Goal: Task Accomplishment & Management: Complete application form

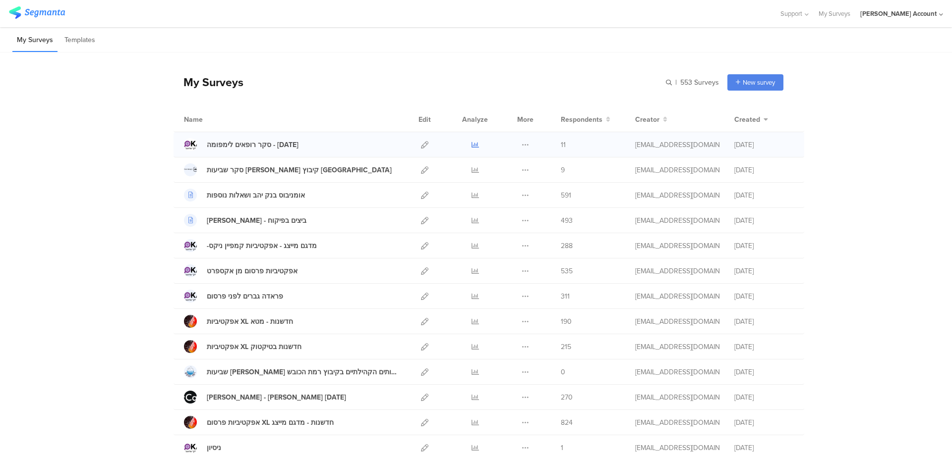
click at [471, 142] on icon at bounding box center [474, 144] width 7 height 7
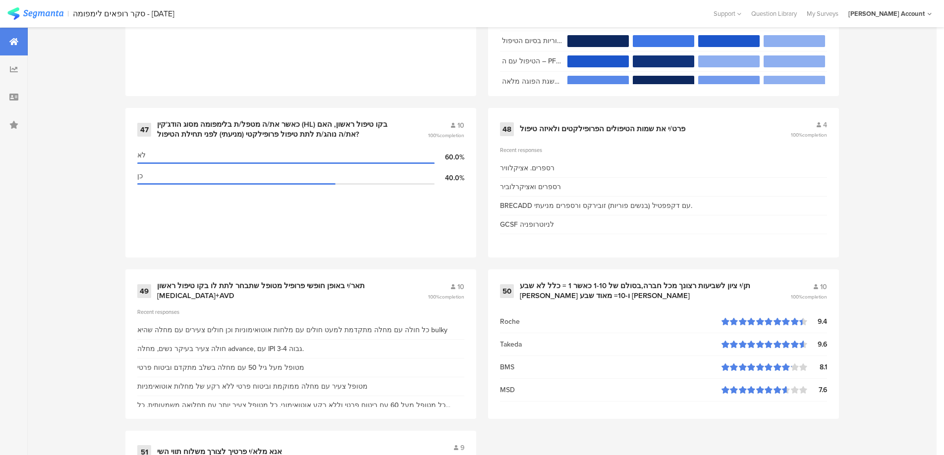
scroll to position [4231, 0]
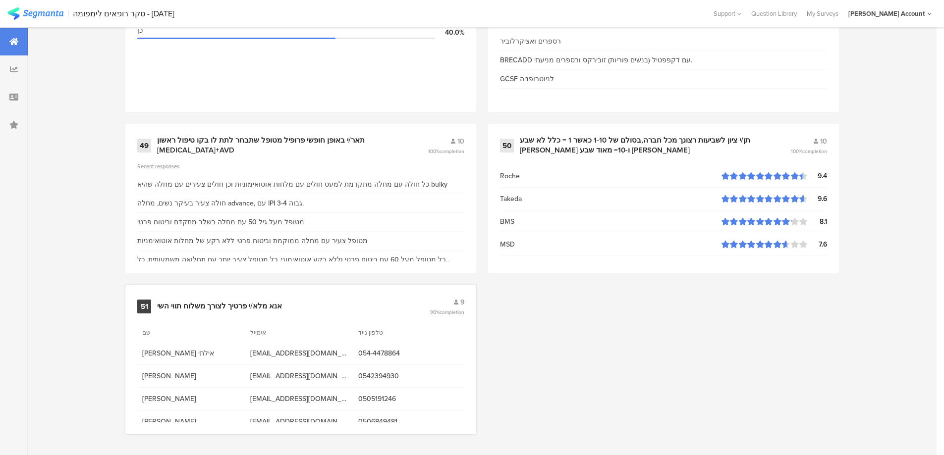
click at [163, 354] on span "נילי אילתי" at bounding box center [191, 353] width 98 height 10
click at [267, 351] on span "niliei@tlvmc.gov.il" at bounding box center [299, 353] width 98 height 10
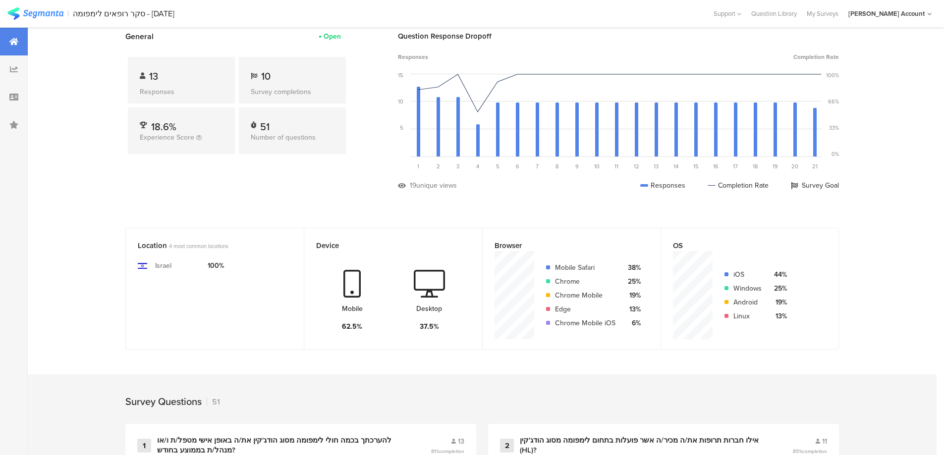
scroll to position [0, 0]
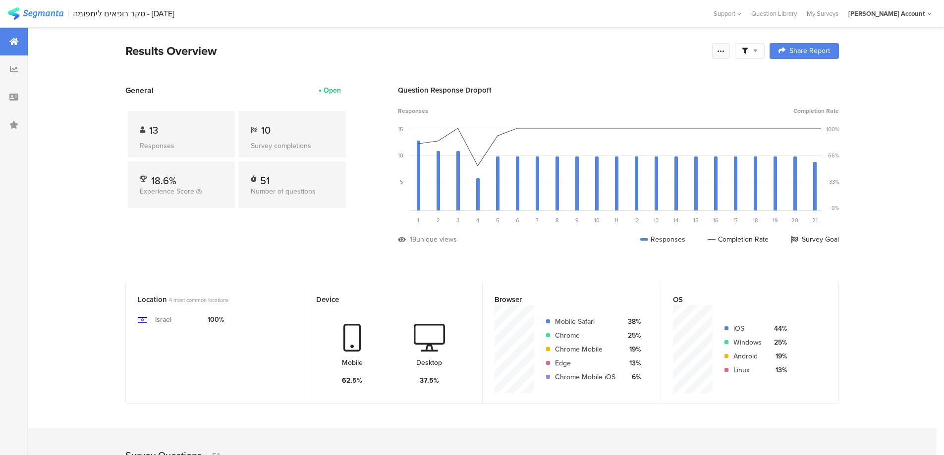
click at [725, 49] on icon at bounding box center [721, 51] width 8 height 8
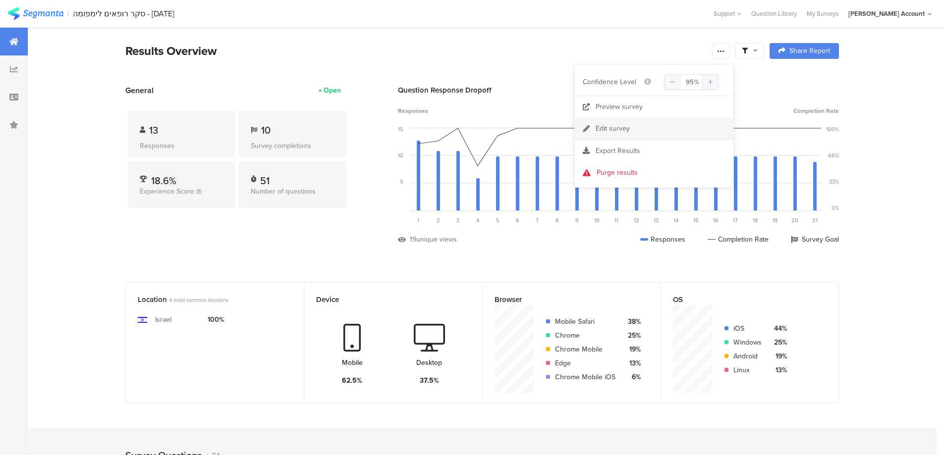
click at [611, 129] on div "Edit survey" at bounding box center [613, 129] width 34 height 10
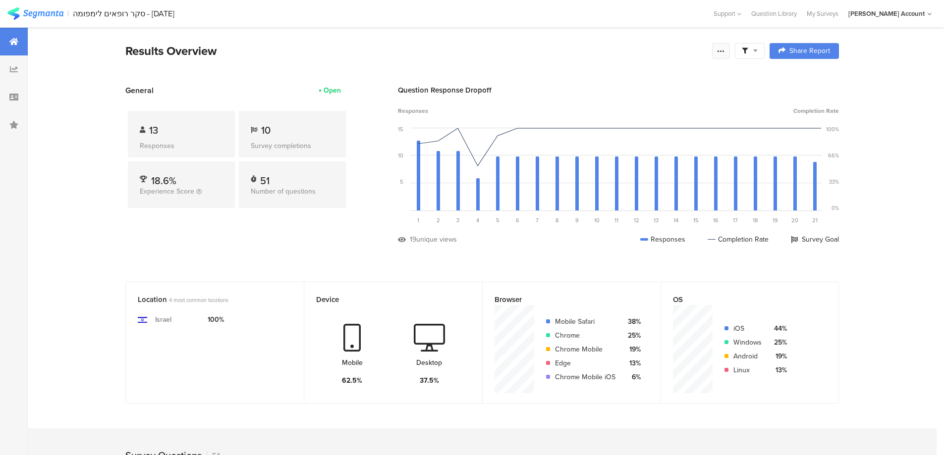
click at [723, 50] on icon at bounding box center [721, 51] width 8 height 8
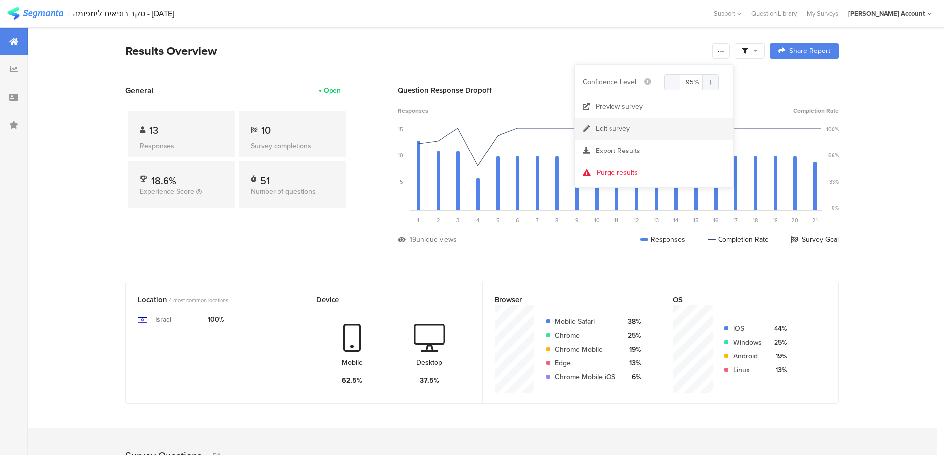
click at [644, 122] on link "Edit survey" at bounding box center [654, 129] width 159 height 22
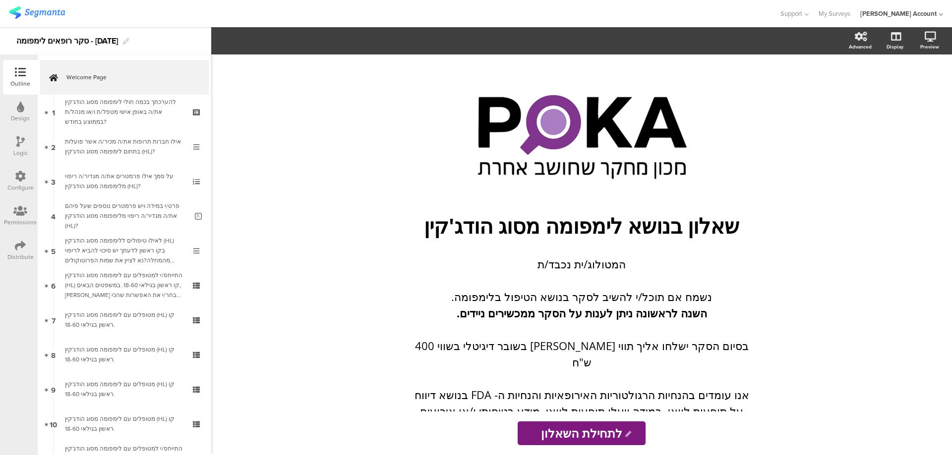
scroll to position [506, 0]
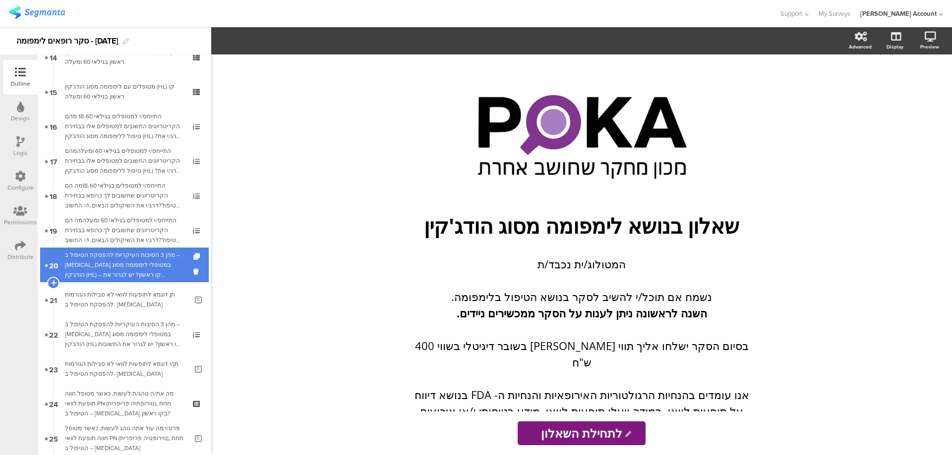
click at [128, 266] on div "מהן 3 הסיבות העיקריות להפסקת הטיפול ב –Opdivo במטופלי לימפומה מסוג הודג'קין (HL…" at bounding box center [124, 265] width 118 height 30
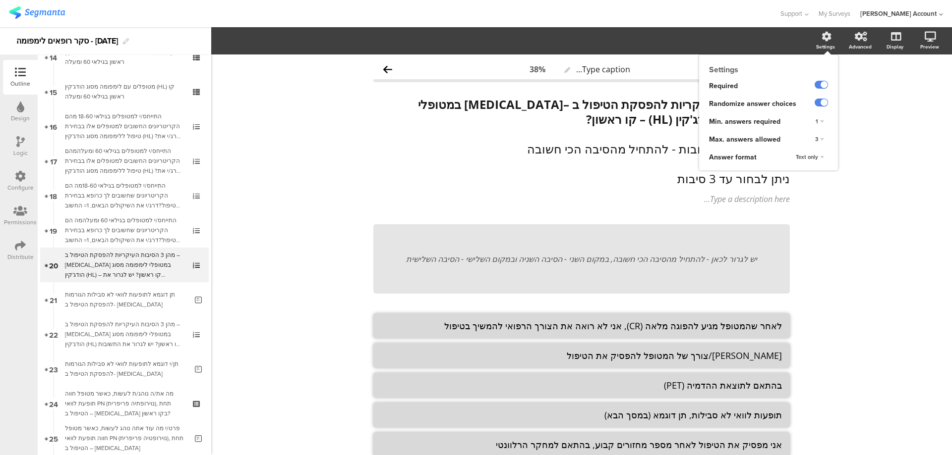
click at [815, 121] on div "1" at bounding box center [819, 122] width 16 height 12
click at [795, 161] on div "3" at bounding box center [805, 162] width 58 height 10
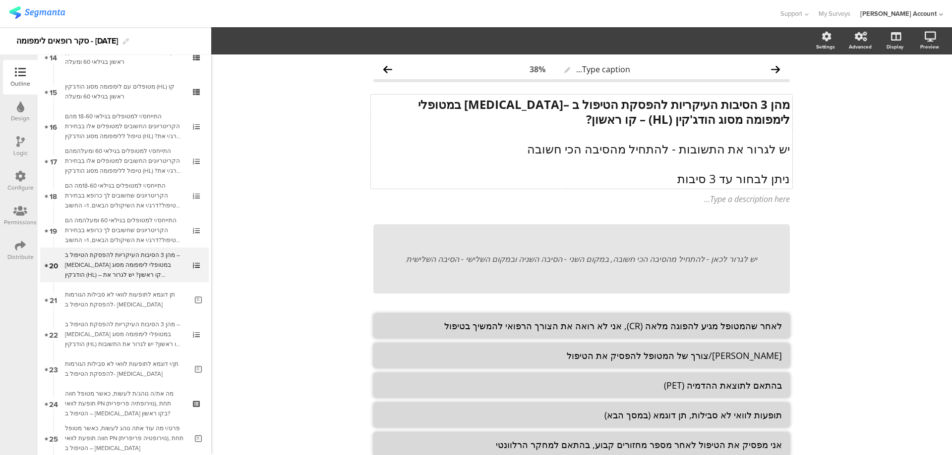
click at [735, 180] on p "ניתן לבחור עד 3 סיבות" at bounding box center [581, 178] width 416 height 15
click at [730, 180] on p "ניתן לבחור עד 3 סיבות" at bounding box center [581, 178] width 416 height 15
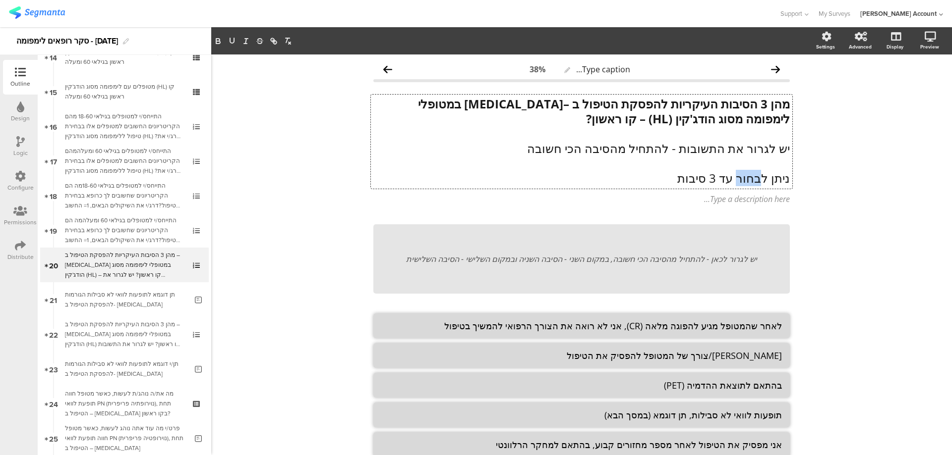
drag, startPoint x: 738, startPoint y: 178, endPoint x: 757, endPoint y: 177, distance: 18.9
click at [757, 177] on p "ניתן לבחור עד 3 סיבות" at bounding box center [581, 178] width 416 height 15
drag, startPoint x: 726, startPoint y: 176, endPoint x: 736, endPoint y: 177, distance: 9.9
click at [736, 177] on p "ניתן לדרג עד 3 סיבות" at bounding box center [581, 178] width 416 height 15
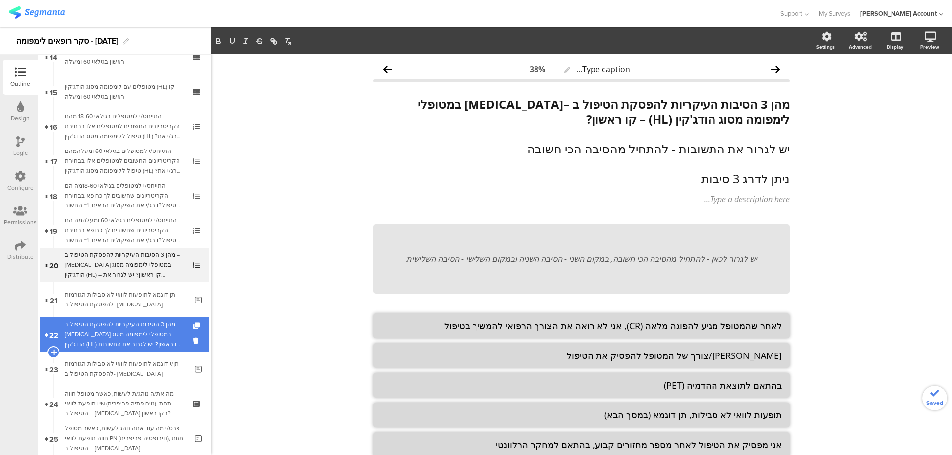
click at [142, 325] on div "מהן 3 הסיבות העיקריות להפסקת הטיפול ב – Adcetris במטופלי לימפומה מסוג הודג'קין …" at bounding box center [124, 335] width 118 height 30
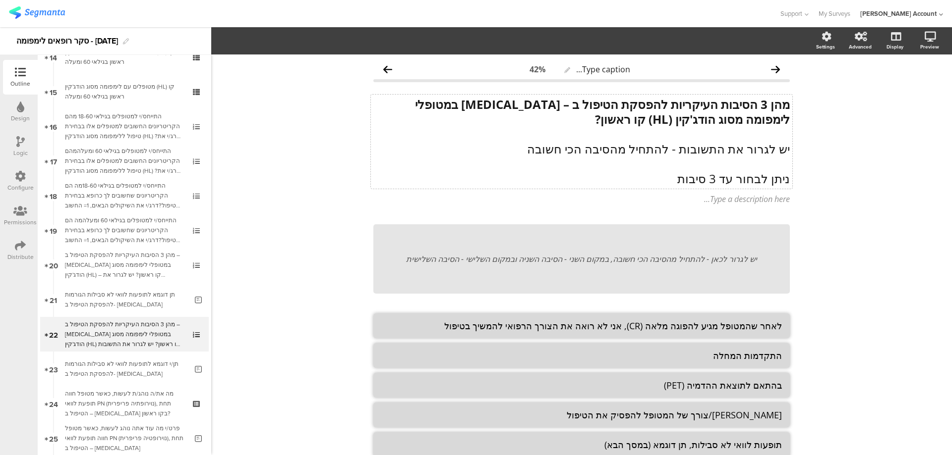
click at [766, 179] on div "מהן 3 הסיבות העיקריות להפסקת הטיפול ב – Adcetris במטופלי לימפומה מסוג הודג'קין …" at bounding box center [581, 142] width 421 height 94
drag, startPoint x: 721, startPoint y: 179, endPoint x: 841, endPoint y: 185, distance: 120.1
click at [841, 185] on div "Type caption... 42% מהן 3 הסיבות העיקריות להפסקת הטיפול ב – Adcetris במטופלי לי…" at bounding box center [581, 299] width 740 height 488
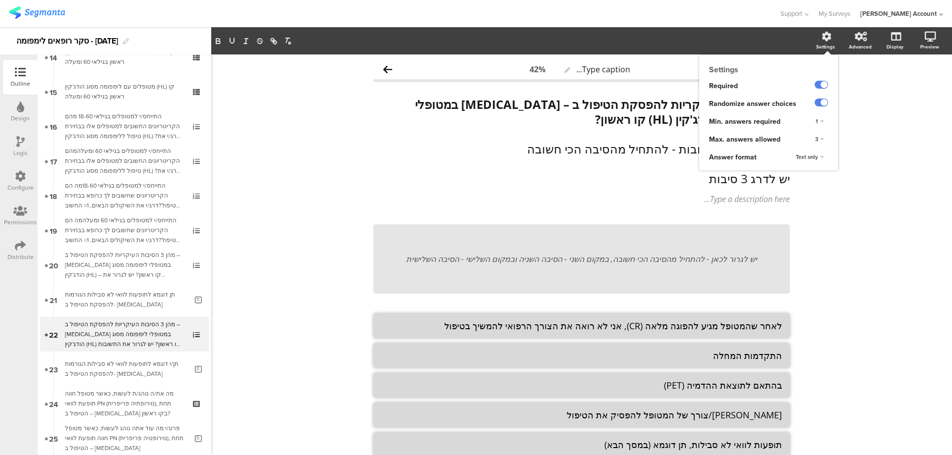
click at [814, 120] on div "1" at bounding box center [819, 122] width 16 height 12
click at [793, 160] on div "3" at bounding box center [805, 162] width 58 height 10
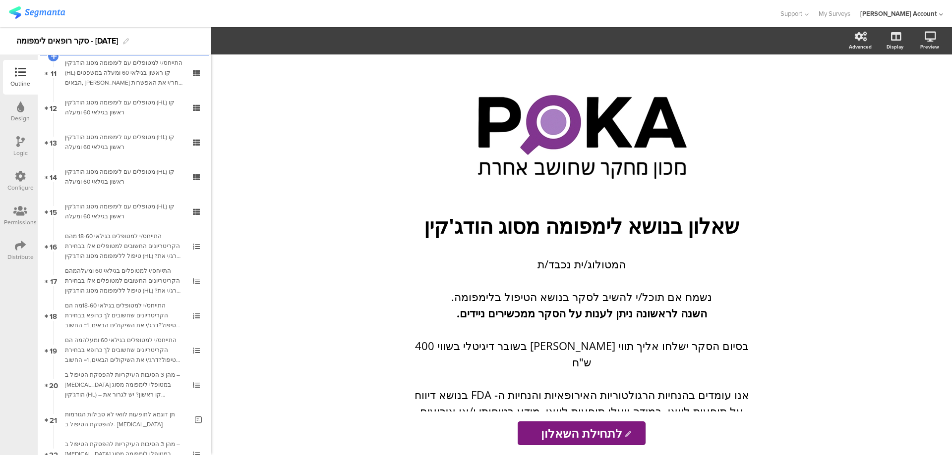
scroll to position [397, 0]
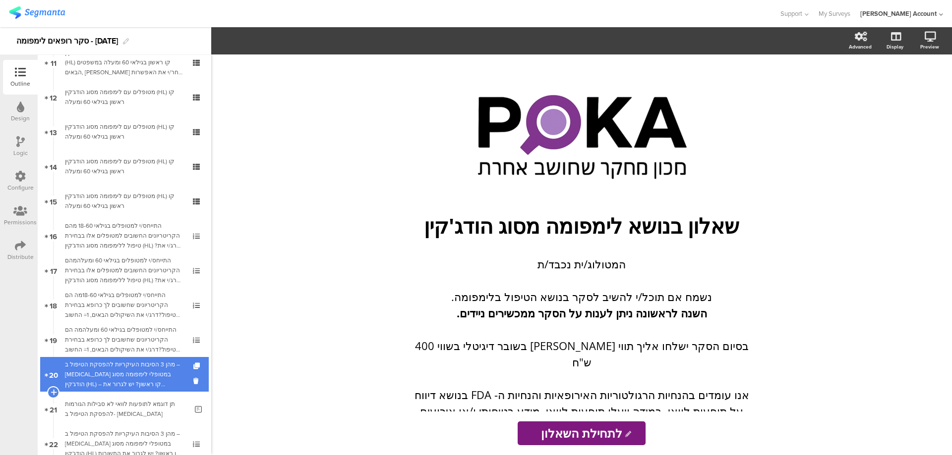
click at [129, 373] on div "מהן 3 הסיבות העיקריות להפסקת הטיפול ב –[MEDICAL_DATA] במטופלי לימפומה מסוג הודג…" at bounding box center [124, 375] width 118 height 30
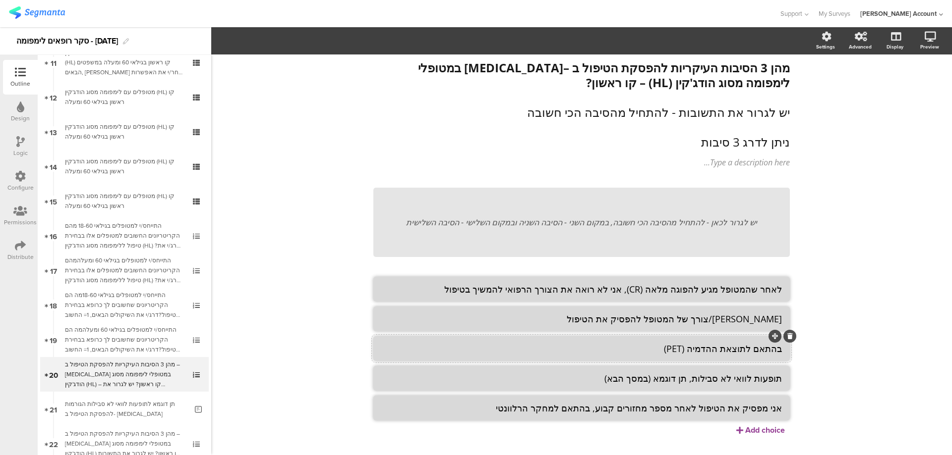
scroll to position [57, 0]
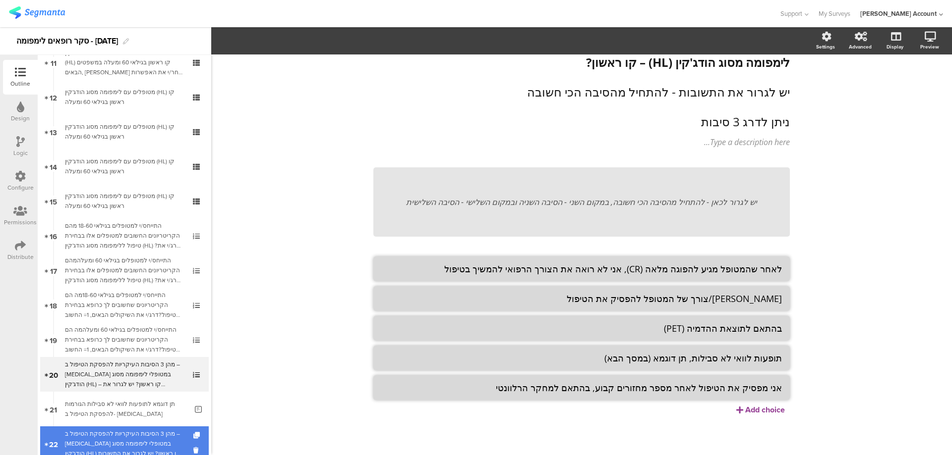
click at [154, 434] on div "מהן 3 הסיבות העיקריות להפסקת הטיפול ב – [MEDICAL_DATA] במטופלי לימפומה מסוג הוד…" at bounding box center [124, 444] width 118 height 30
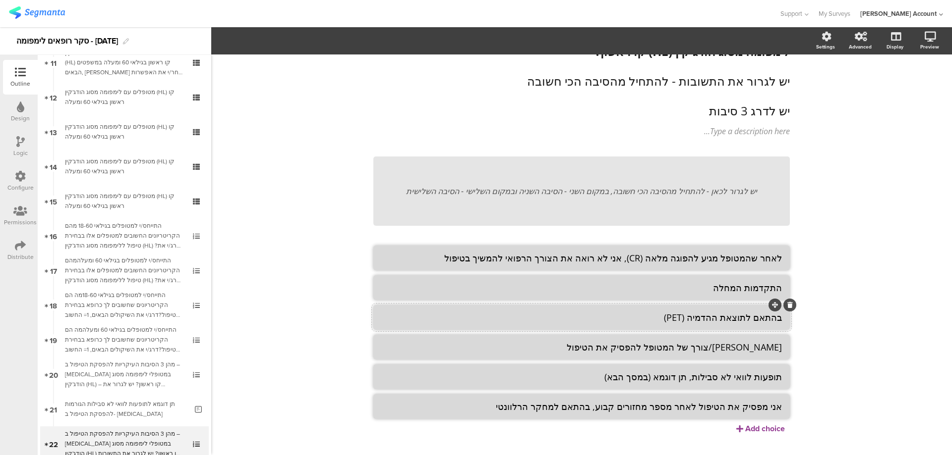
scroll to position [87, 0]
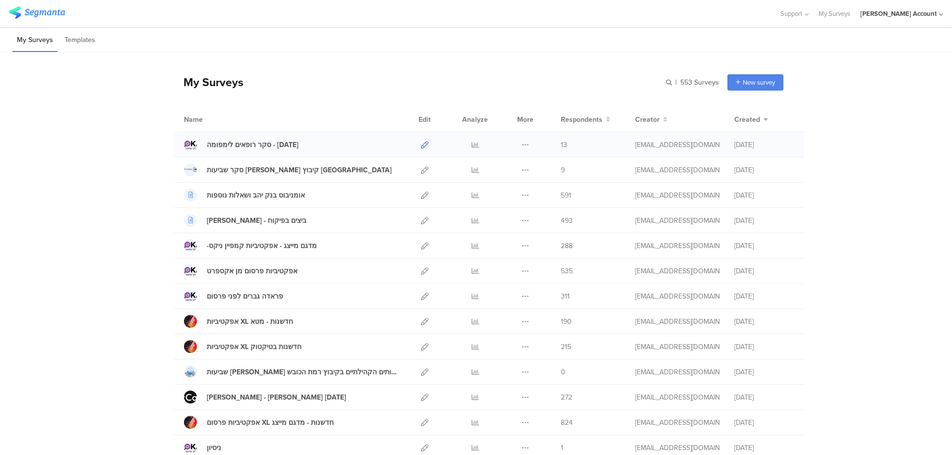
click at [421, 145] on icon at bounding box center [424, 144] width 7 height 7
click at [522, 143] on icon at bounding box center [524, 144] width 7 height 7
click at [514, 170] on button "Duplicate" at bounding box center [505, 170] width 55 height 18
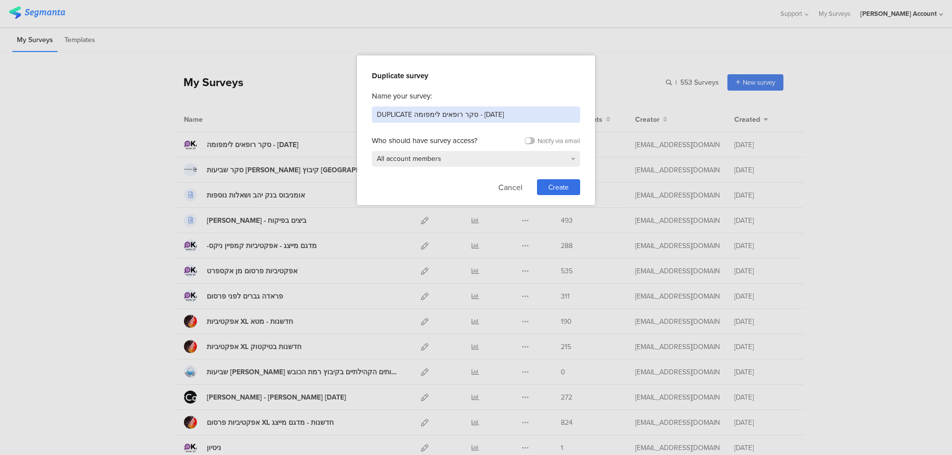
click at [503, 112] on input "DUPLICATE סקר רופאים לימפומה - ספטמבר 2025" at bounding box center [476, 115] width 208 height 16
type input "השלמה רופאים לימפומה - איכות [PERSON_NAME] טובה"
click at [557, 187] on span "Create" at bounding box center [558, 187] width 20 height 10
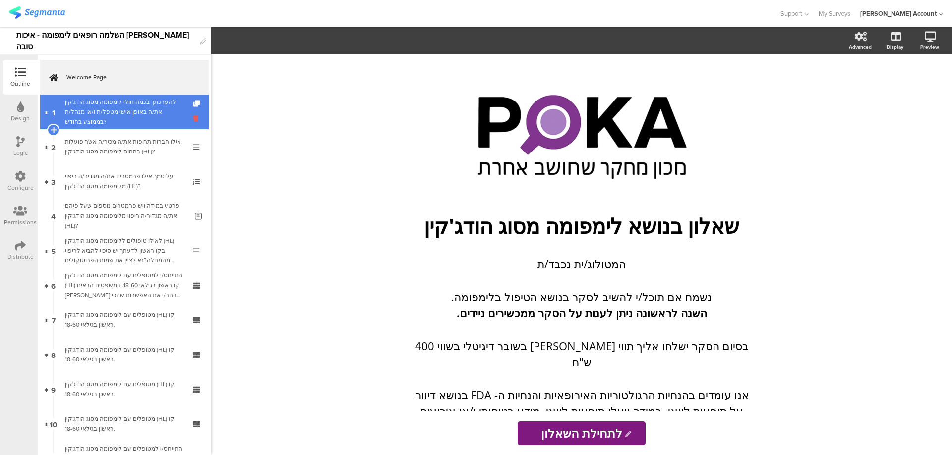
click at [193, 118] on icon at bounding box center [197, 118] width 8 height 9
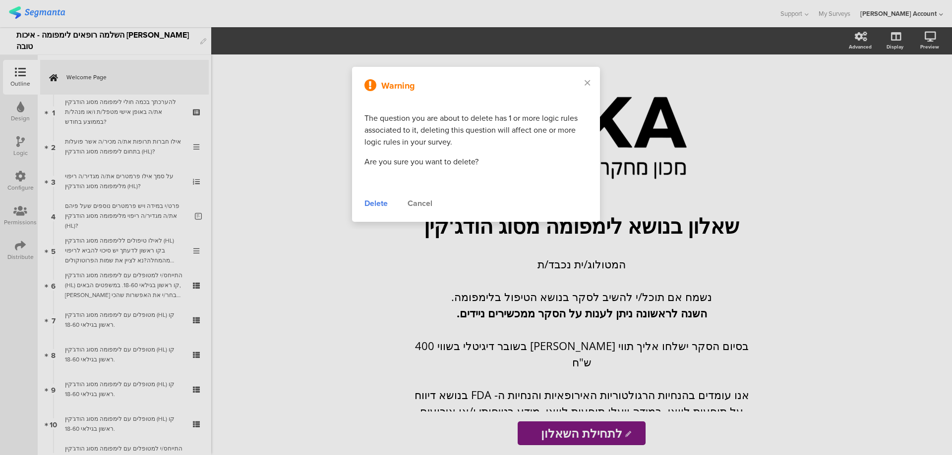
click at [379, 201] on div "Delete" at bounding box center [375, 204] width 23 height 12
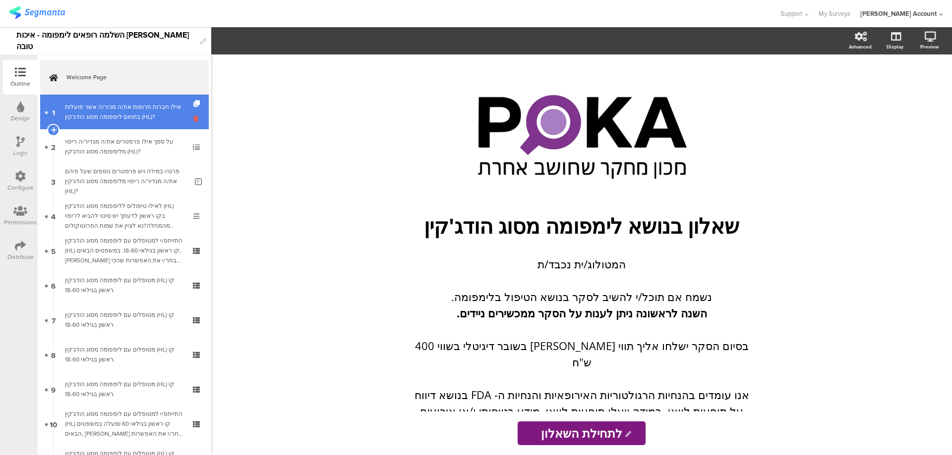
click at [193, 118] on icon at bounding box center [197, 118] width 8 height 9
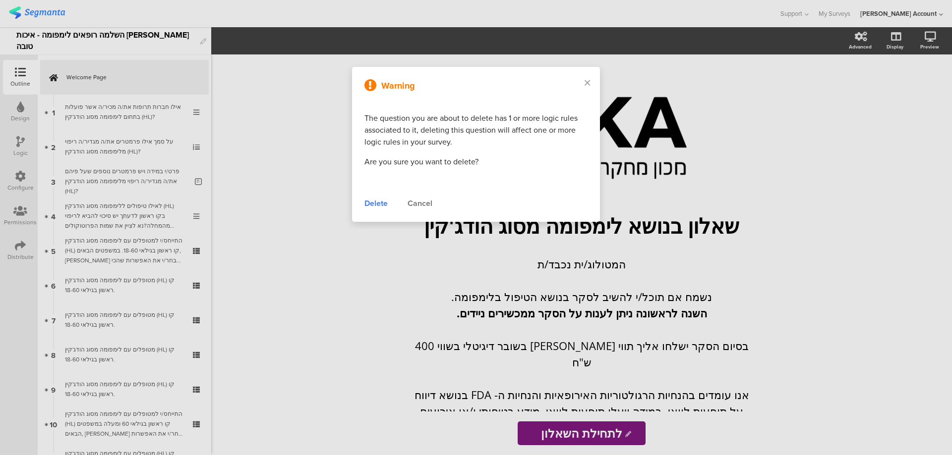
click at [376, 204] on div "Delete" at bounding box center [375, 204] width 23 height 12
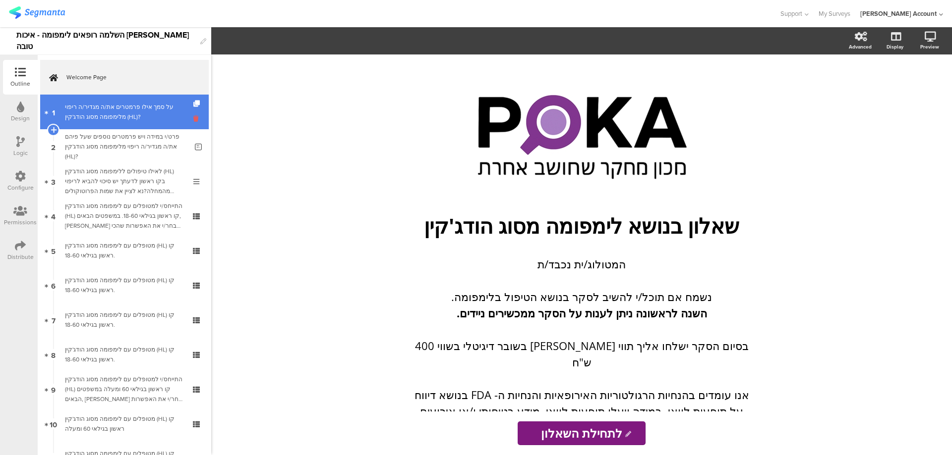
click at [193, 120] on icon at bounding box center [197, 118] width 8 height 9
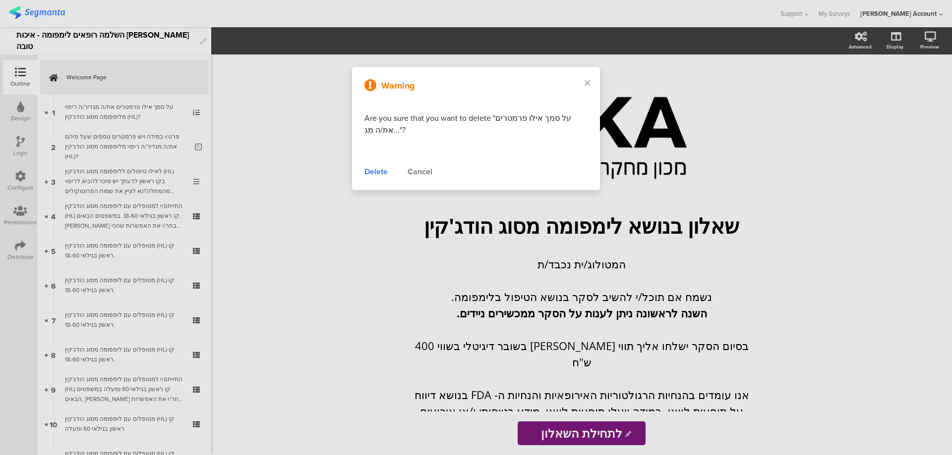
click at [373, 174] on div "Delete" at bounding box center [375, 172] width 23 height 12
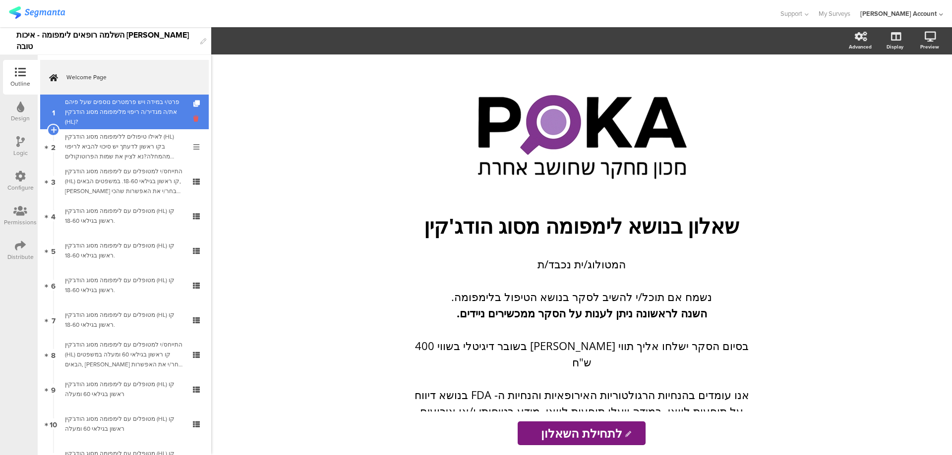
click at [193, 121] on icon at bounding box center [197, 118] width 8 height 9
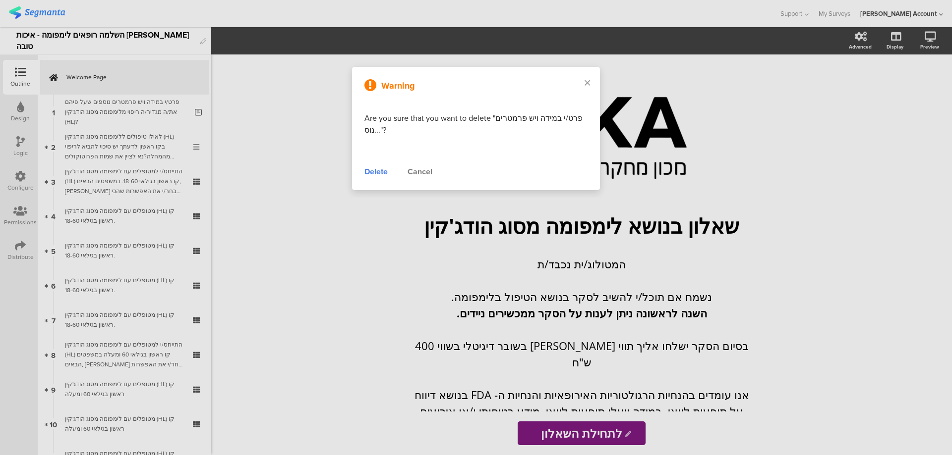
click at [375, 168] on div "Delete" at bounding box center [375, 172] width 23 height 12
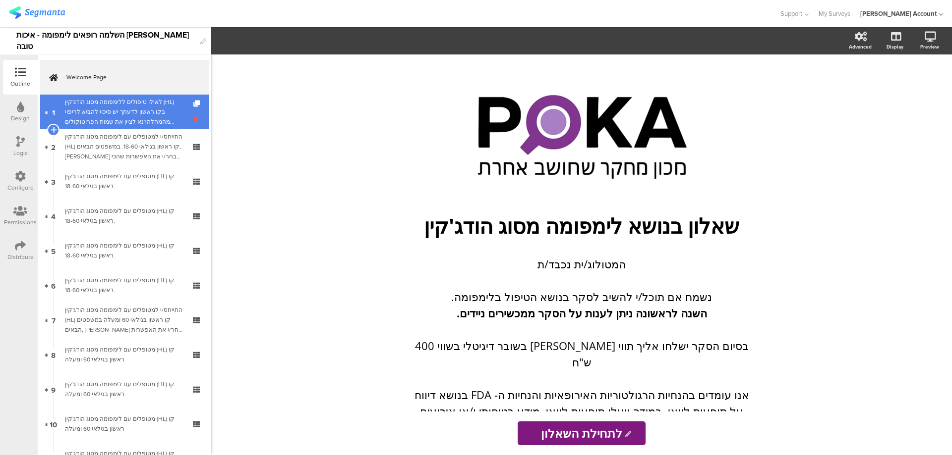
click at [193, 121] on icon at bounding box center [197, 118] width 8 height 9
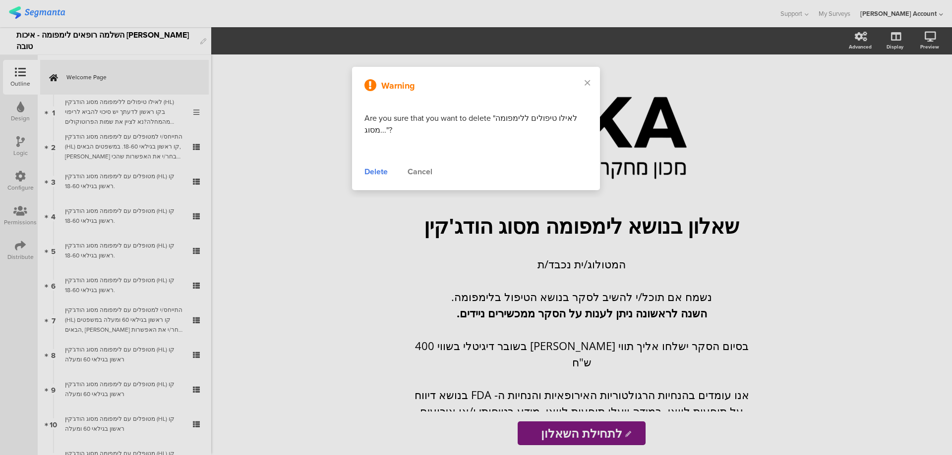
click at [379, 170] on div "Delete" at bounding box center [375, 172] width 23 height 12
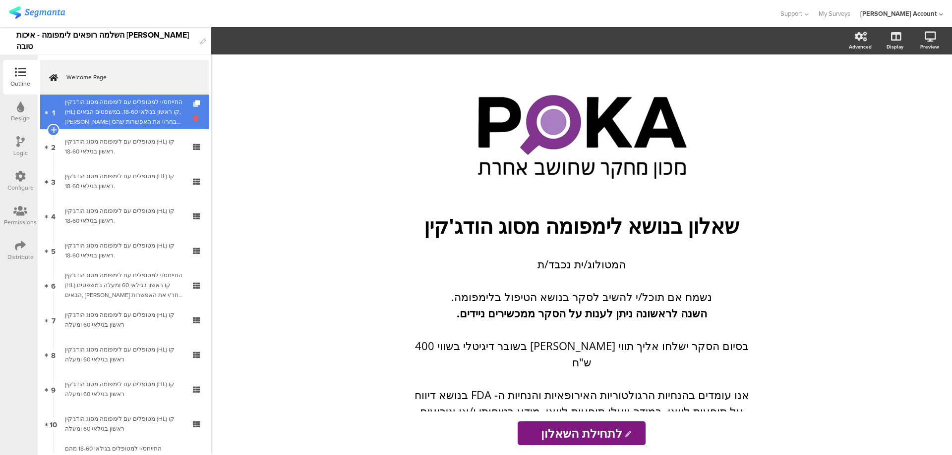
click at [193, 121] on icon at bounding box center [197, 118] width 8 height 9
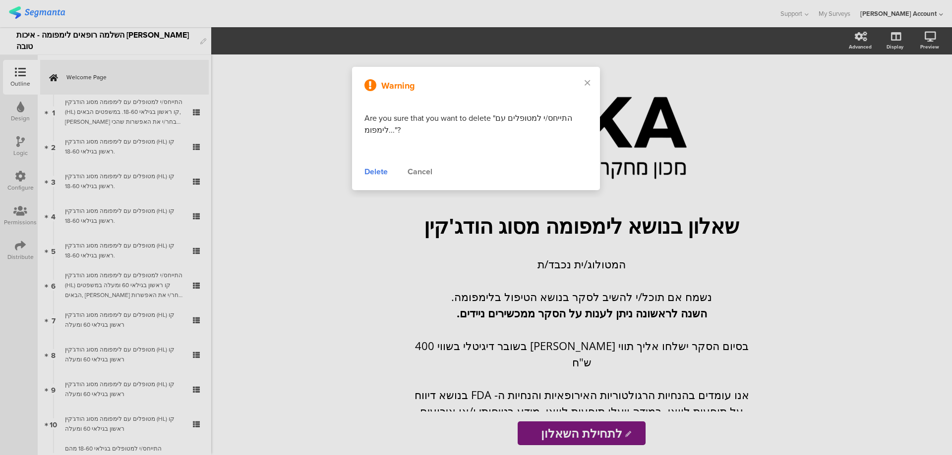
click at [371, 170] on div "Delete" at bounding box center [375, 172] width 23 height 12
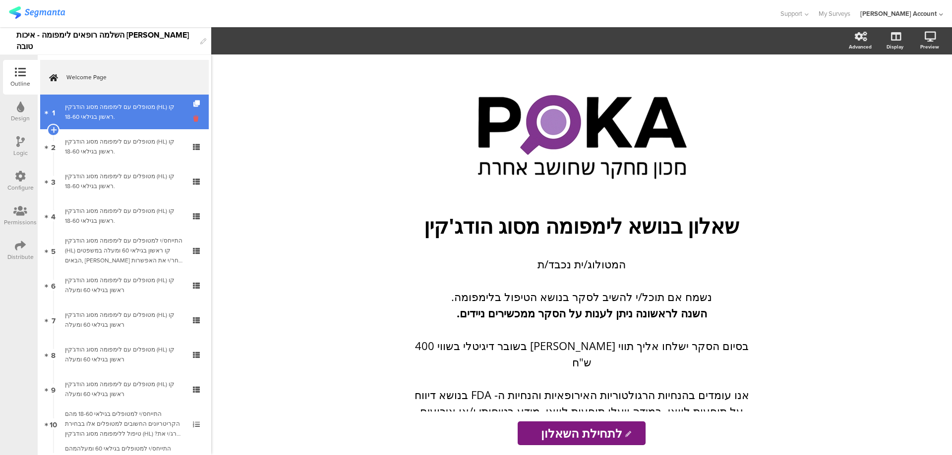
click at [193, 119] on icon at bounding box center [197, 118] width 8 height 9
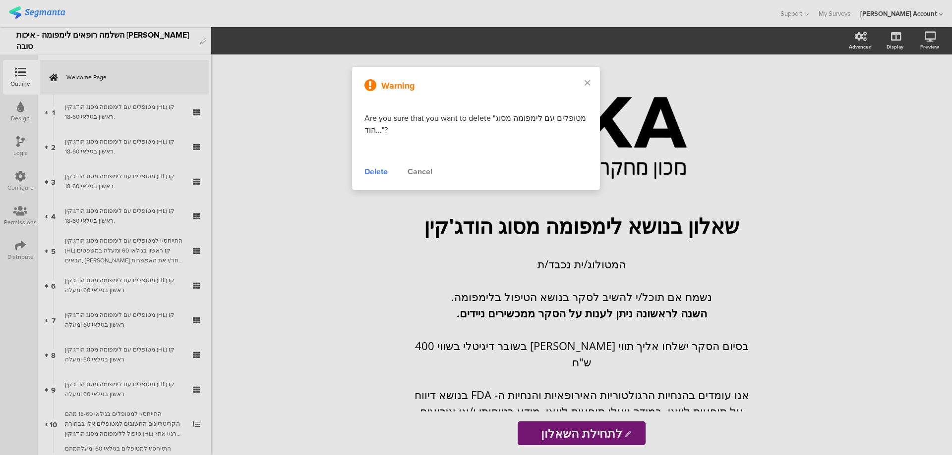
click at [378, 174] on div "Delete" at bounding box center [375, 172] width 23 height 12
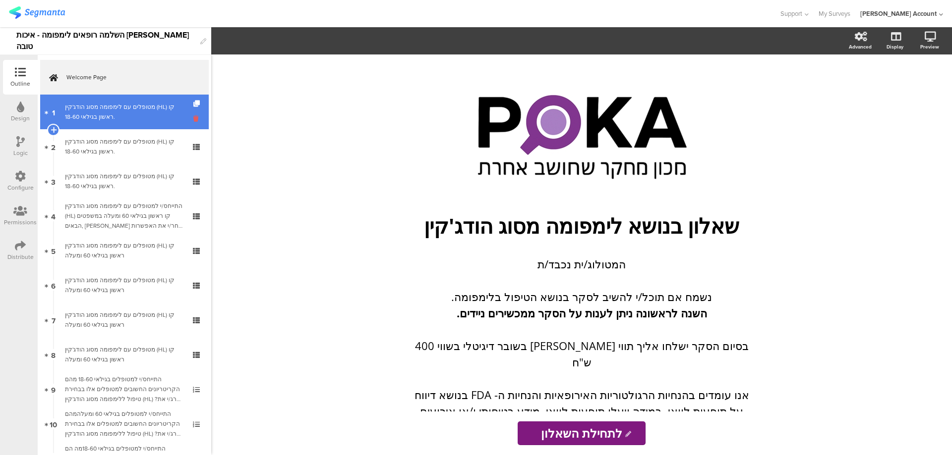
click at [193, 121] on icon at bounding box center [197, 118] width 8 height 9
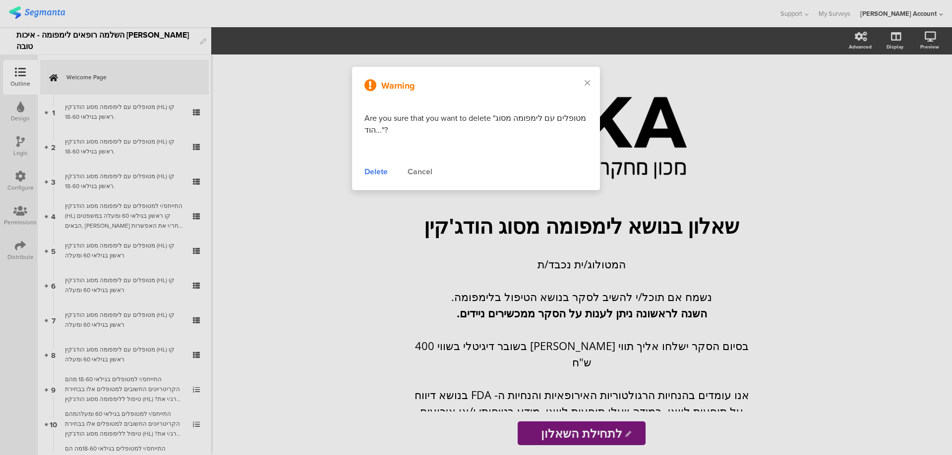
click at [383, 173] on div "Delete" at bounding box center [375, 172] width 23 height 12
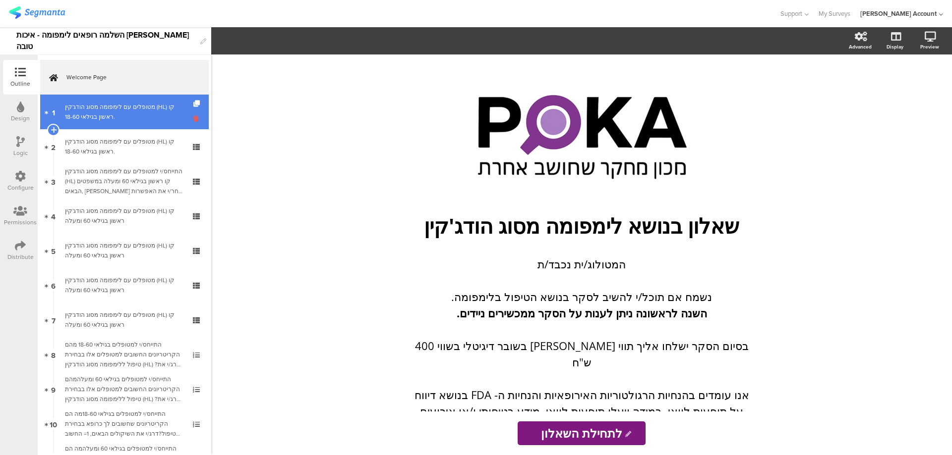
click at [193, 118] on icon at bounding box center [197, 118] width 8 height 9
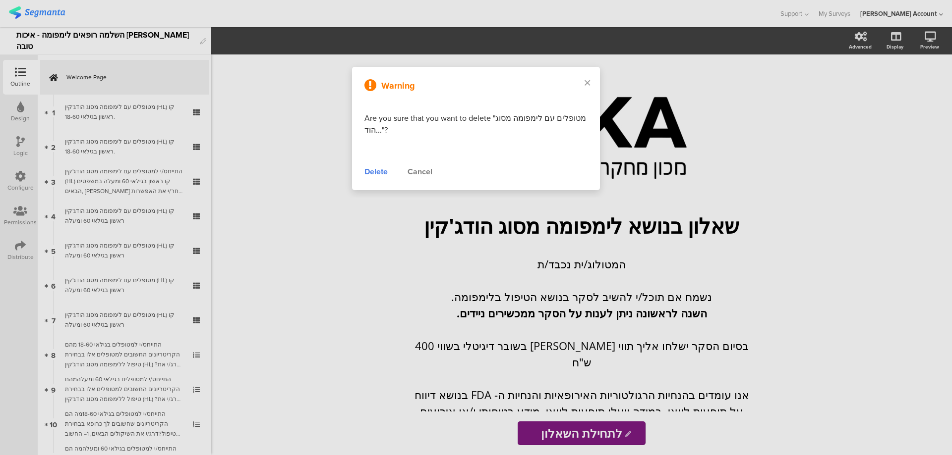
click at [375, 174] on div "Delete" at bounding box center [375, 172] width 23 height 12
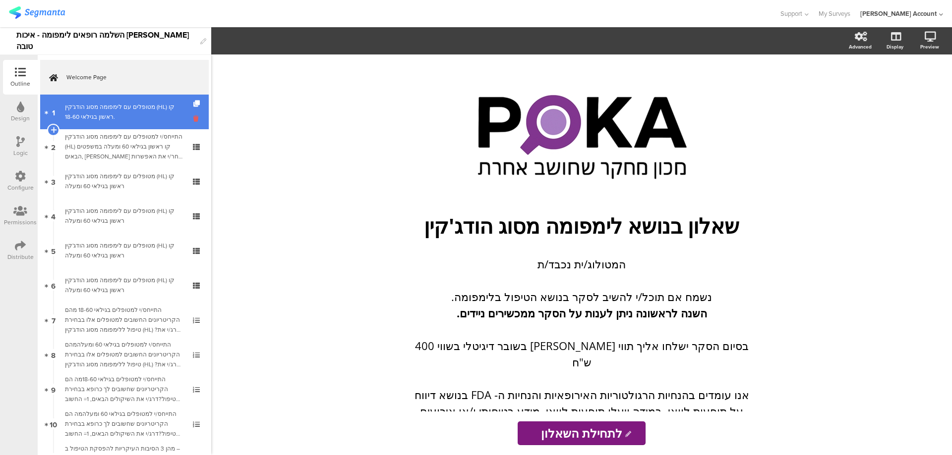
click at [193, 120] on icon at bounding box center [197, 118] width 8 height 9
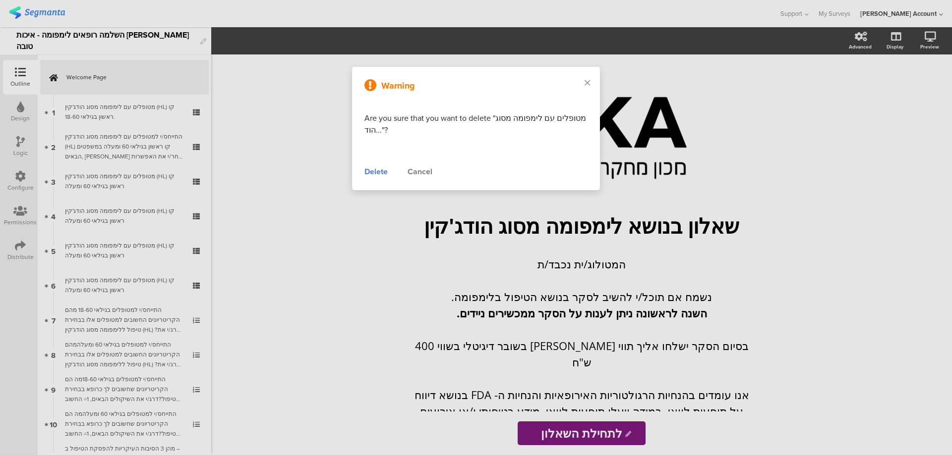
click at [375, 173] on div "Delete" at bounding box center [375, 172] width 23 height 12
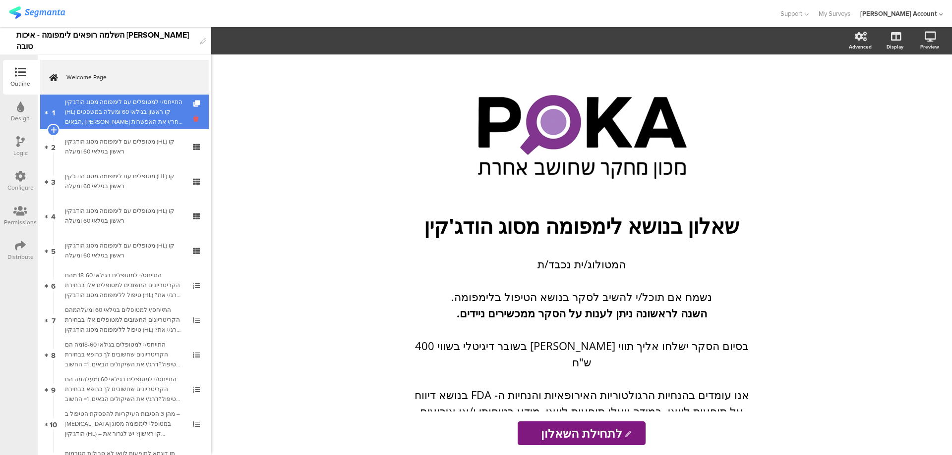
click at [193, 120] on icon at bounding box center [197, 118] width 8 height 9
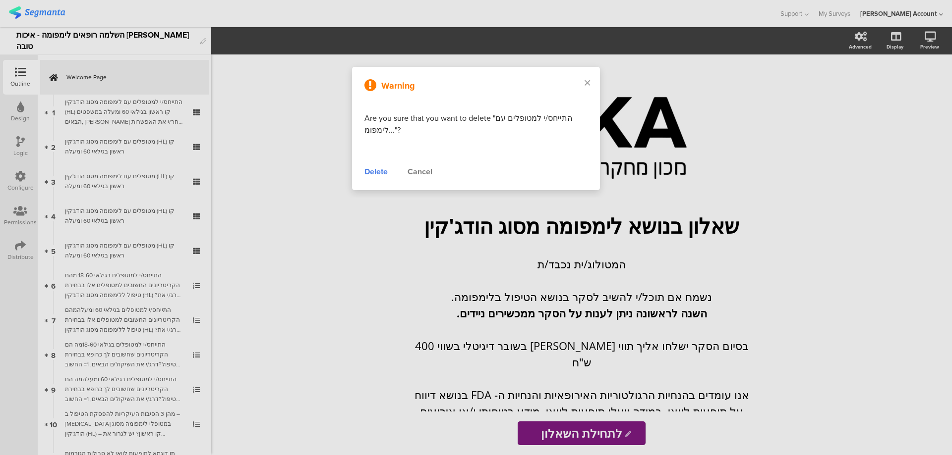
click at [373, 171] on div "Delete" at bounding box center [375, 172] width 23 height 12
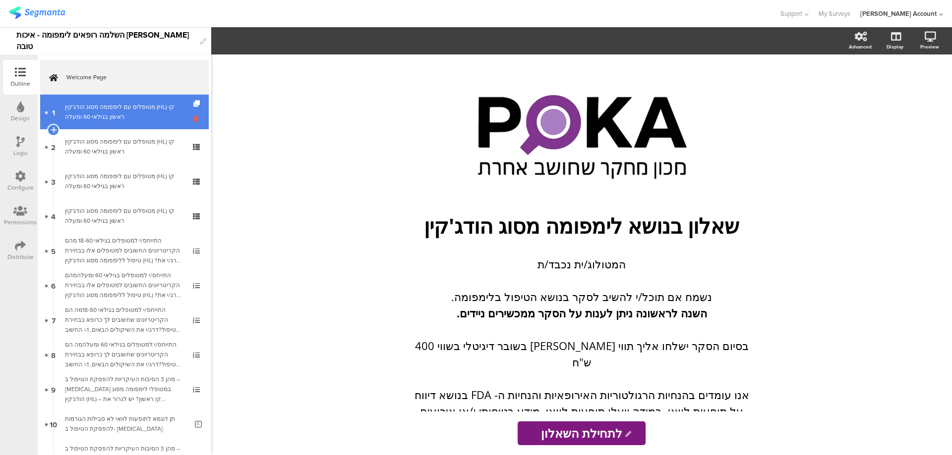
click at [193, 119] on icon at bounding box center [197, 118] width 8 height 9
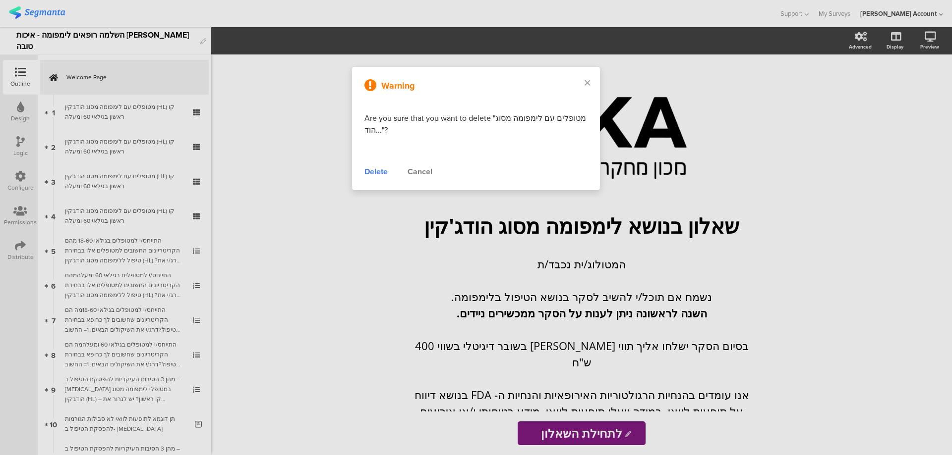
click at [377, 174] on div "Delete" at bounding box center [375, 172] width 23 height 12
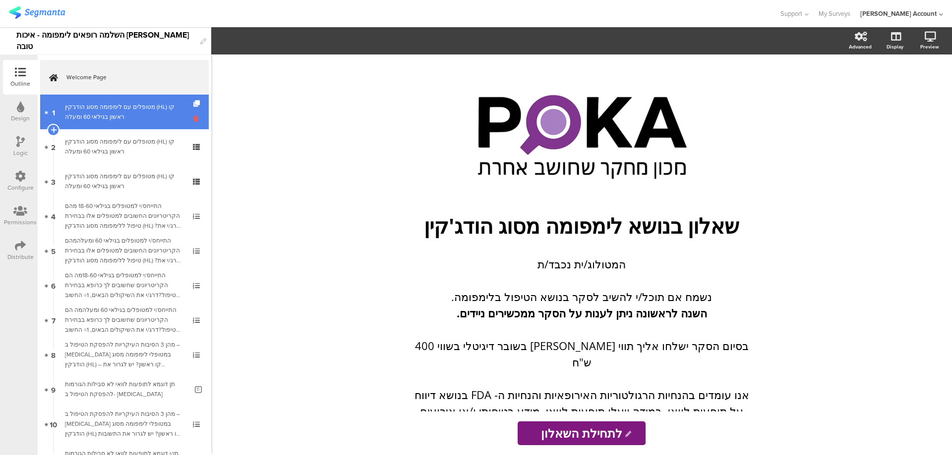
click at [193, 118] on icon at bounding box center [197, 118] width 8 height 9
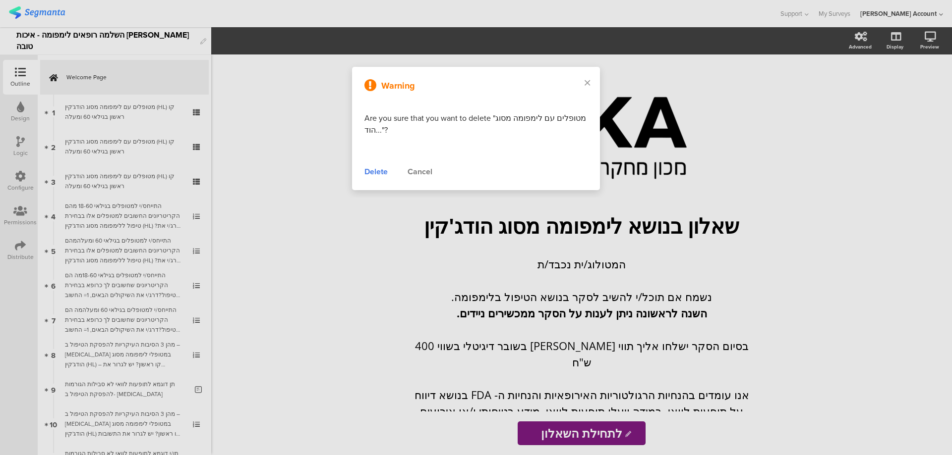
click at [371, 166] on div "Delete" at bounding box center [375, 172] width 23 height 12
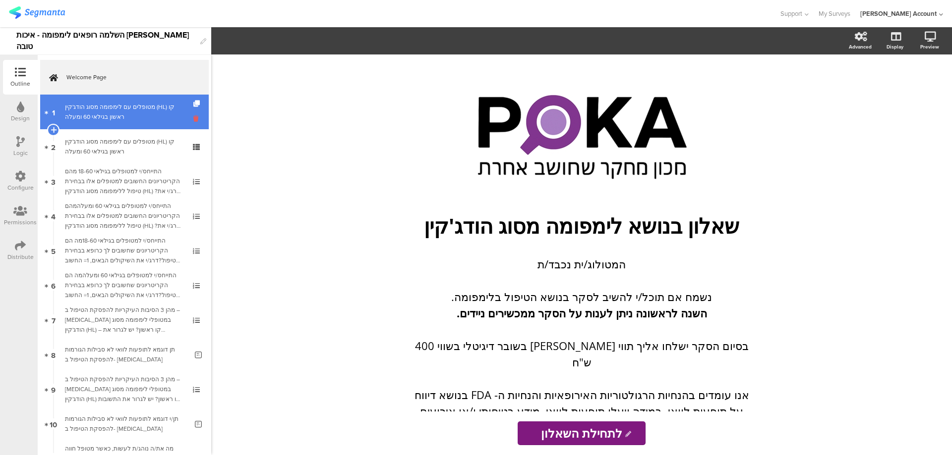
click at [193, 117] on icon at bounding box center [197, 118] width 8 height 9
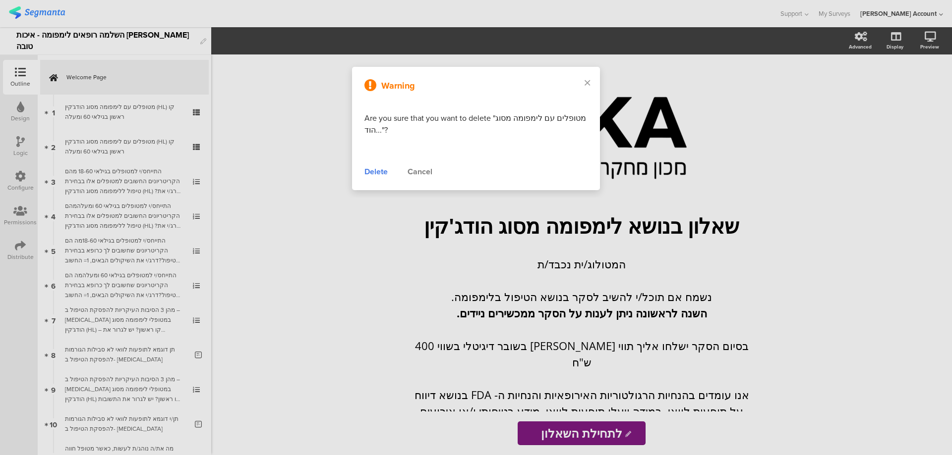
click at [370, 170] on div "Delete" at bounding box center [375, 172] width 23 height 12
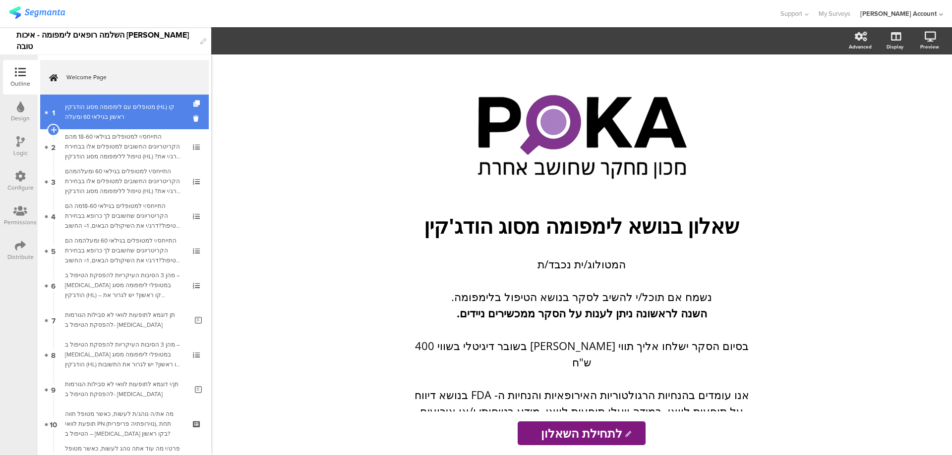
click at [185, 118] on link "1 מטופלים עם לימפומה מסוג הודג'קין (HL) קו ראשון בגילאי 60 ומעלה" at bounding box center [124, 112] width 169 height 35
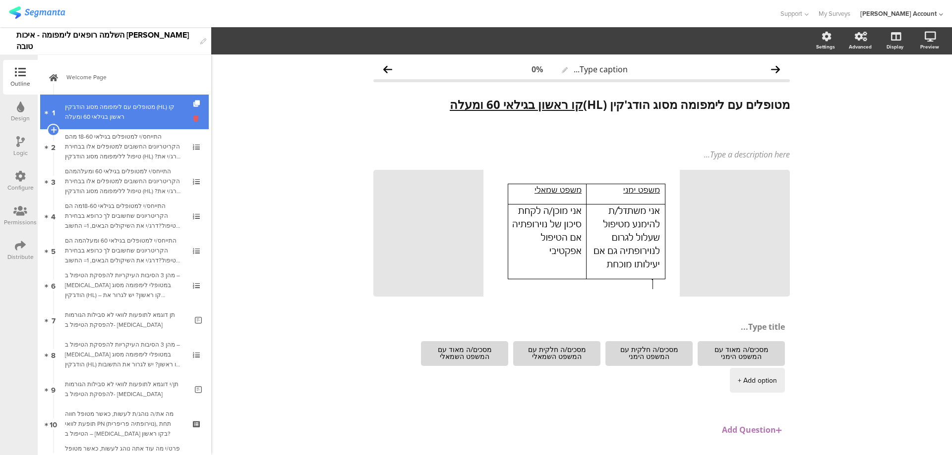
click at [193, 119] on icon at bounding box center [197, 118] width 8 height 9
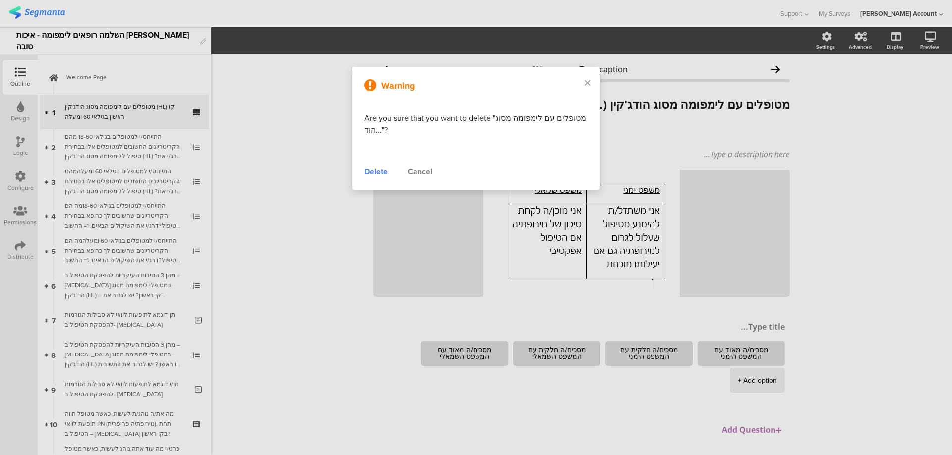
click at [378, 173] on div "Delete" at bounding box center [375, 172] width 23 height 12
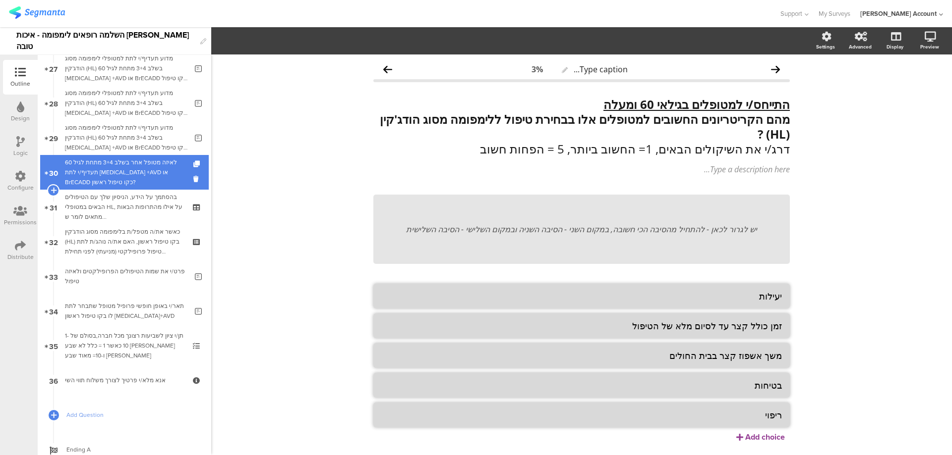
scroll to position [1015, 0]
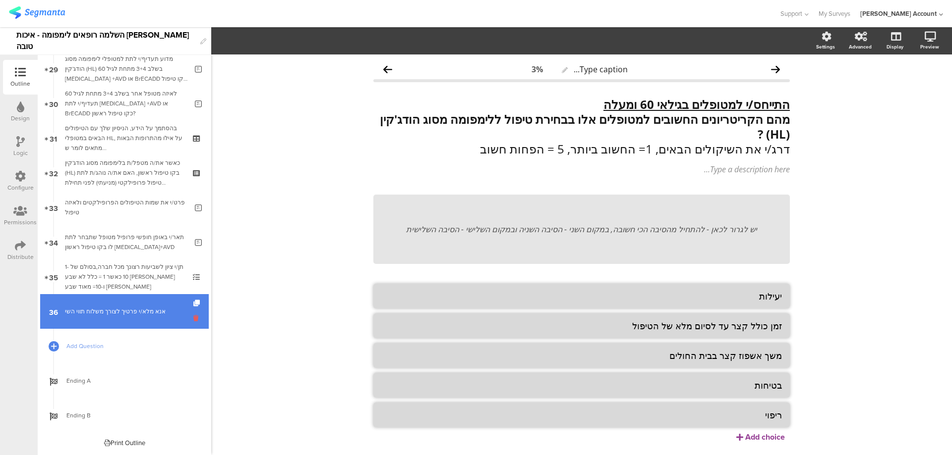
click at [193, 316] on icon at bounding box center [197, 318] width 8 height 9
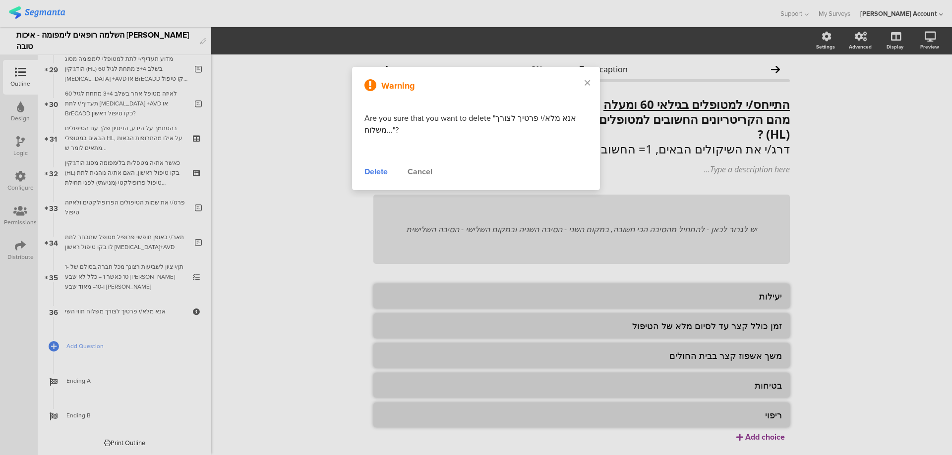
click at [372, 169] on div "Delete" at bounding box center [375, 172] width 23 height 12
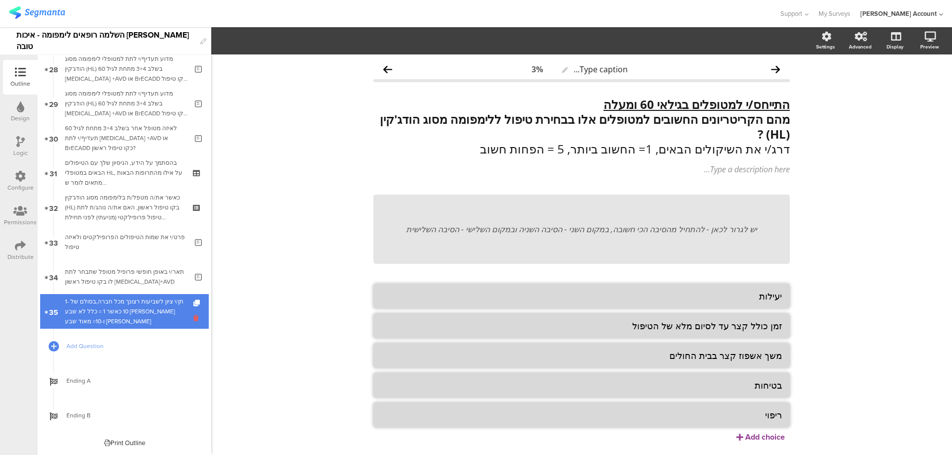
click at [193, 316] on icon at bounding box center [197, 318] width 8 height 9
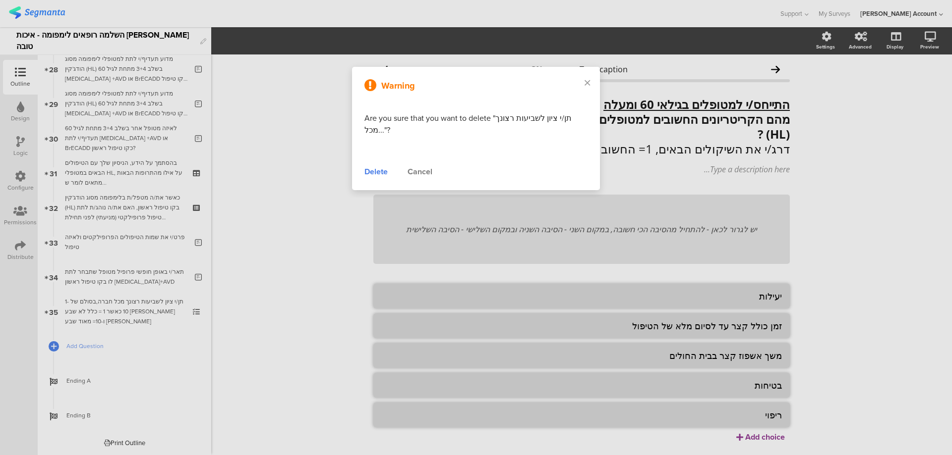
click at [367, 173] on div "Delete" at bounding box center [375, 172] width 23 height 12
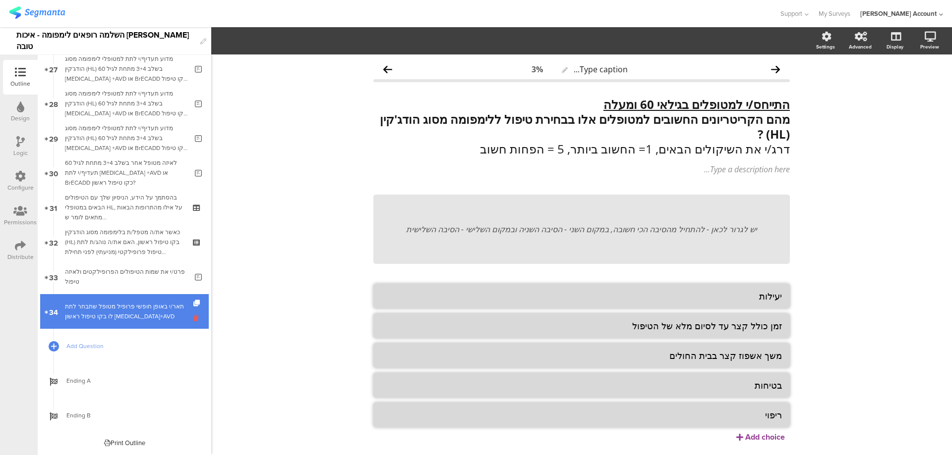
click at [193, 317] on icon at bounding box center [197, 318] width 8 height 9
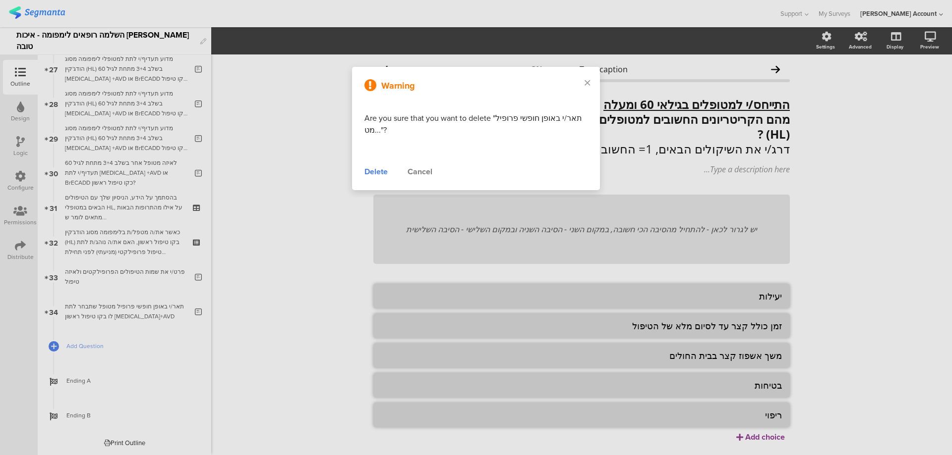
click at [372, 169] on div "Delete" at bounding box center [375, 172] width 23 height 12
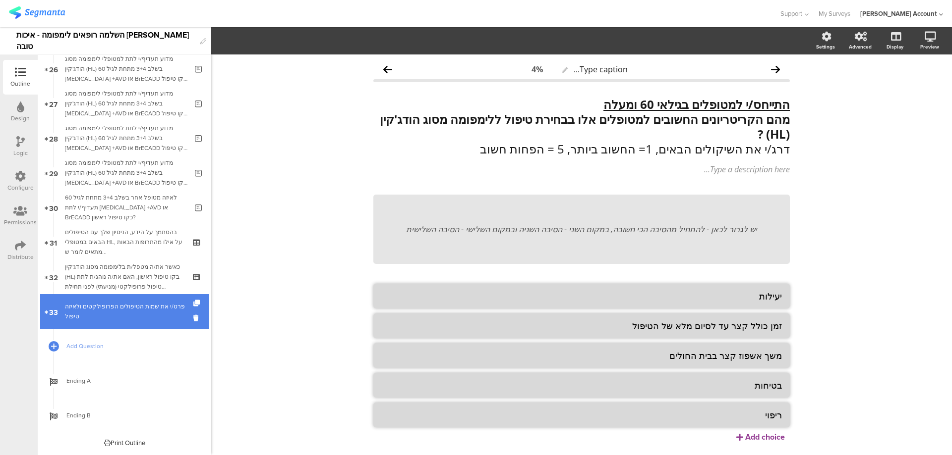
click at [183, 319] on link "33 פרט/י את שמות הטיפולים הפרופילקטים ולאיזה טיפול" at bounding box center [124, 311] width 169 height 35
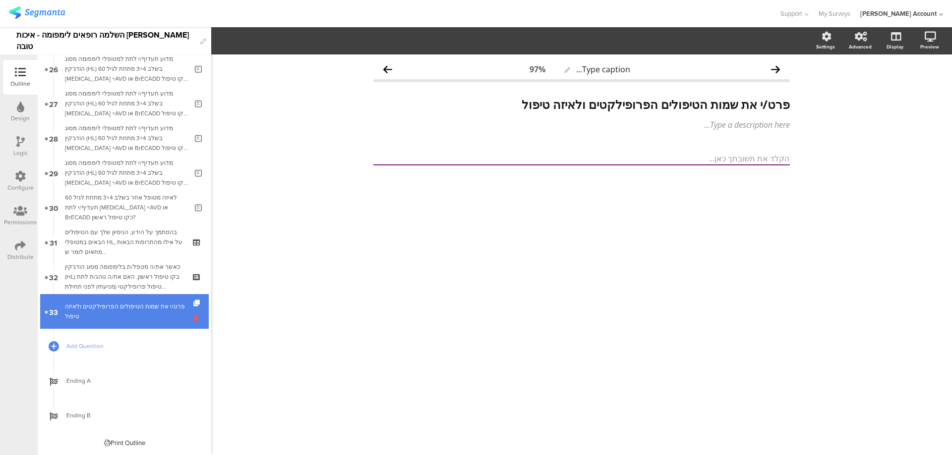
click at [193, 318] on icon at bounding box center [197, 318] width 8 height 9
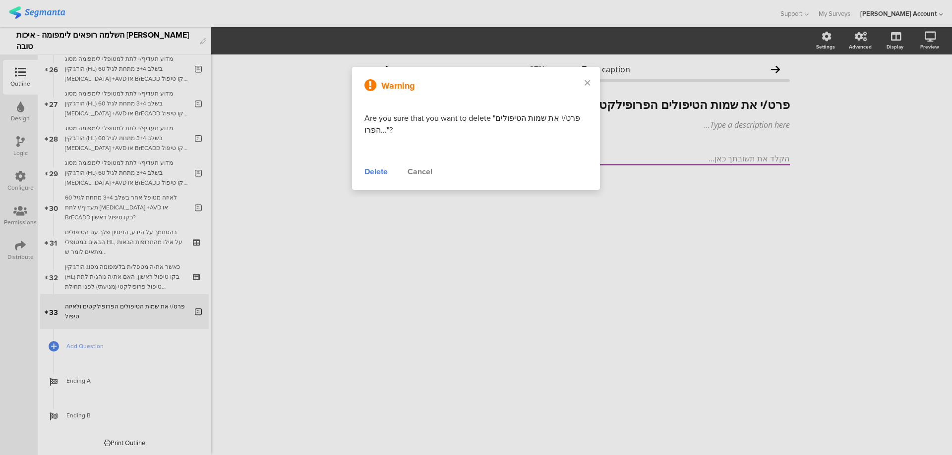
drag, startPoint x: 378, startPoint y: 171, endPoint x: 281, endPoint y: 253, distance: 127.3
click at [378, 171] on div "Delete" at bounding box center [375, 172] width 23 height 12
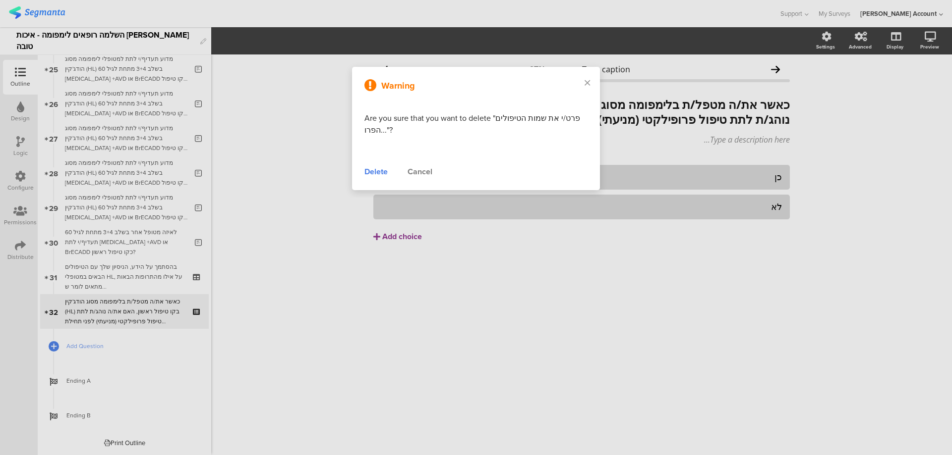
scroll to position [876, 0]
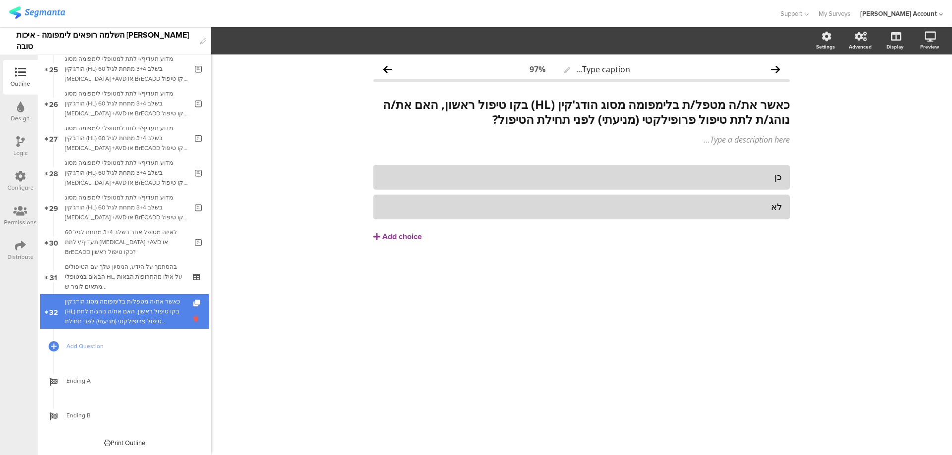
click at [193, 321] on icon at bounding box center [197, 318] width 8 height 9
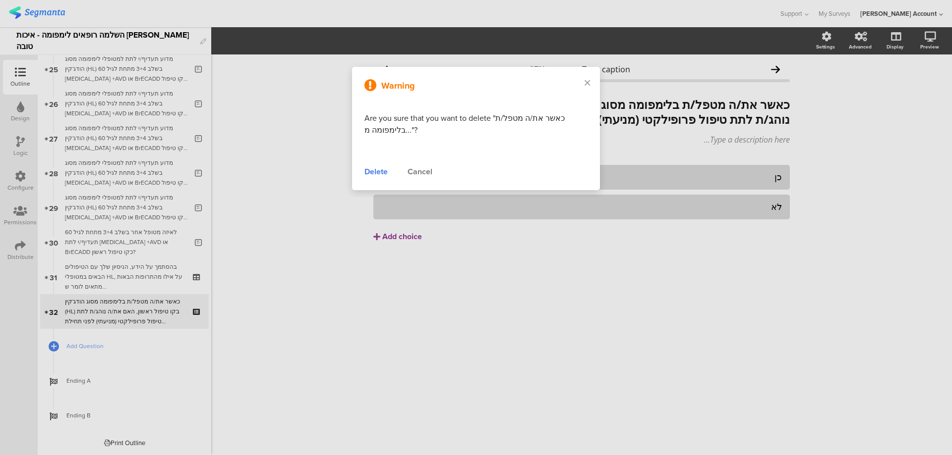
click at [376, 171] on div "Delete" at bounding box center [375, 172] width 23 height 12
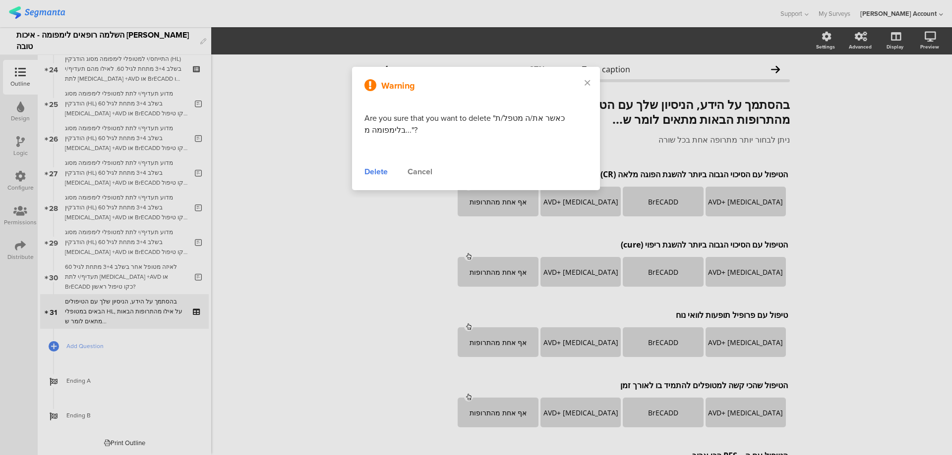
scroll to position [841, 0]
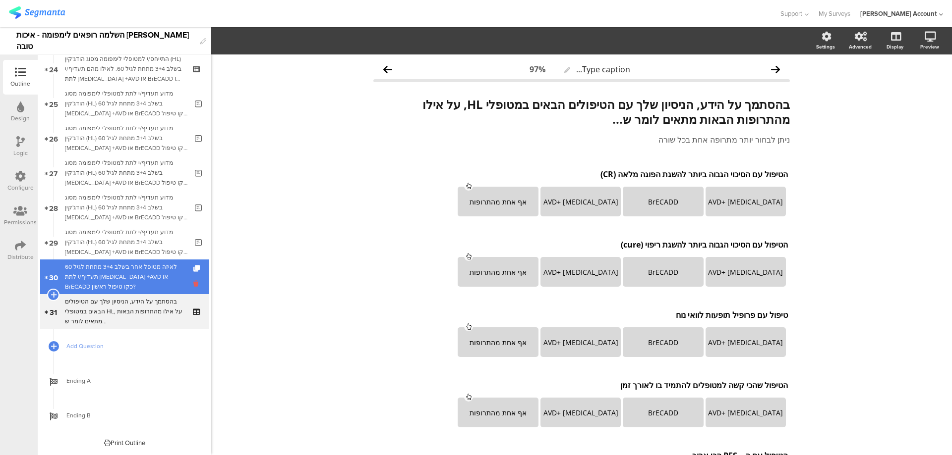
click at [193, 283] on icon at bounding box center [197, 283] width 8 height 9
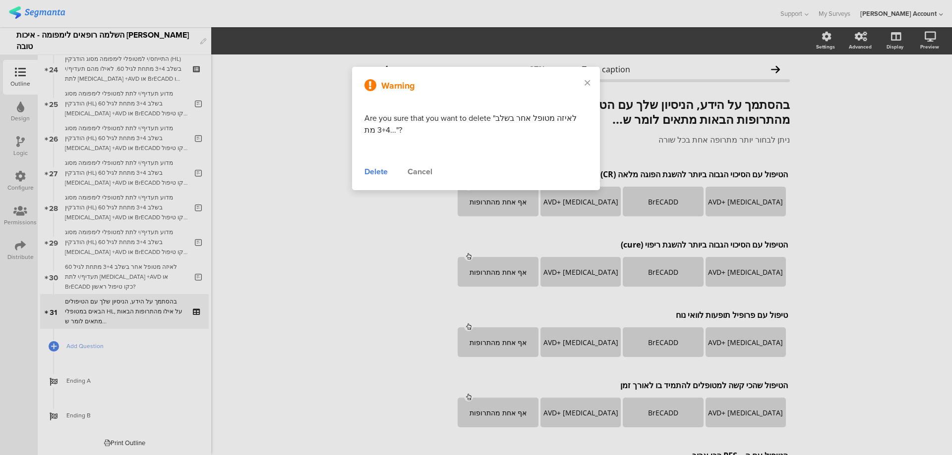
click at [384, 172] on div "Delete" at bounding box center [375, 172] width 23 height 12
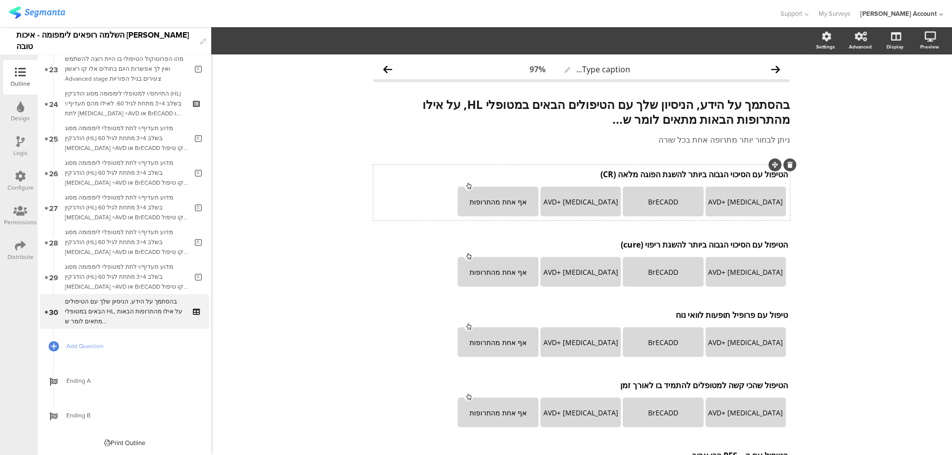
click at [787, 163] on icon at bounding box center [789, 165] width 5 height 6
click at [787, 165] on icon at bounding box center [789, 165] width 5 height 6
click at [787, 166] on icon at bounding box center [789, 165] width 5 height 6
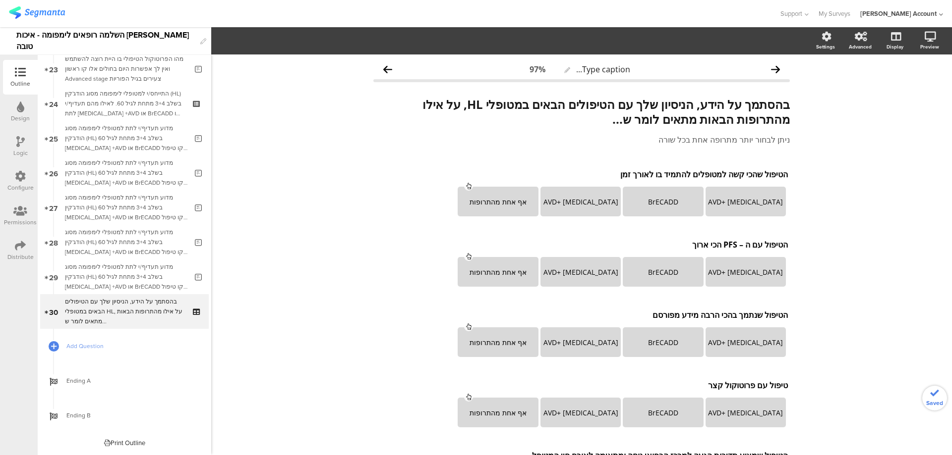
click at [0, 0] on icon at bounding box center [0, 0] width 0 height 0
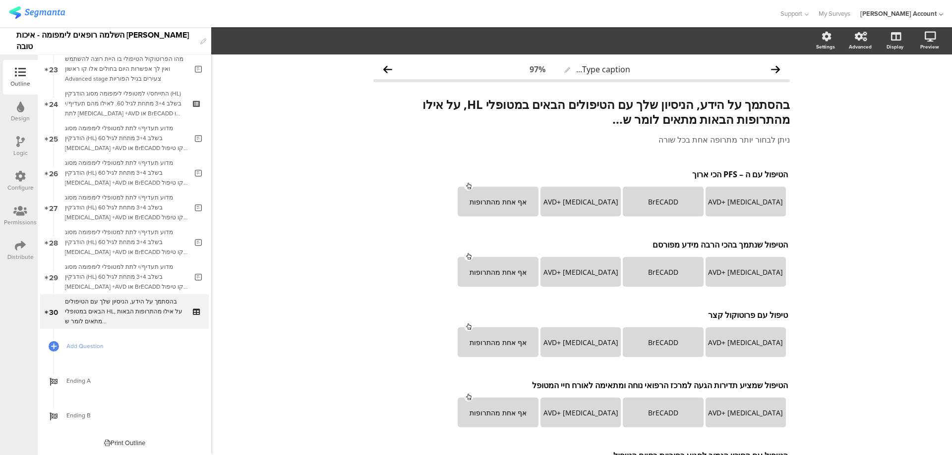
click at [0, 0] on icon at bounding box center [0, 0] width 0 height 0
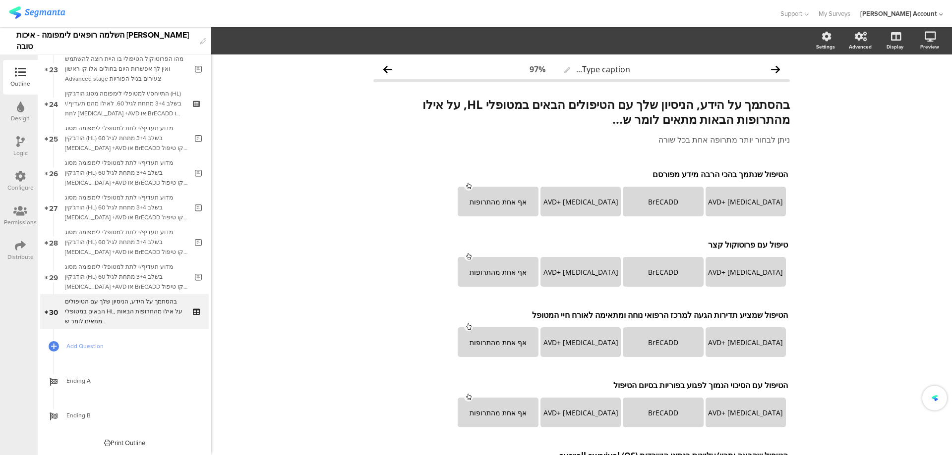
click at [0, 0] on icon at bounding box center [0, 0] width 0 height 0
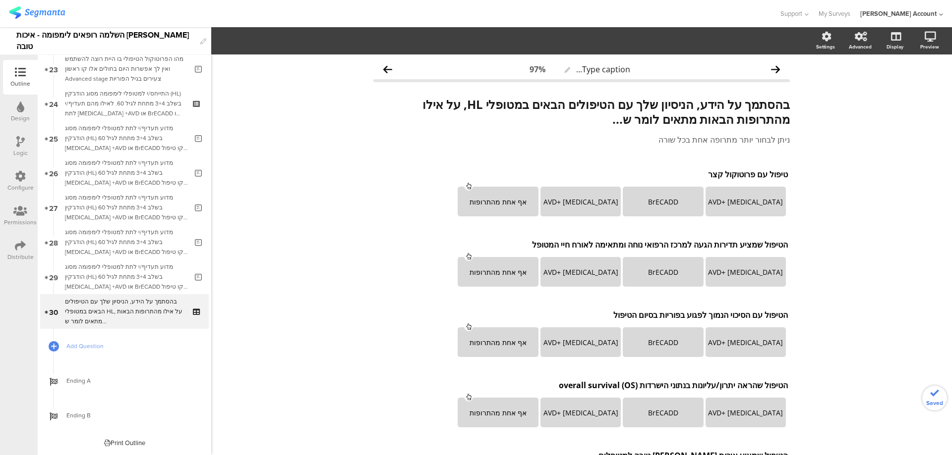
click at [0, 0] on icon at bounding box center [0, 0] width 0 height 0
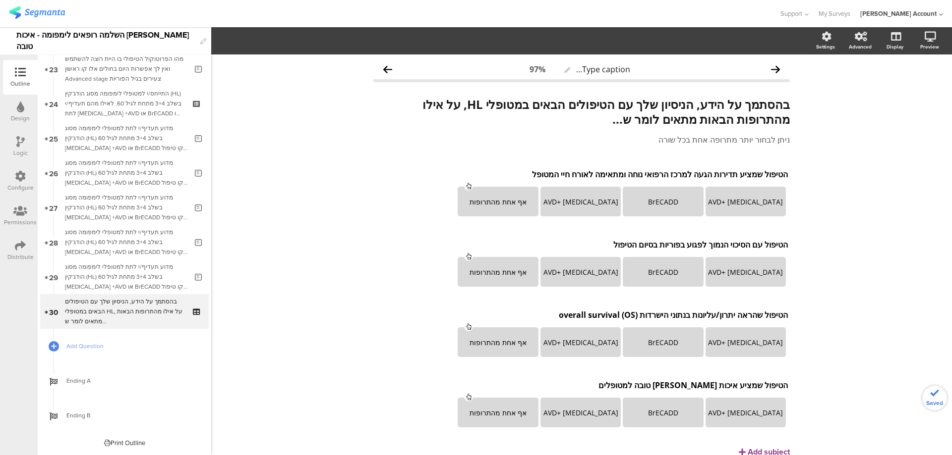
click at [0, 0] on icon at bounding box center [0, 0] width 0 height 0
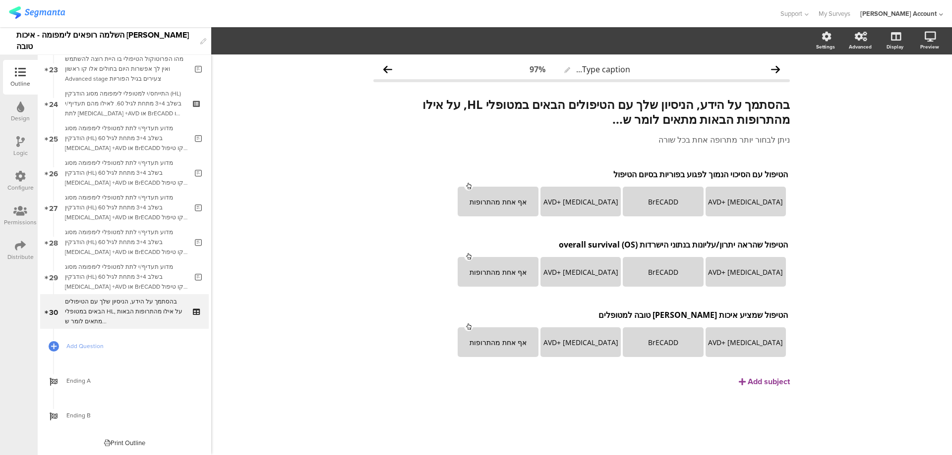
click at [0, 0] on div at bounding box center [0, 0] width 0 height 0
click at [787, 166] on icon at bounding box center [789, 165] width 5 height 6
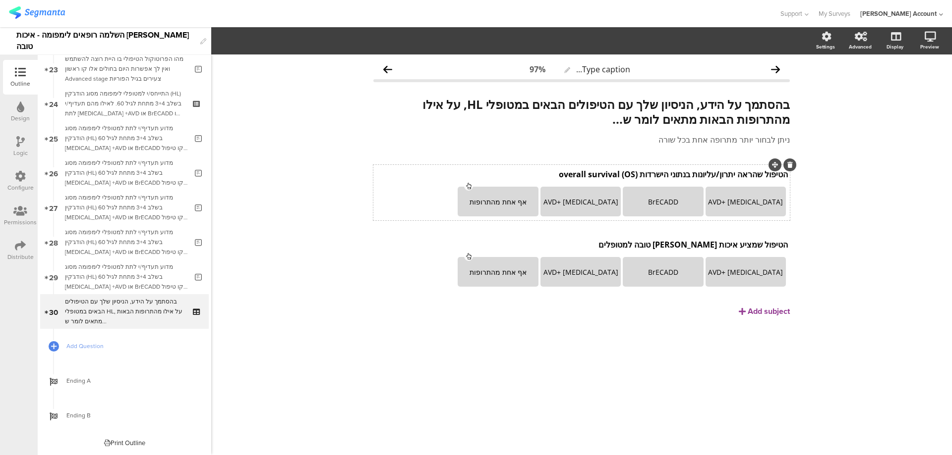
click at [787, 165] on icon at bounding box center [789, 165] width 5 height 6
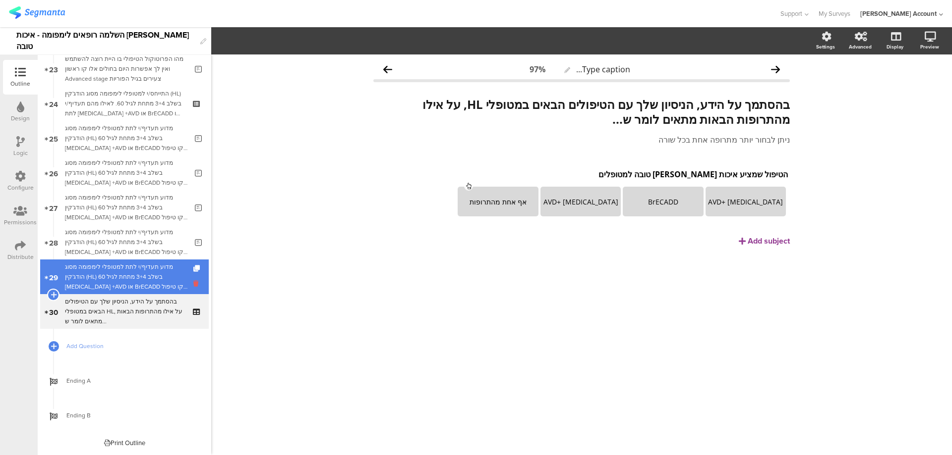
click at [193, 281] on icon at bounding box center [197, 283] width 8 height 9
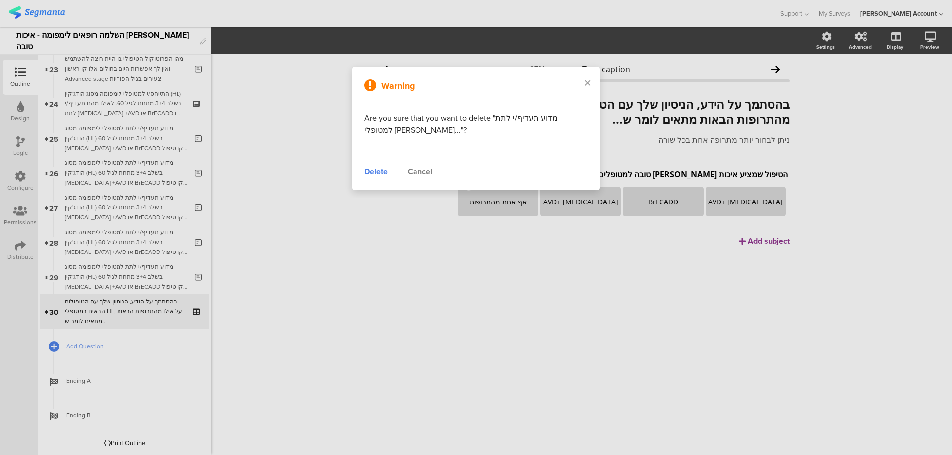
click at [379, 170] on div "Delete" at bounding box center [375, 172] width 23 height 12
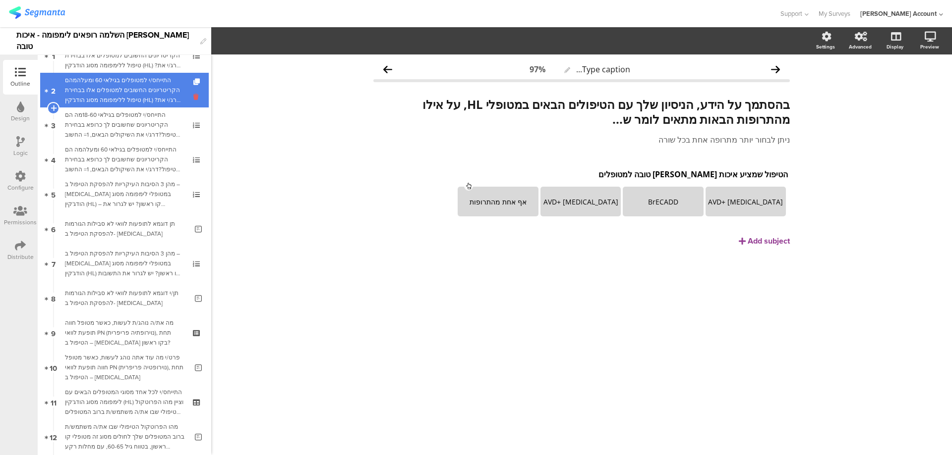
scroll to position [0, 0]
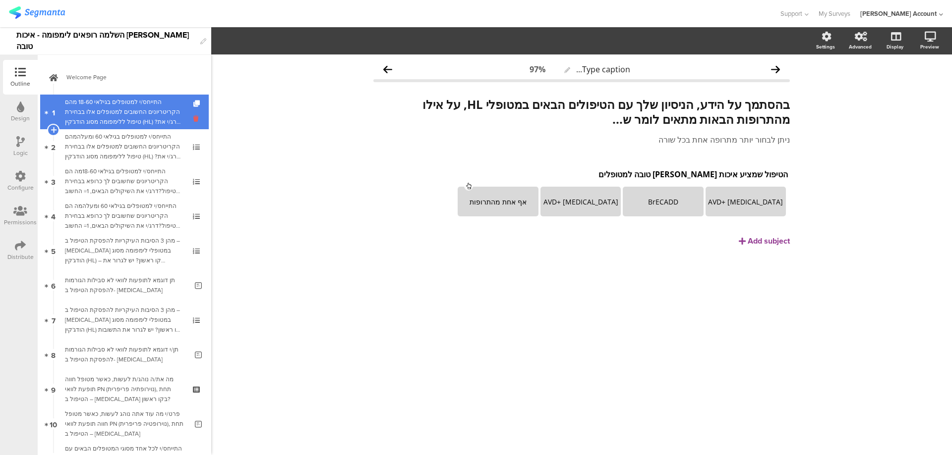
click at [193, 121] on icon at bounding box center [197, 118] width 8 height 9
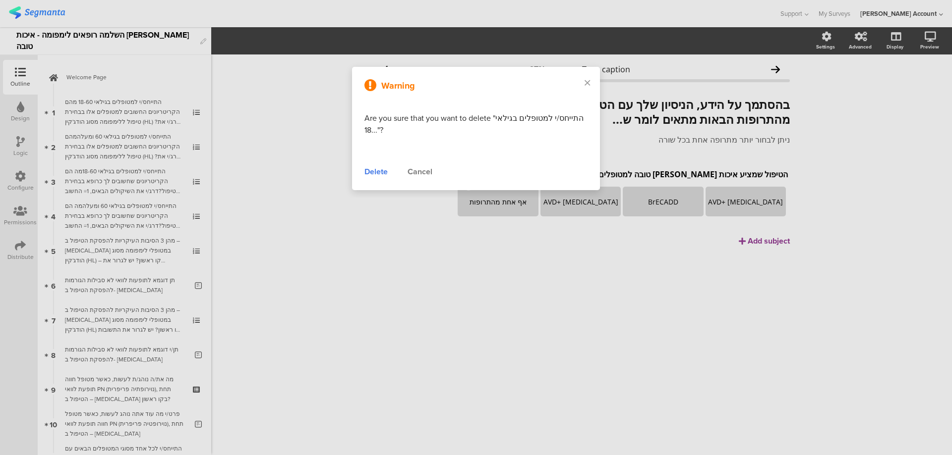
click at [373, 170] on div "Delete" at bounding box center [375, 172] width 23 height 12
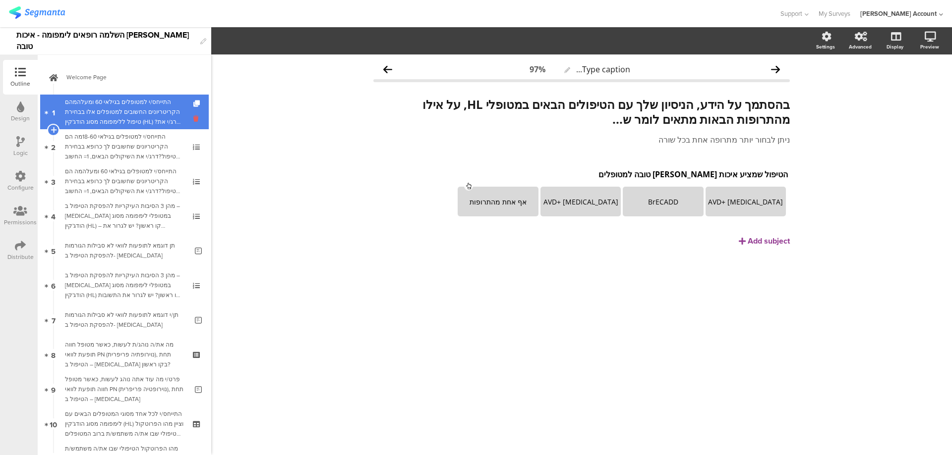
click at [193, 119] on icon at bounding box center [197, 118] width 8 height 9
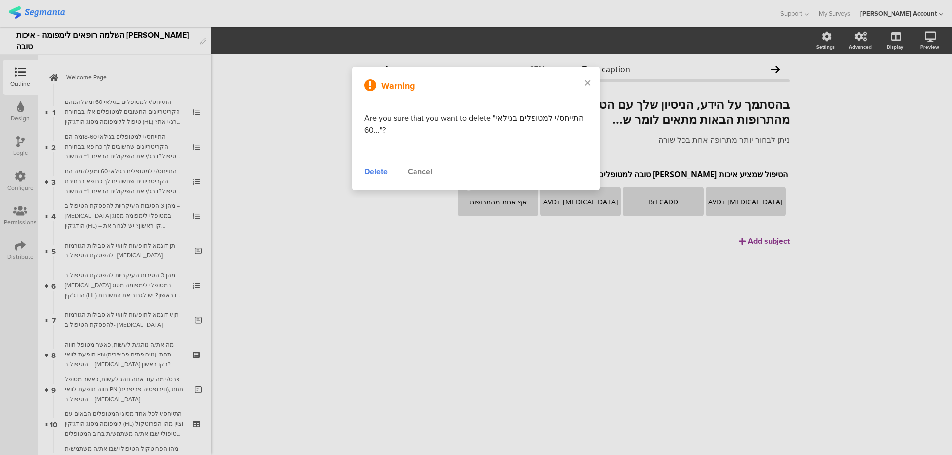
click at [370, 168] on div "Delete" at bounding box center [375, 172] width 23 height 12
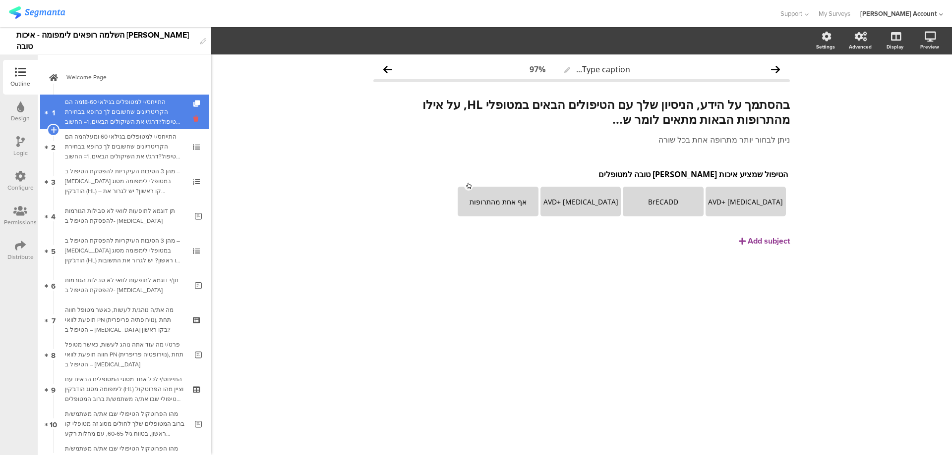
click at [193, 120] on icon at bounding box center [197, 118] width 8 height 9
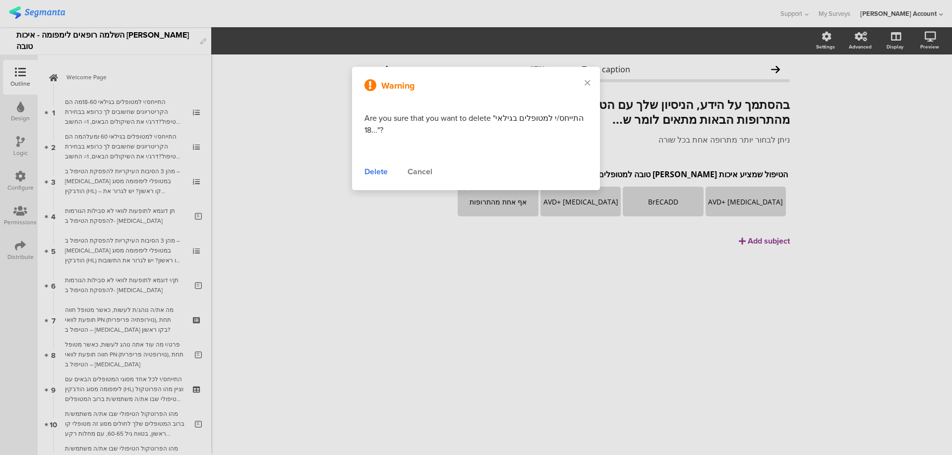
click at [375, 173] on div "Delete" at bounding box center [375, 172] width 23 height 12
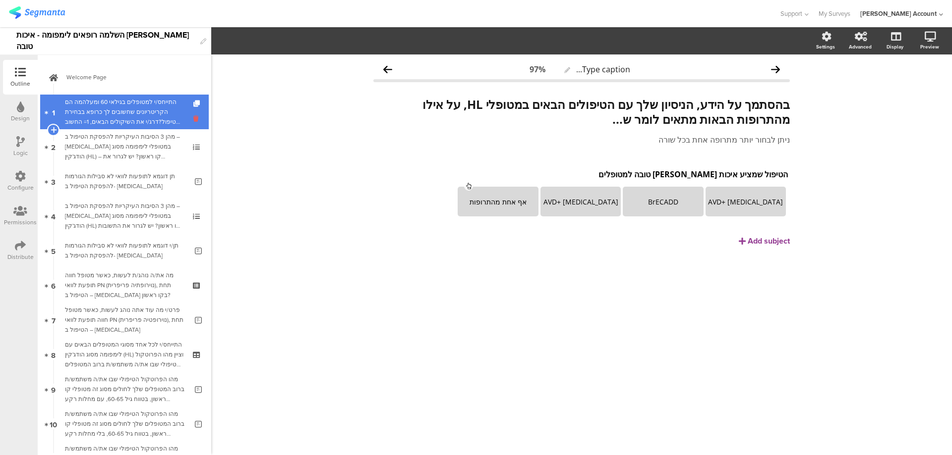
click at [193, 119] on icon at bounding box center [197, 118] width 8 height 9
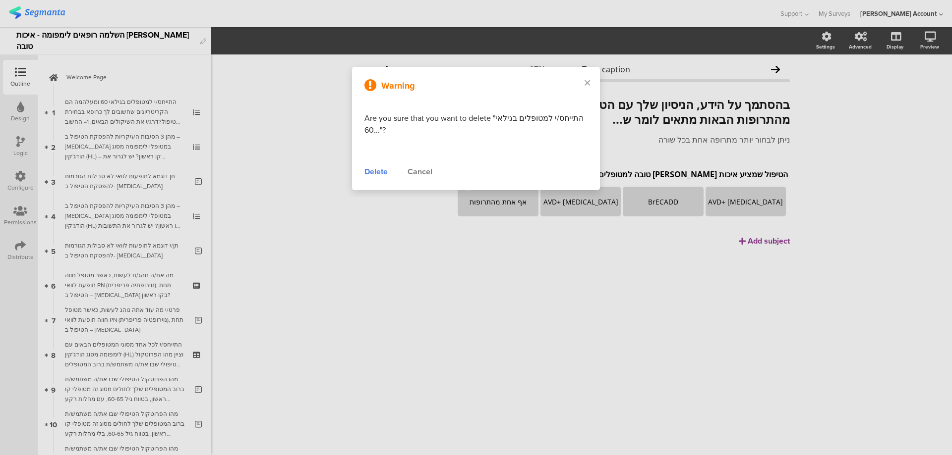
drag, startPoint x: 384, startPoint y: 172, endPoint x: 374, endPoint y: 169, distance: 11.0
click at [383, 172] on div "Delete" at bounding box center [375, 172] width 23 height 12
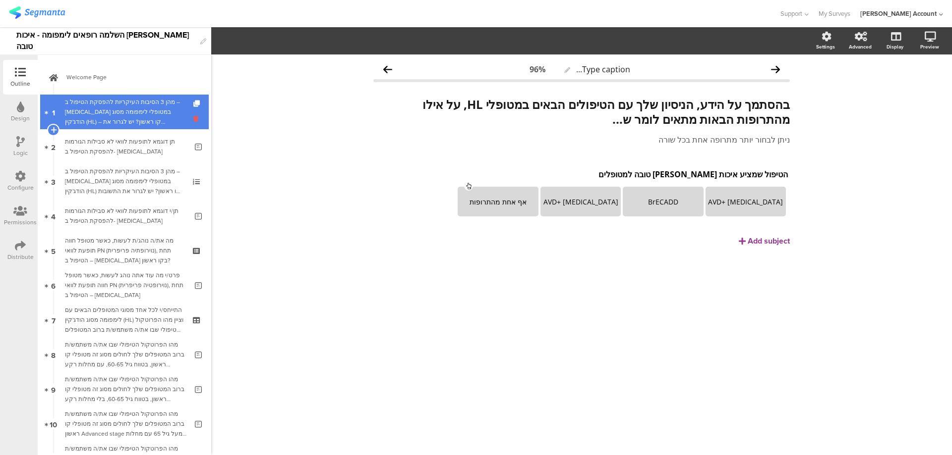
click at [193, 120] on icon at bounding box center [197, 118] width 8 height 9
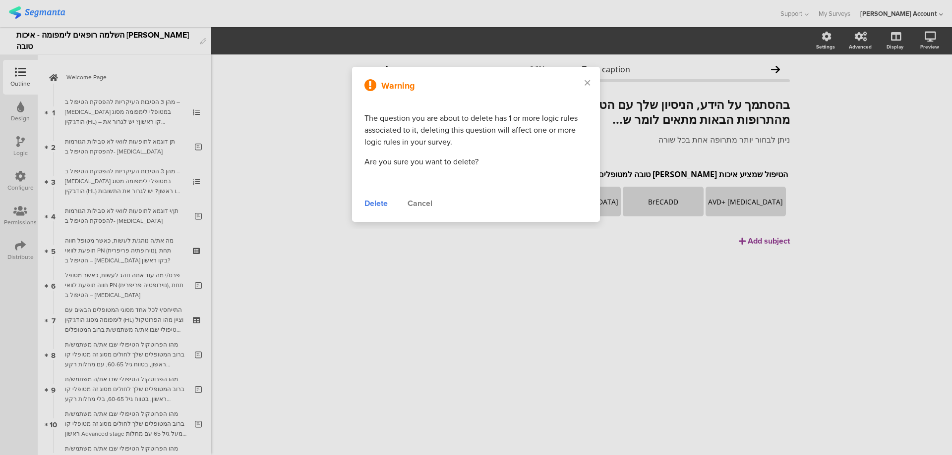
click at [378, 198] on div "Delete" at bounding box center [375, 204] width 23 height 12
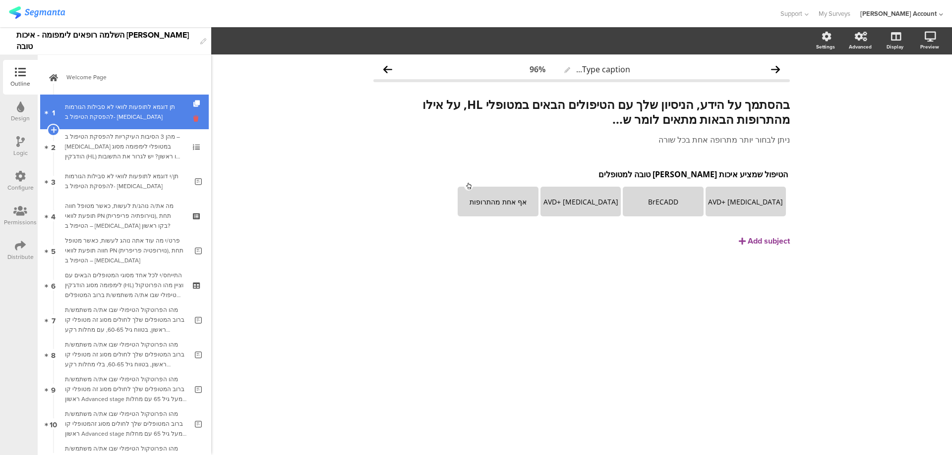
click at [193, 116] on icon at bounding box center [197, 118] width 8 height 9
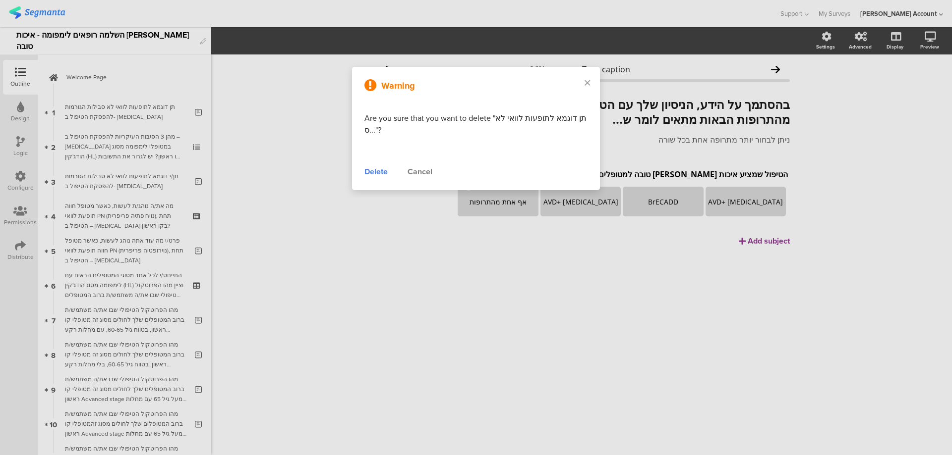
click at [374, 172] on div "Delete" at bounding box center [375, 172] width 23 height 12
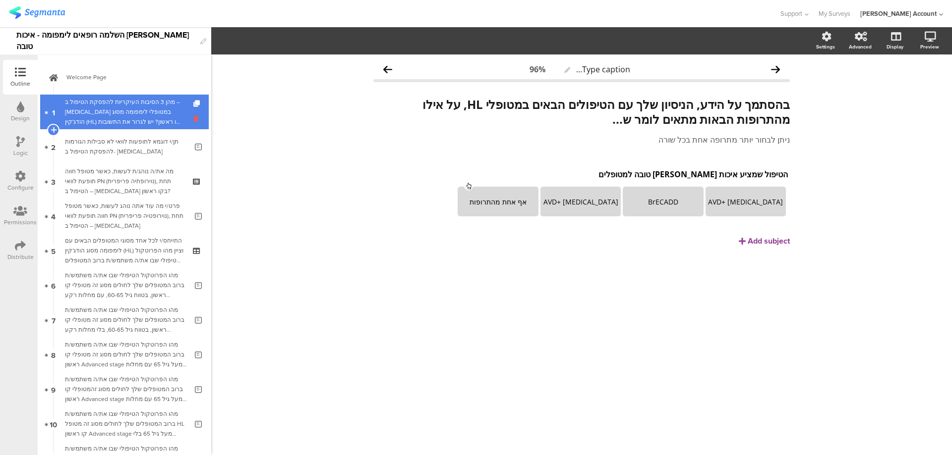
click at [193, 118] on icon at bounding box center [197, 118] width 8 height 9
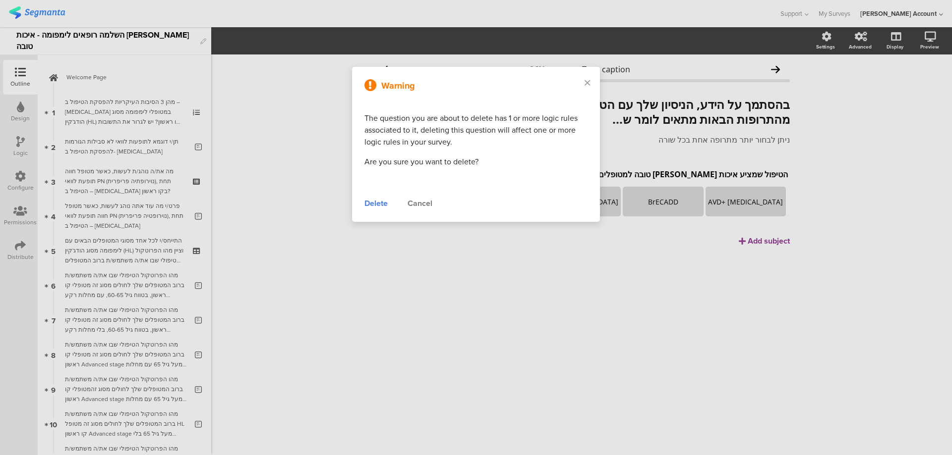
click at [378, 202] on div "Delete" at bounding box center [375, 204] width 23 height 12
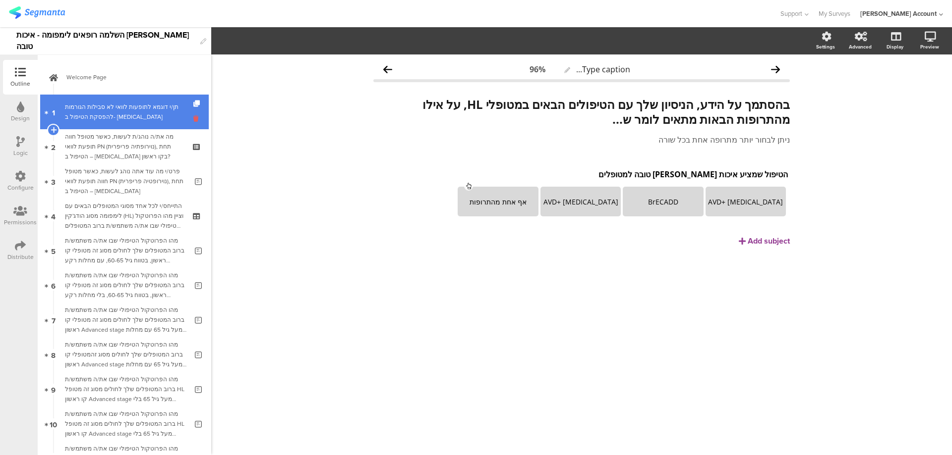
click at [193, 119] on icon at bounding box center [197, 118] width 8 height 9
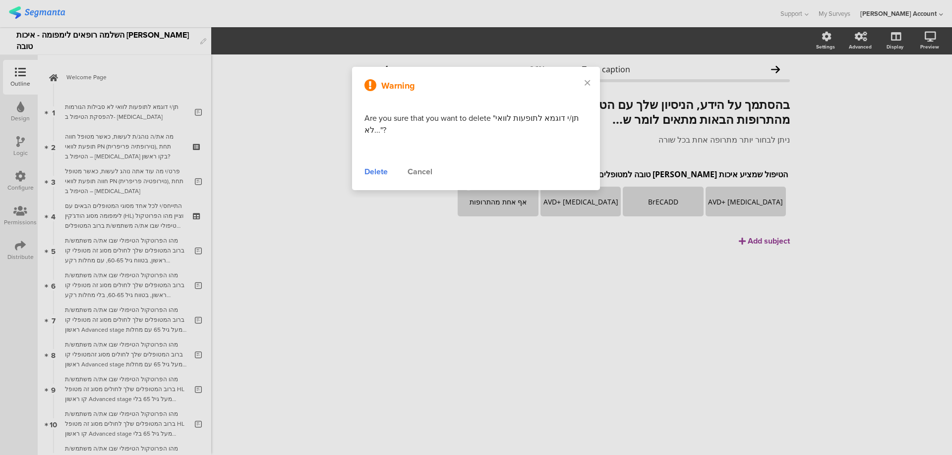
click at [377, 172] on div "Delete" at bounding box center [375, 172] width 23 height 12
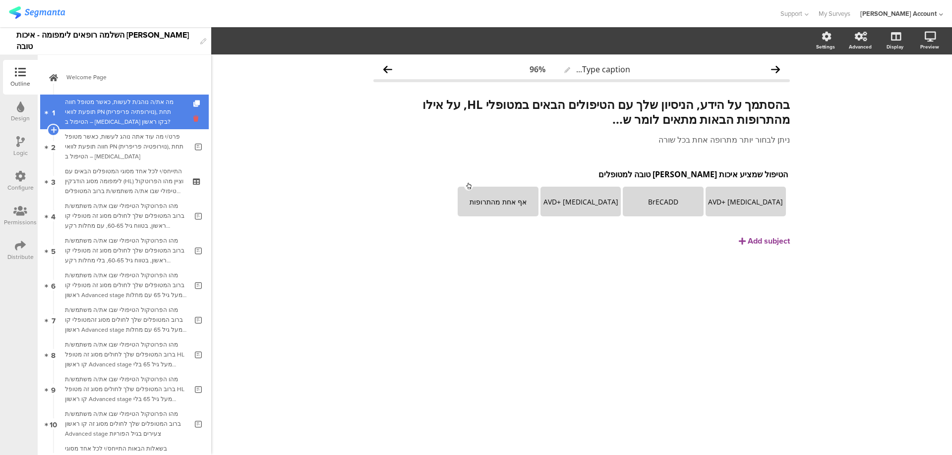
click at [193, 120] on icon at bounding box center [197, 118] width 8 height 9
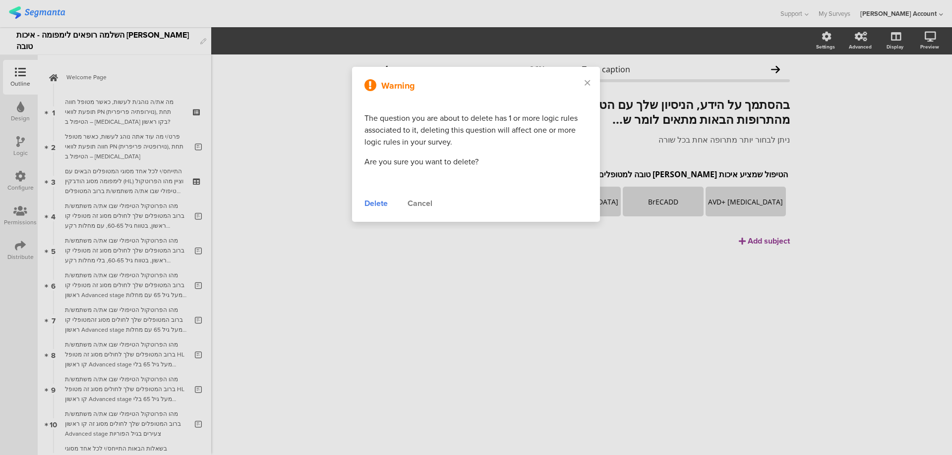
click at [377, 202] on div "Delete" at bounding box center [375, 204] width 23 height 12
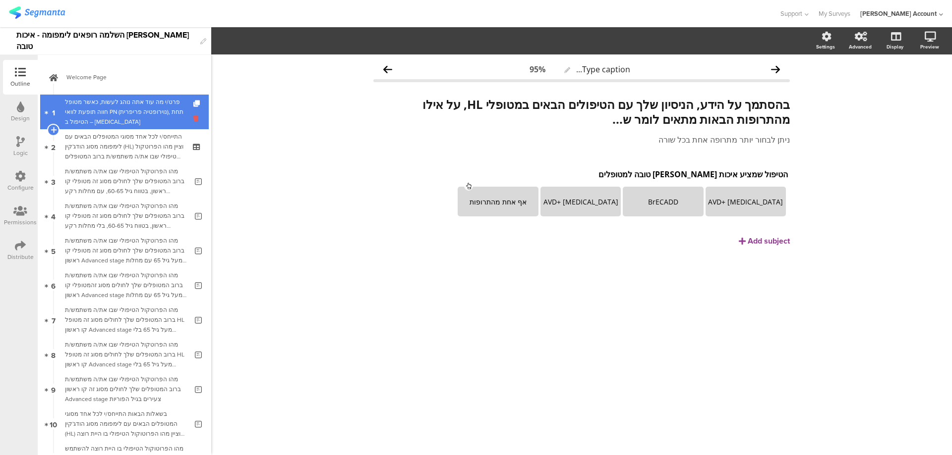
click at [193, 120] on icon at bounding box center [197, 118] width 8 height 9
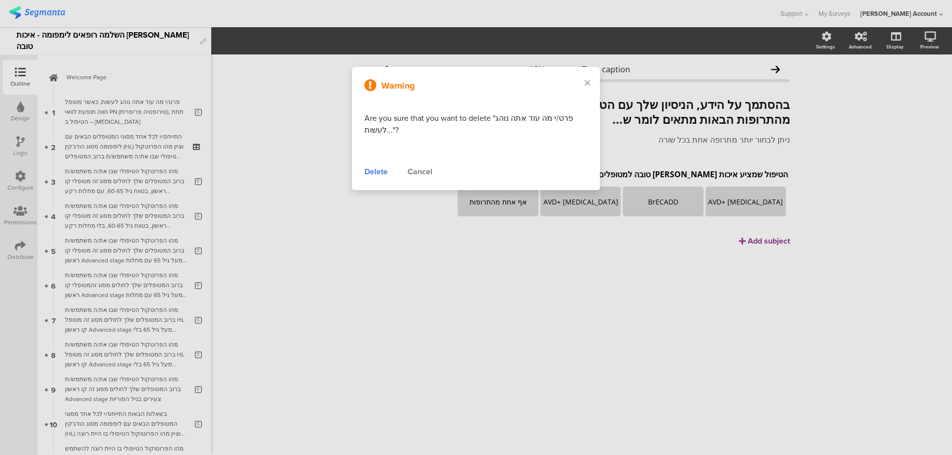
click at [370, 168] on div "Delete" at bounding box center [375, 172] width 23 height 12
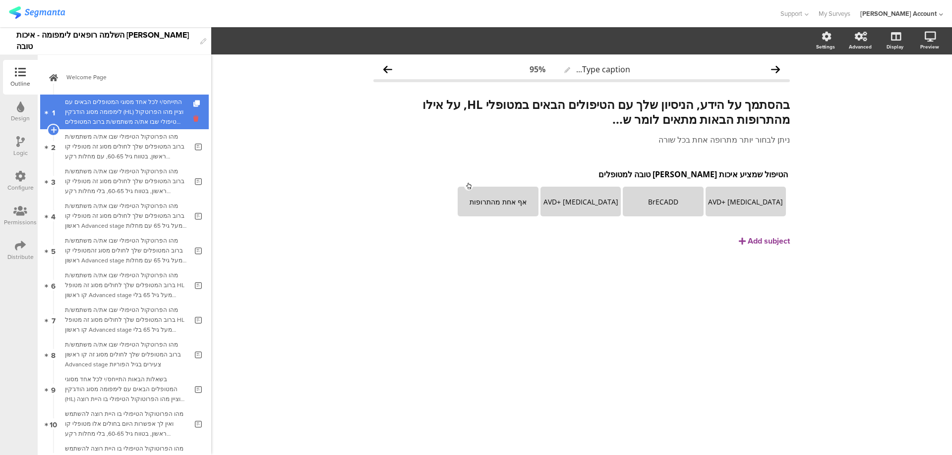
click at [193, 122] on icon at bounding box center [197, 118] width 8 height 9
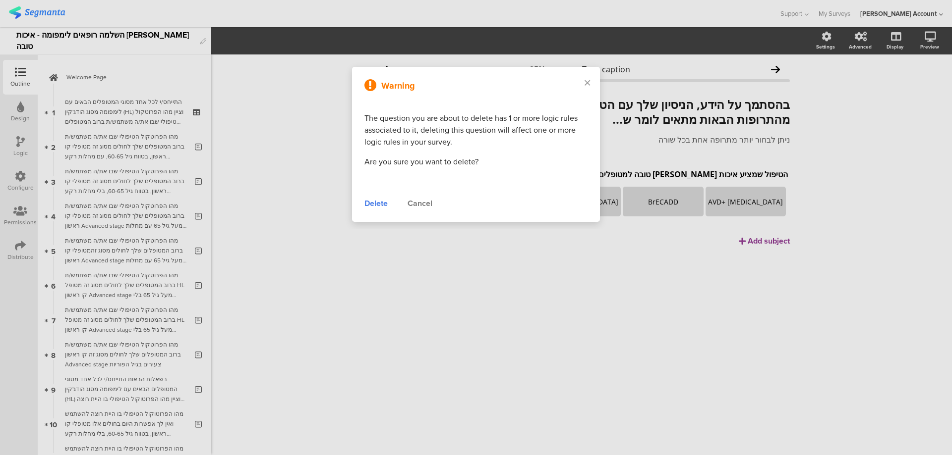
click at [377, 200] on div "Delete" at bounding box center [375, 204] width 23 height 12
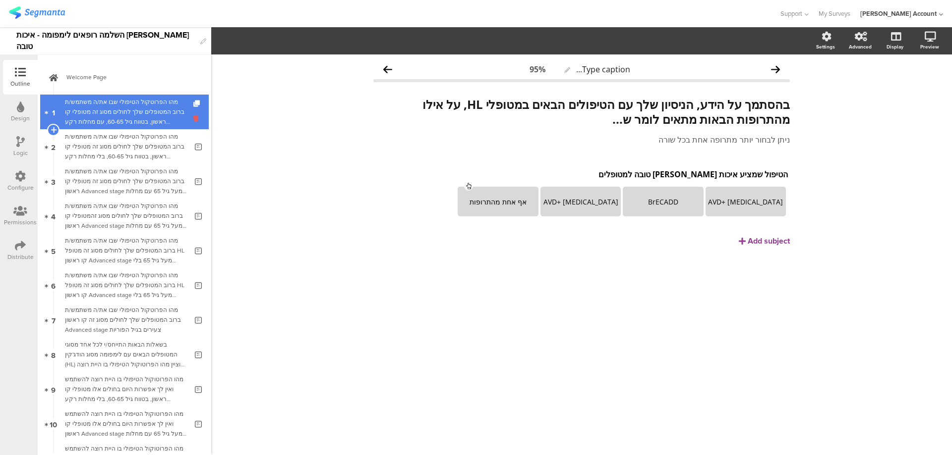
click at [193, 120] on icon at bounding box center [197, 118] width 8 height 9
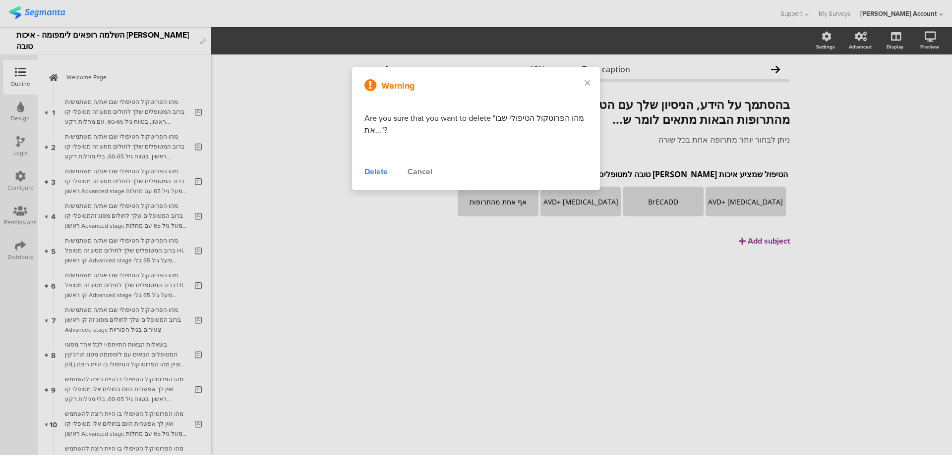
click at [379, 176] on div "Delete" at bounding box center [375, 172] width 23 height 12
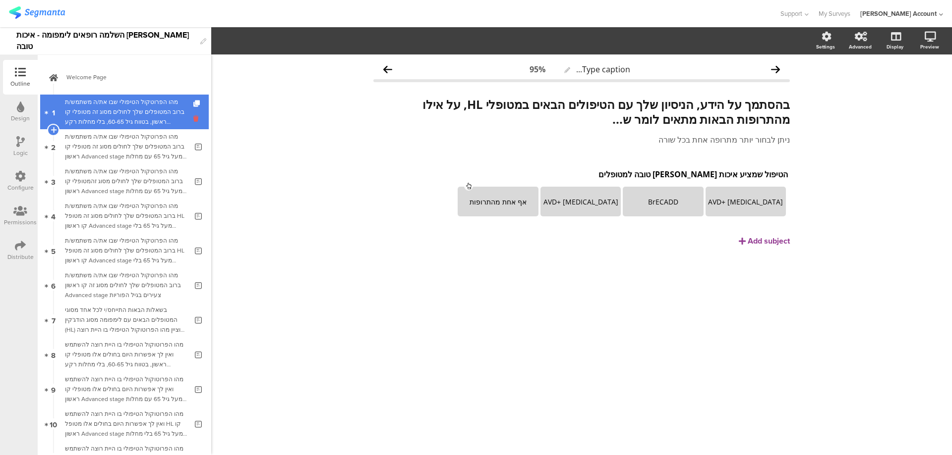
click at [193, 120] on icon at bounding box center [197, 118] width 8 height 9
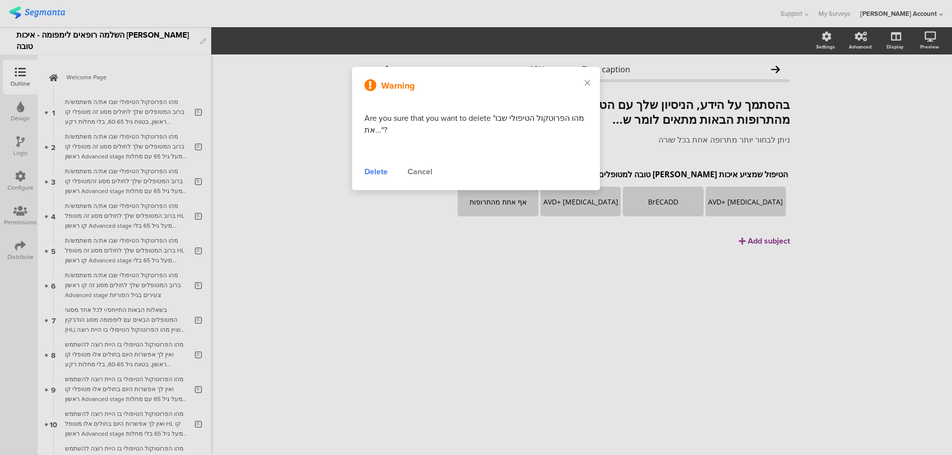
click at [376, 171] on div "Delete" at bounding box center [375, 172] width 23 height 12
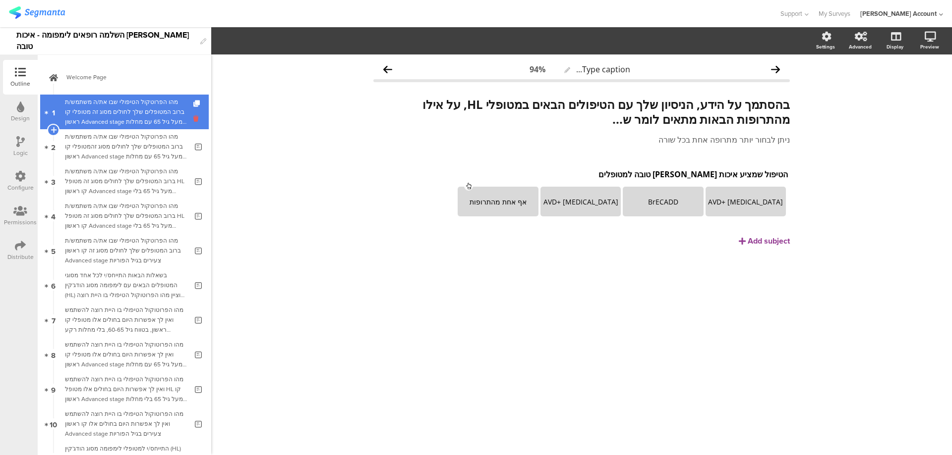
click at [193, 120] on icon at bounding box center [197, 118] width 8 height 9
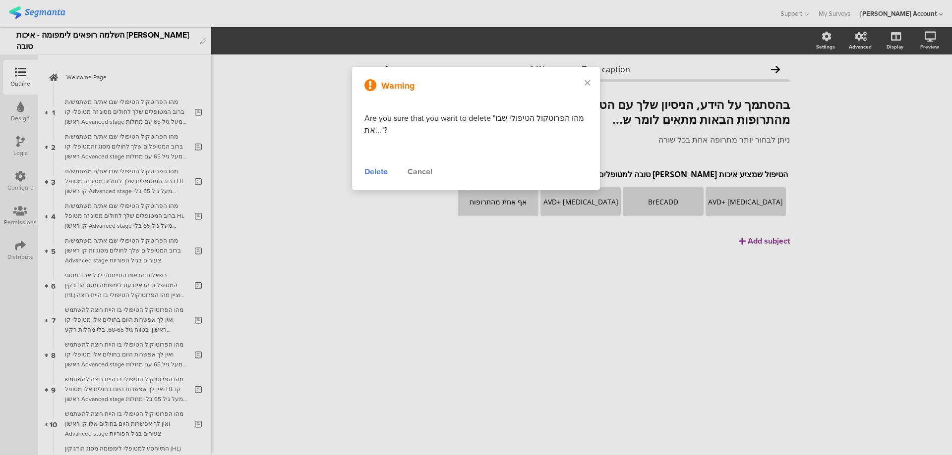
click at [383, 173] on div "Delete" at bounding box center [375, 172] width 23 height 12
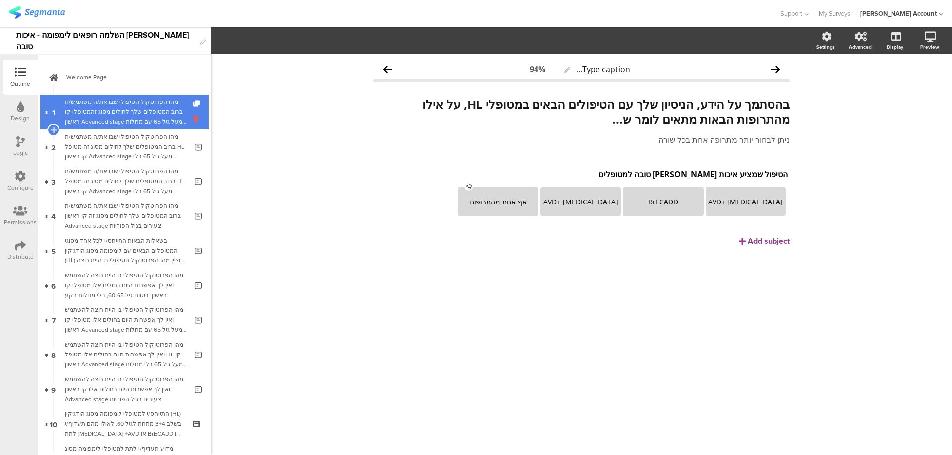
click at [193, 120] on icon at bounding box center [197, 118] width 8 height 9
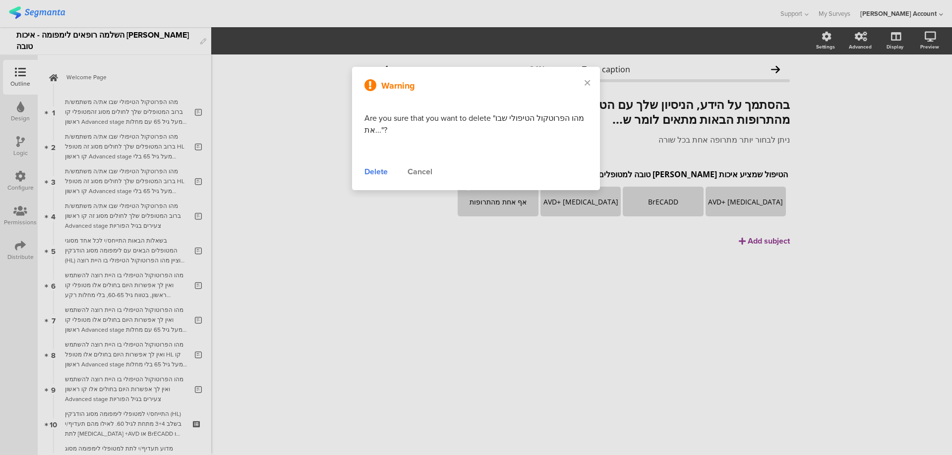
click at [378, 171] on div "Delete" at bounding box center [375, 172] width 23 height 12
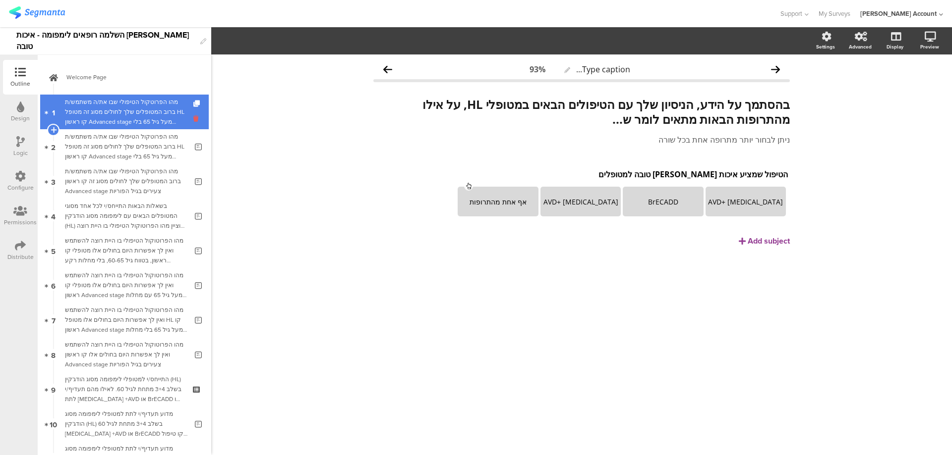
click at [193, 119] on icon at bounding box center [197, 118] width 8 height 9
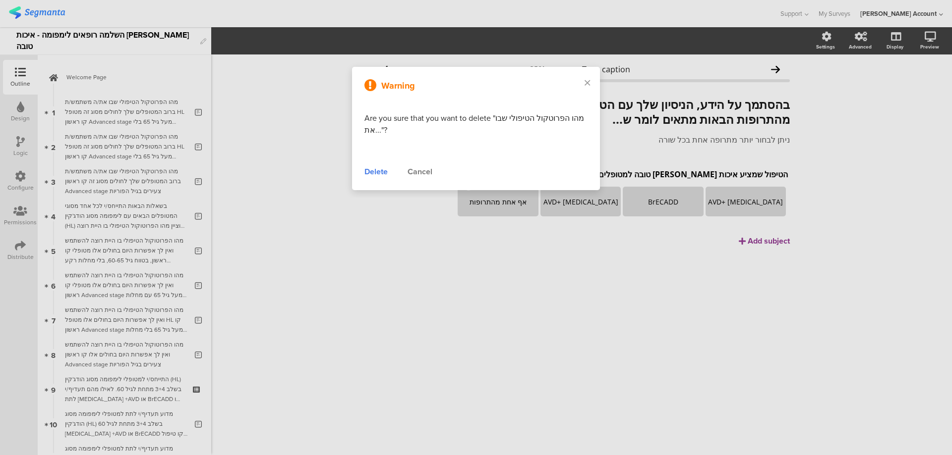
click at [367, 168] on div "Delete" at bounding box center [375, 172] width 23 height 12
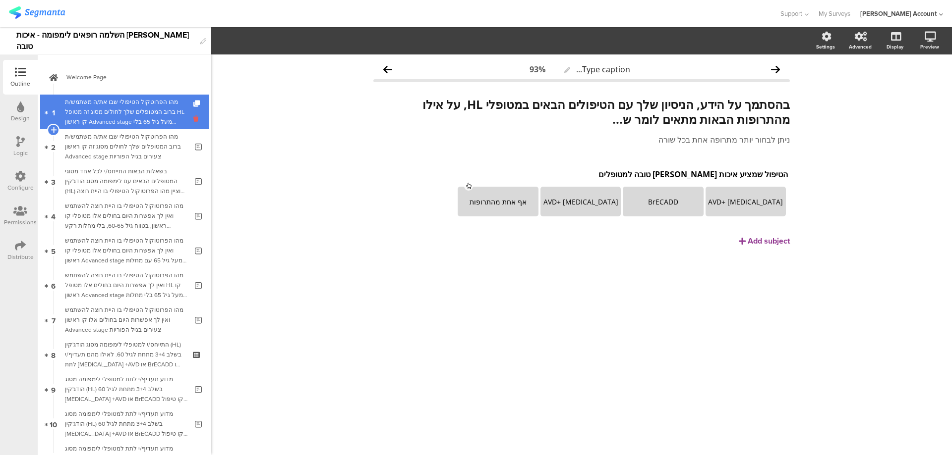
click at [193, 120] on icon at bounding box center [197, 118] width 8 height 9
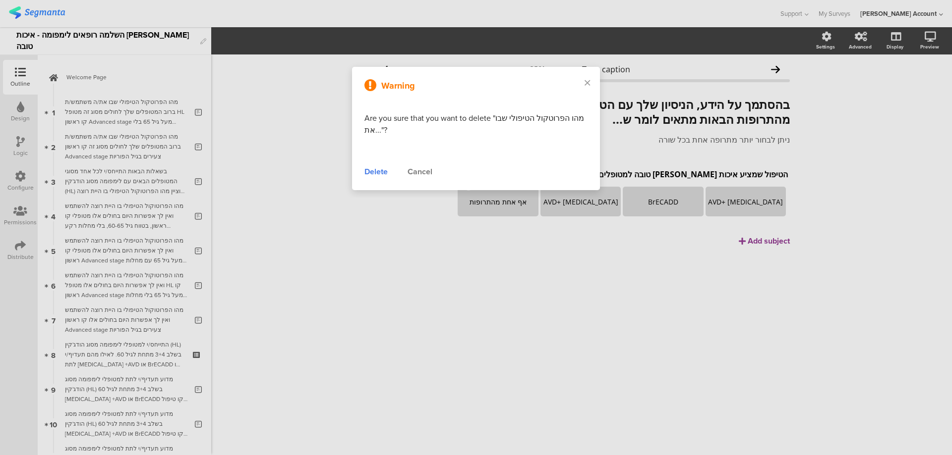
click at [374, 170] on div "Delete" at bounding box center [375, 172] width 23 height 12
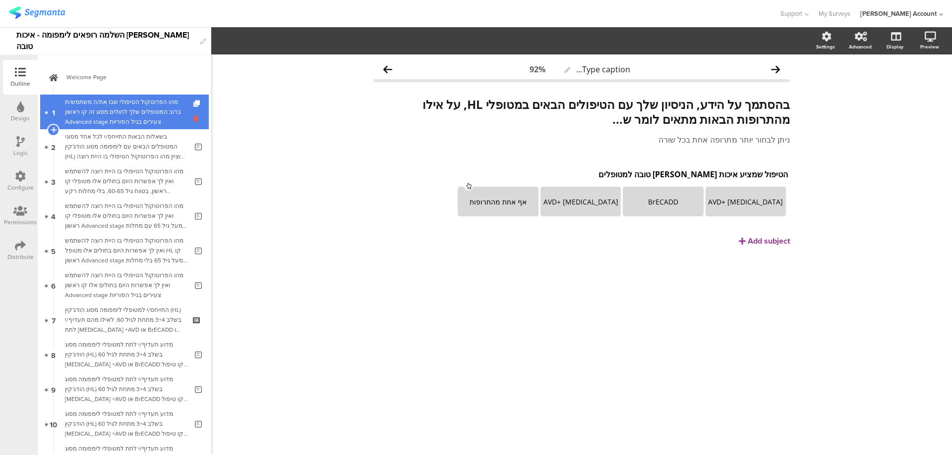
click at [193, 119] on icon at bounding box center [197, 118] width 8 height 9
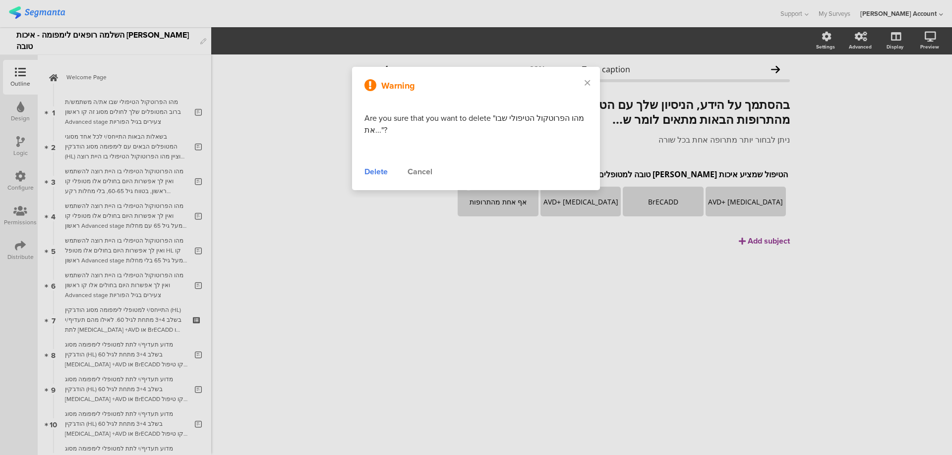
click at [380, 170] on div "Delete" at bounding box center [375, 172] width 23 height 12
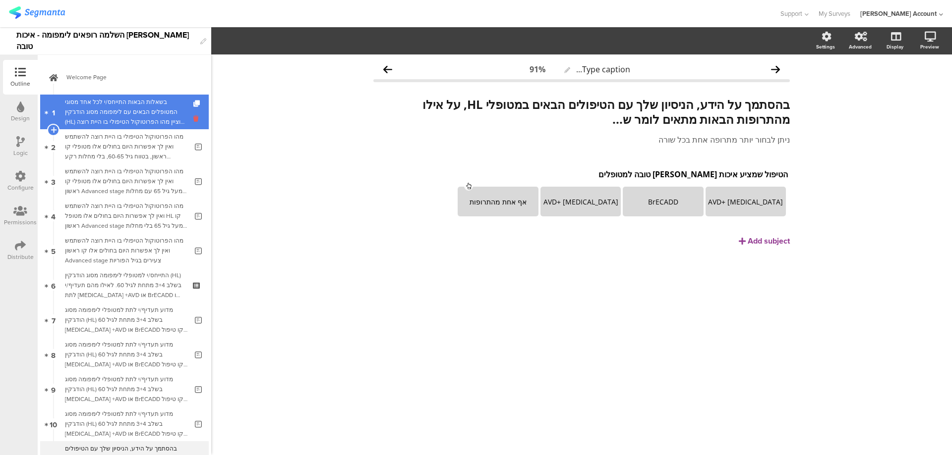
click at [193, 119] on icon at bounding box center [197, 118] width 8 height 9
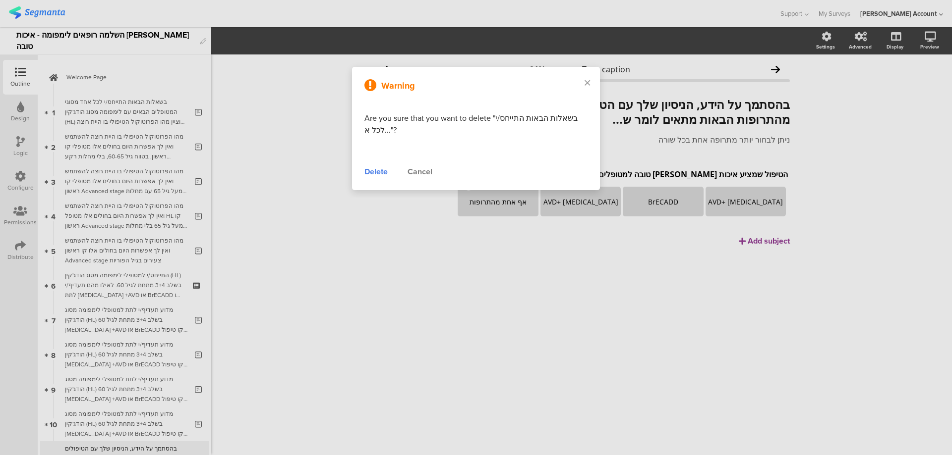
click at [368, 167] on div "Delete" at bounding box center [375, 172] width 23 height 12
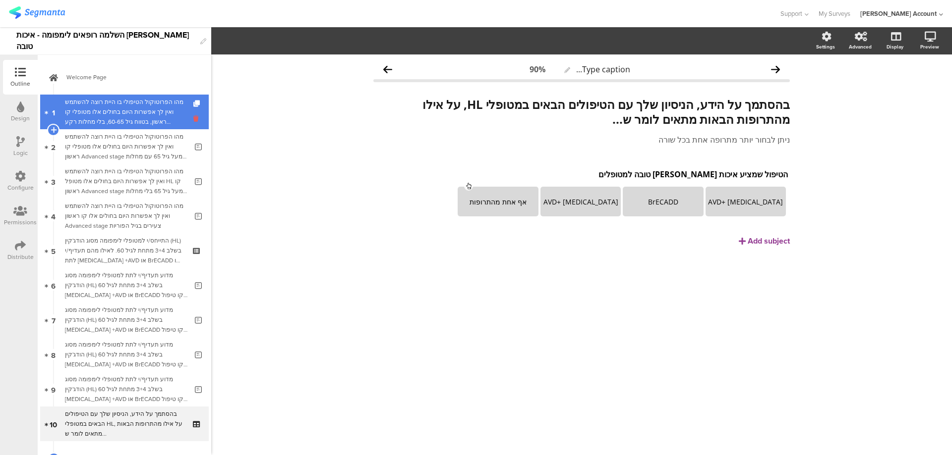
click at [193, 119] on icon at bounding box center [197, 118] width 8 height 9
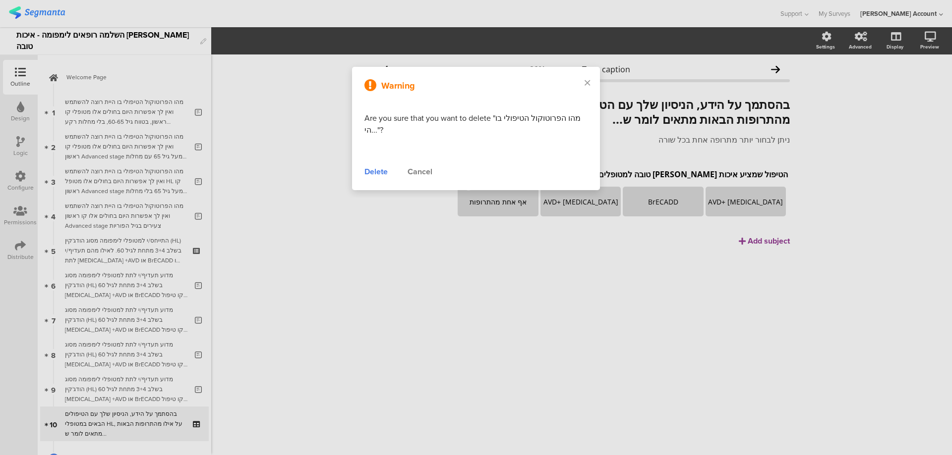
click at [379, 170] on div "Delete" at bounding box center [375, 172] width 23 height 12
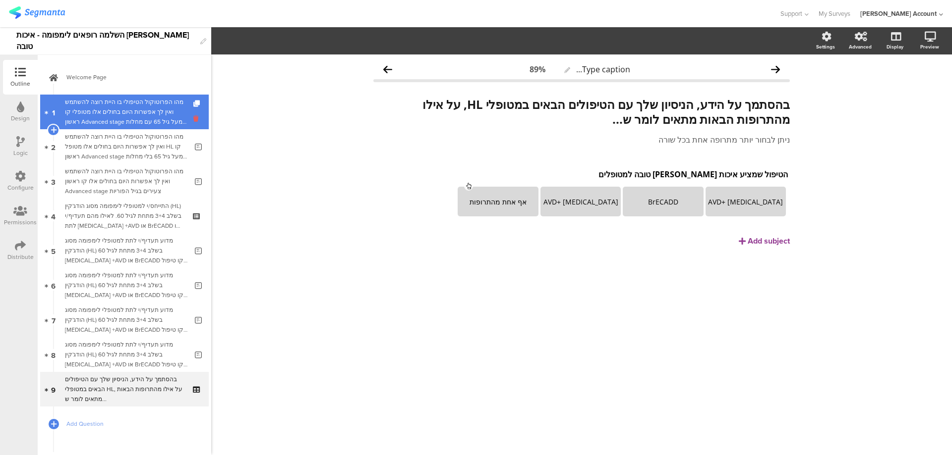
click at [193, 119] on icon at bounding box center [197, 118] width 8 height 9
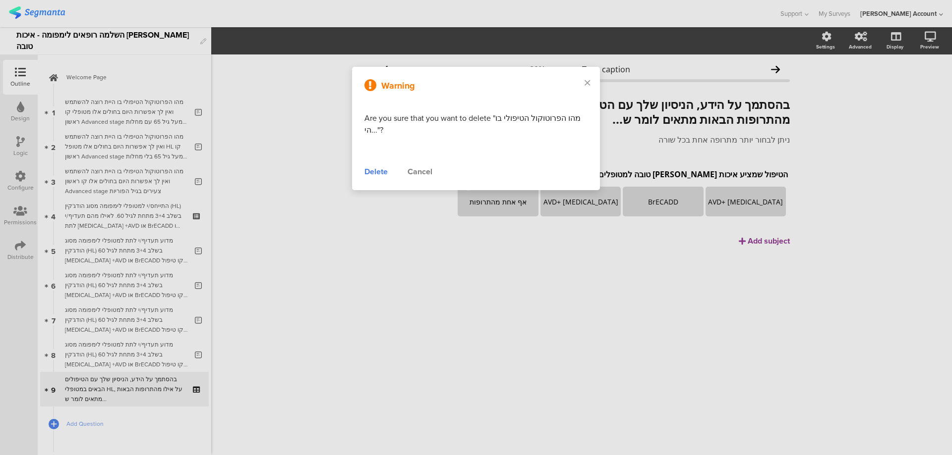
click at [368, 170] on div "Delete" at bounding box center [375, 172] width 23 height 12
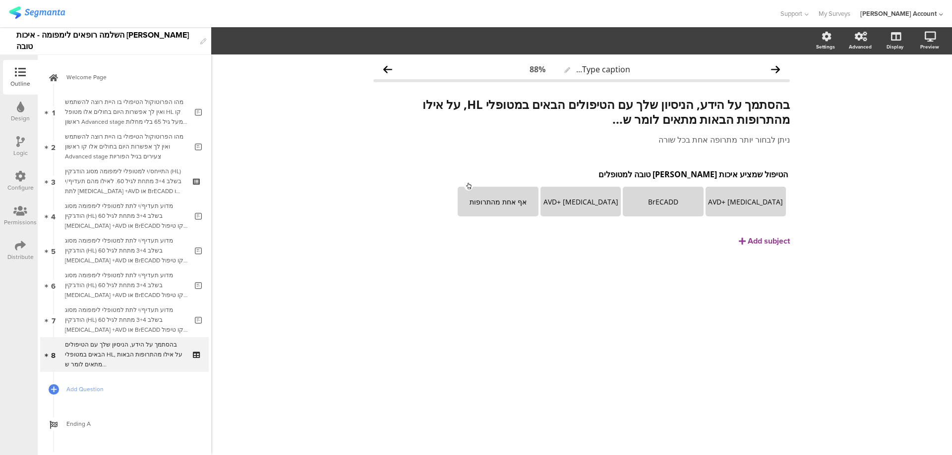
click at [193, 118] on icon at bounding box center [197, 118] width 8 height 9
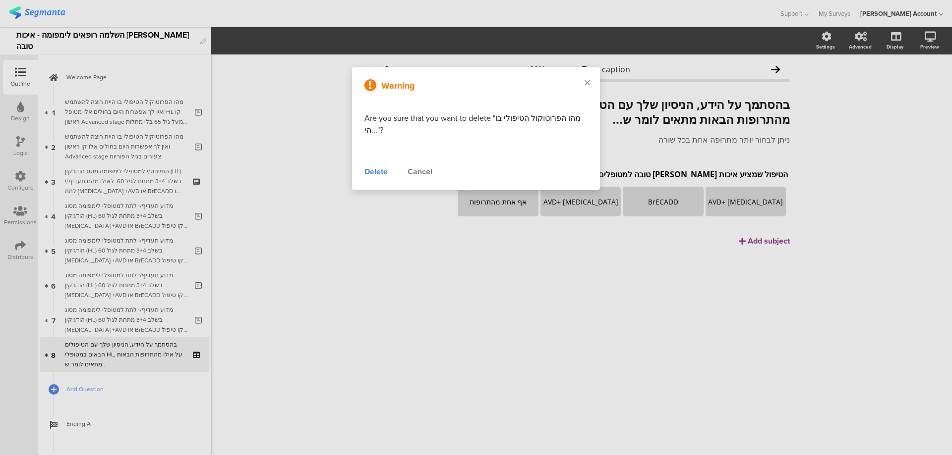
click at [374, 169] on div "Delete" at bounding box center [375, 172] width 23 height 12
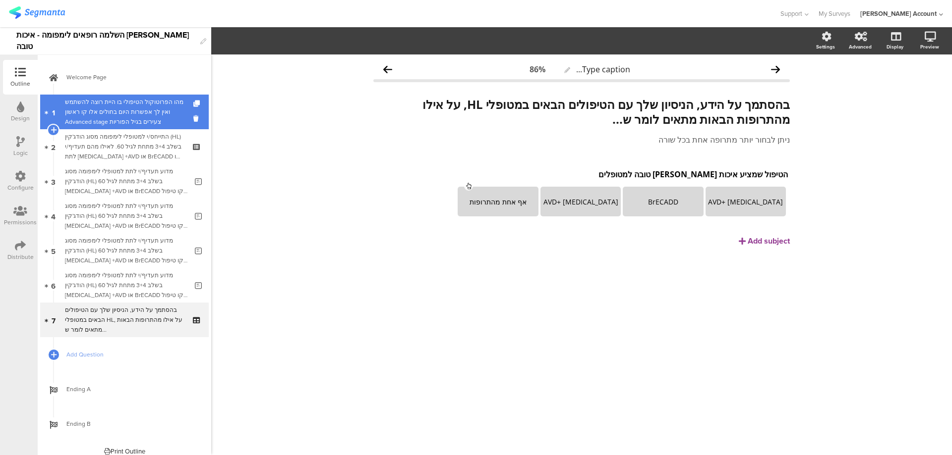
click at [185, 115] on link "1 מהו הפרוטוקול הטיפולי בו היית רוצה להשתמש ואין לך אפשרות היום בחולים אלו קו ר…" at bounding box center [124, 112] width 169 height 35
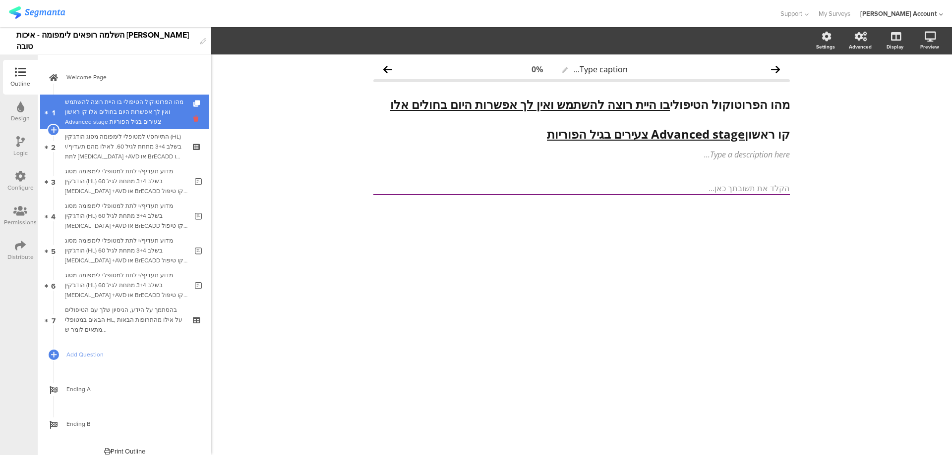
click at [193, 117] on icon at bounding box center [197, 118] width 8 height 9
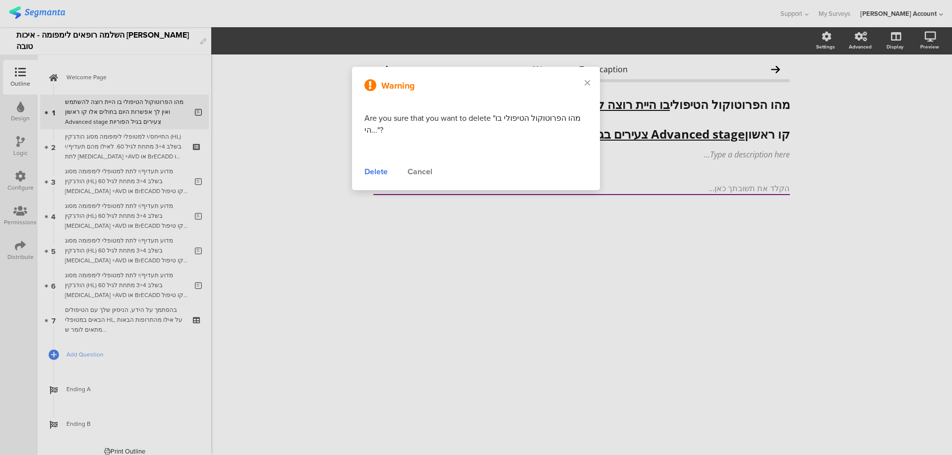
drag, startPoint x: 381, startPoint y: 172, endPoint x: 354, endPoint y: 166, distance: 28.0
click at [381, 172] on div "Delete" at bounding box center [375, 172] width 23 height 12
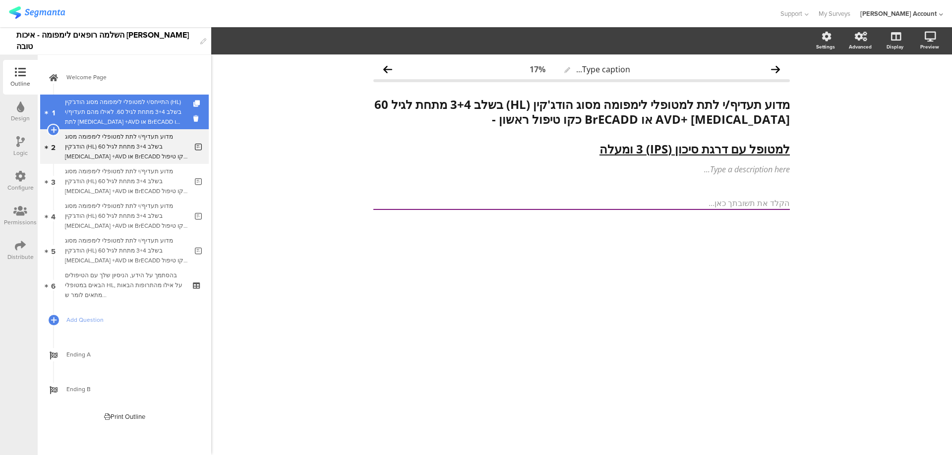
click at [192, 117] on link "1 התייחס/י למטופלי לימפומה מסוג הודג'קין (HL) בשלב 3+4 מתחת לגיל 60. לאילו מהם …" at bounding box center [124, 112] width 169 height 35
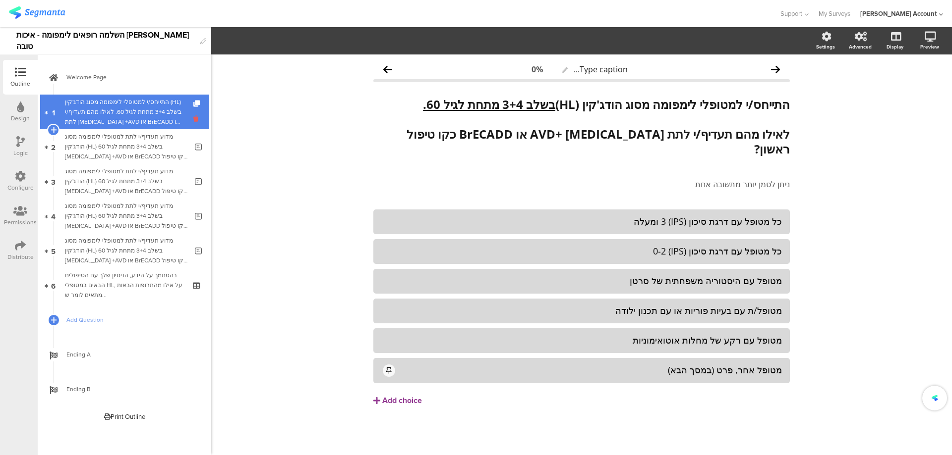
click at [194, 117] on icon at bounding box center [197, 118] width 8 height 9
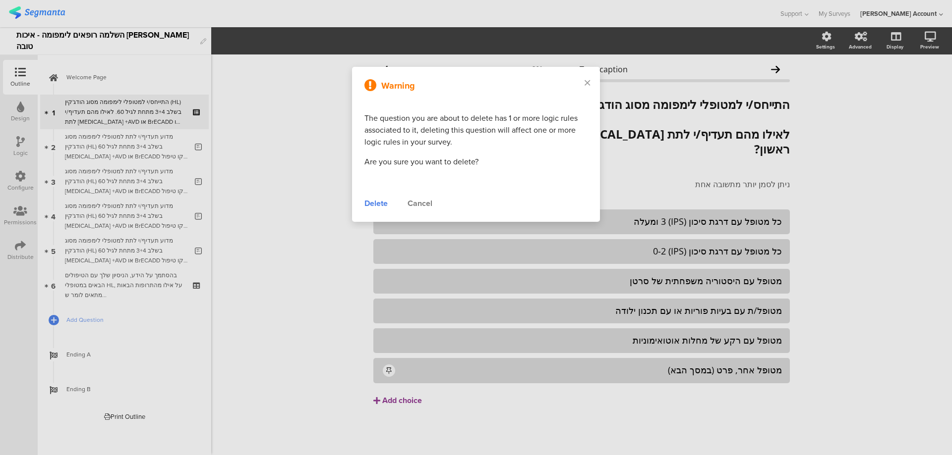
click at [372, 203] on div "Delete" at bounding box center [375, 204] width 23 height 12
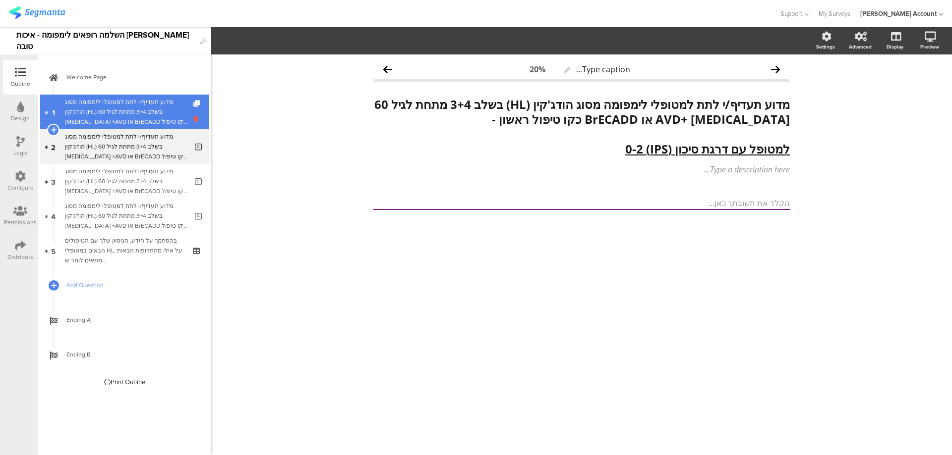
click at [197, 118] on li "1 מדוע תעדיף/י לתת למטופלי לימפומה מסוג הודג'קין (HL) בשלב 3+4 מתחת לגיל 60 Adc…" at bounding box center [124, 112] width 169 height 35
click at [194, 118] on icon at bounding box center [197, 118] width 8 height 9
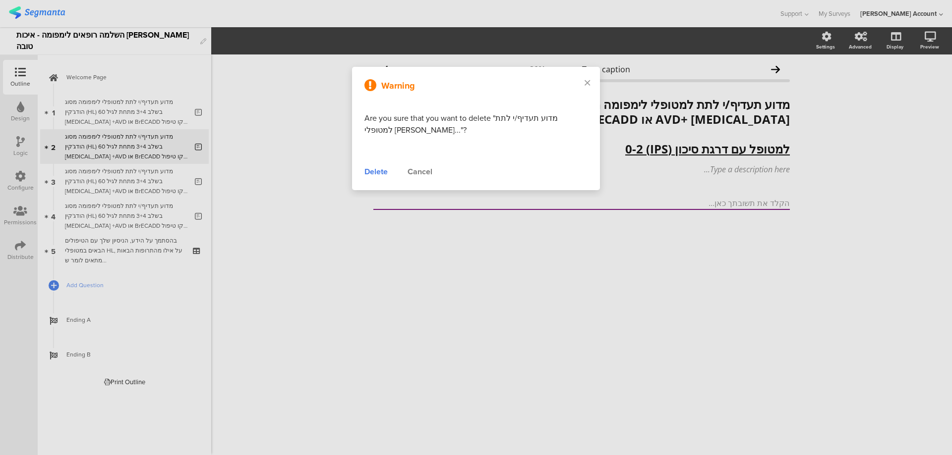
drag, startPoint x: 378, startPoint y: 175, endPoint x: 338, endPoint y: 163, distance: 41.9
click at [378, 175] on div "Delete" at bounding box center [375, 172] width 23 height 12
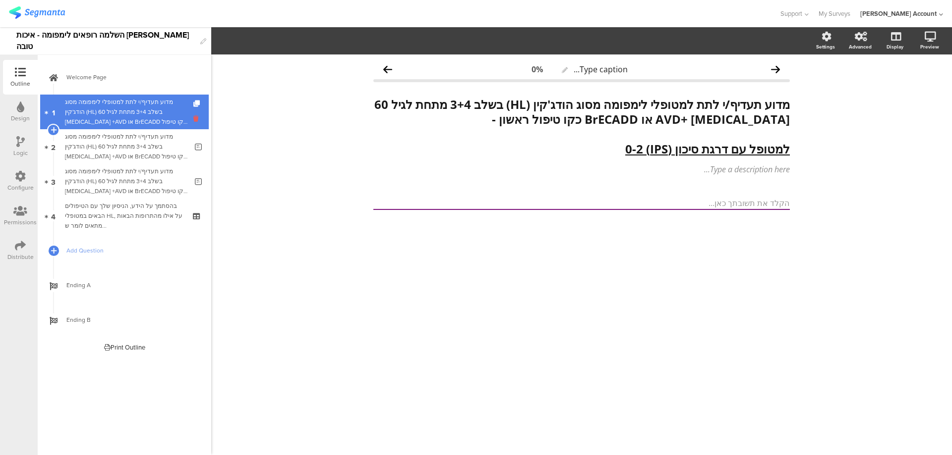
click at [197, 120] on icon at bounding box center [197, 118] width 8 height 9
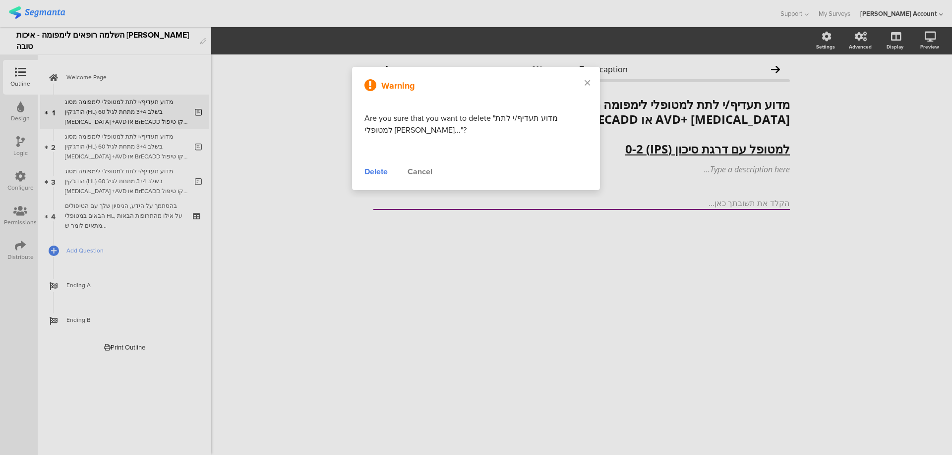
drag, startPoint x: 365, startPoint y: 169, endPoint x: 342, endPoint y: 164, distance: 23.4
click at [365, 169] on div "Delete" at bounding box center [375, 172] width 23 height 12
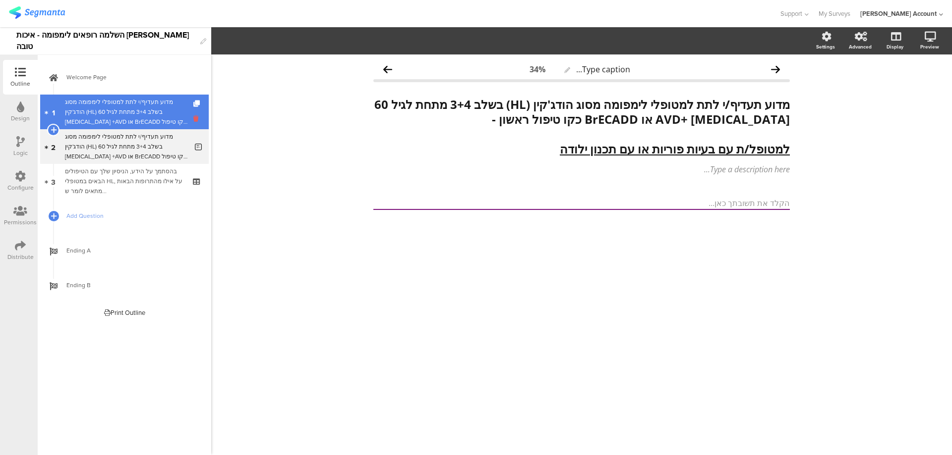
click at [195, 119] on icon at bounding box center [197, 118] width 8 height 9
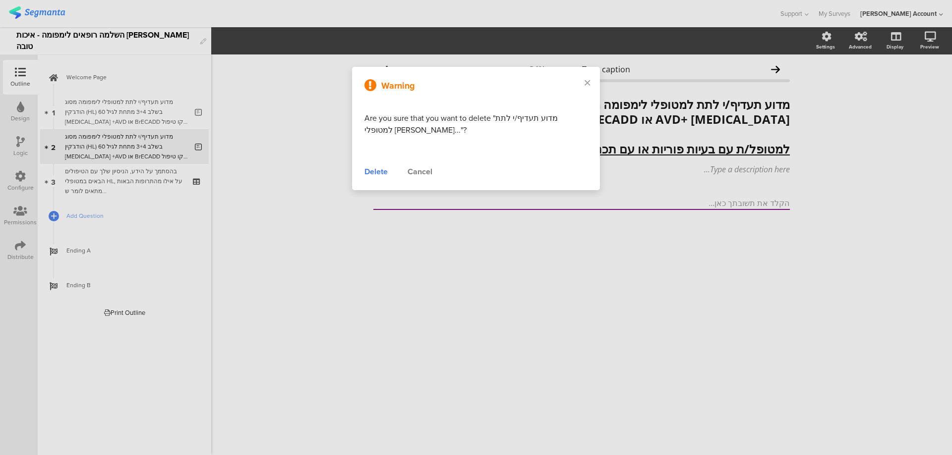
click at [366, 170] on div "Delete" at bounding box center [375, 172] width 23 height 12
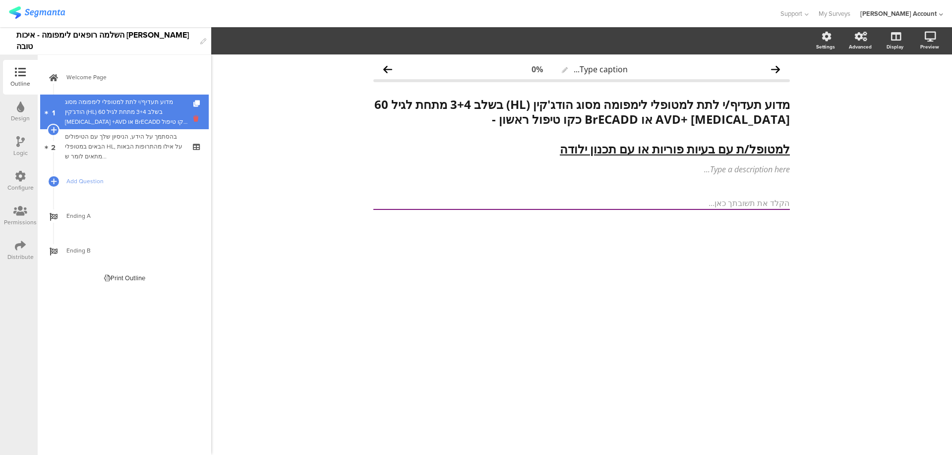
click at [197, 116] on icon at bounding box center [197, 118] width 8 height 9
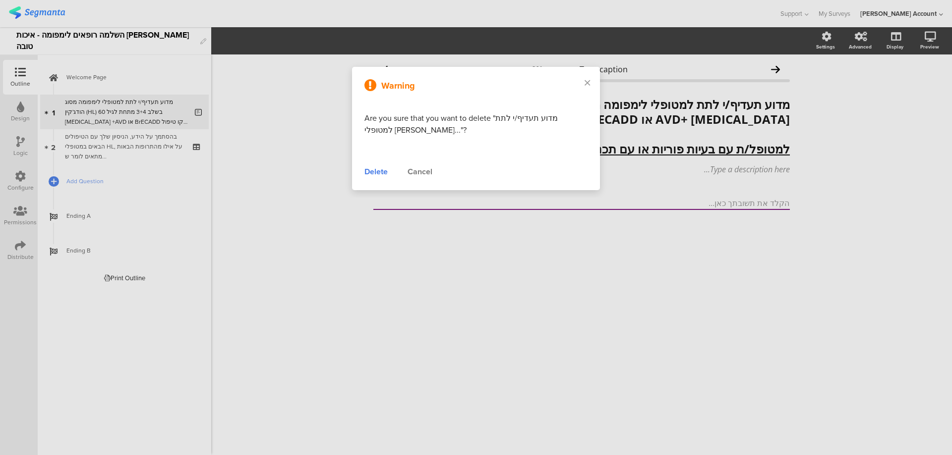
click at [370, 168] on div "Delete" at bounding box center [375, 172] width 23 height 12
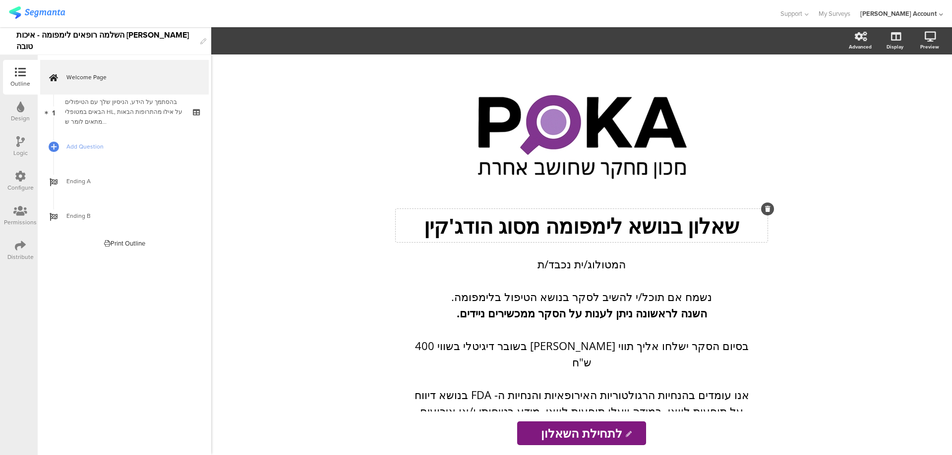
click at [699, 234] on div "שאלון בנושא לימפומה מסוג הודג'קין שאלון בנושא לימפומה מסוג הודג'קין" at bounding box center [582, 225] width 372 height 33
click at [697, 234] on p "שאלון בנושא לימפומה מסוג הודג'קין" at bounding box center [581, 226] width 367 height 28
click at [669, 231] on p "שאלון בנושא לימפומה מסוג הודג'קין" at bounding box center [581, 226] width 367 height 28
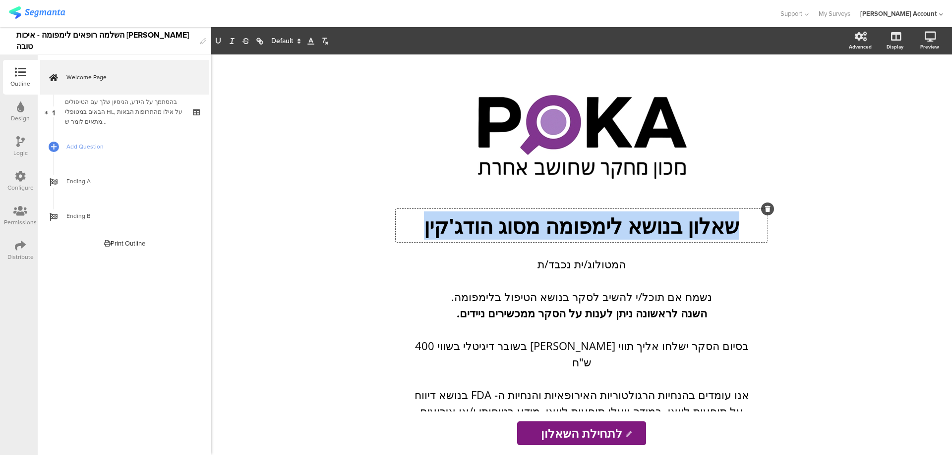
click at [669, 231] on p "שאלון בנושא לימפומה מסוג הודג'קין" at bounding box center [581, 226] width 367 height 28
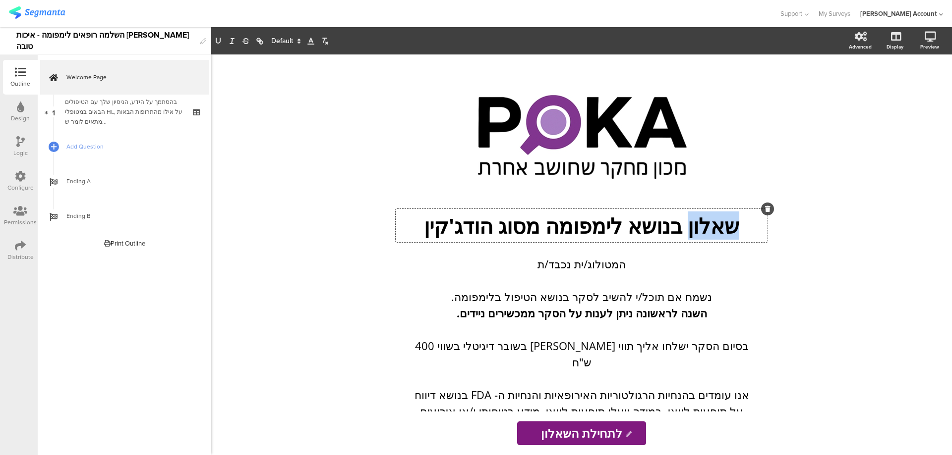
drag, startPoint x: 693, startPoint y: 227, endPoint x: 751, endPoint y: 226, distance: 57.5
click at [751, 226] on p "שאלון בנושא לימפומה מסוג הודג'קין" at bounding box center [581, 226] width 367 height 28
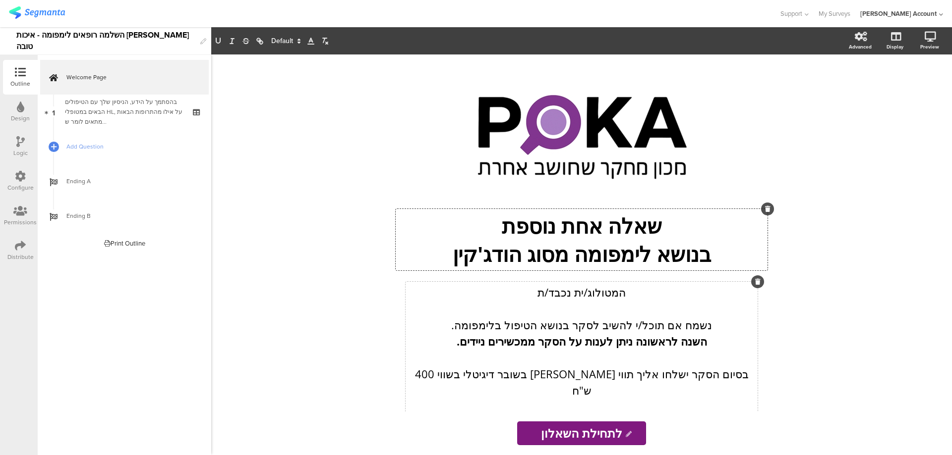
click at [757, 283] on icon at bounding box center [757, 282] width 5 height 6
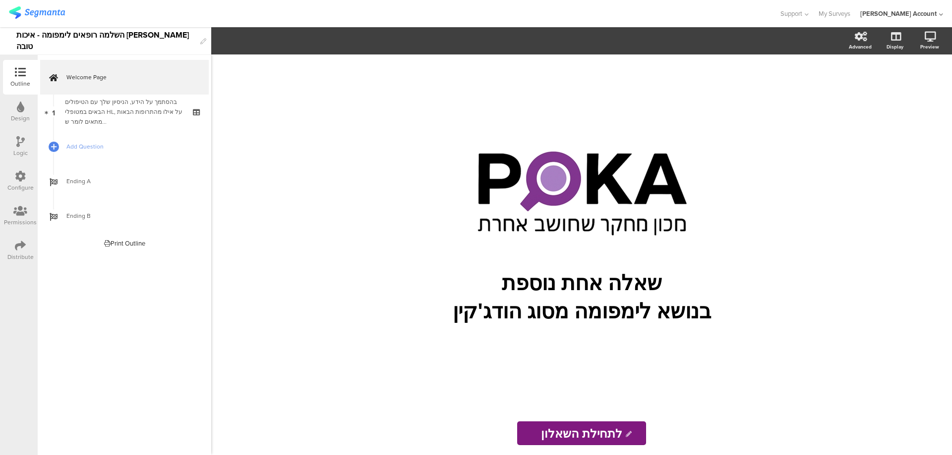
click at [599, 428] on input "לתחילת השאלון" at bounding box center [581, 434] width 129 height 24
type input "למענה על השאלה"
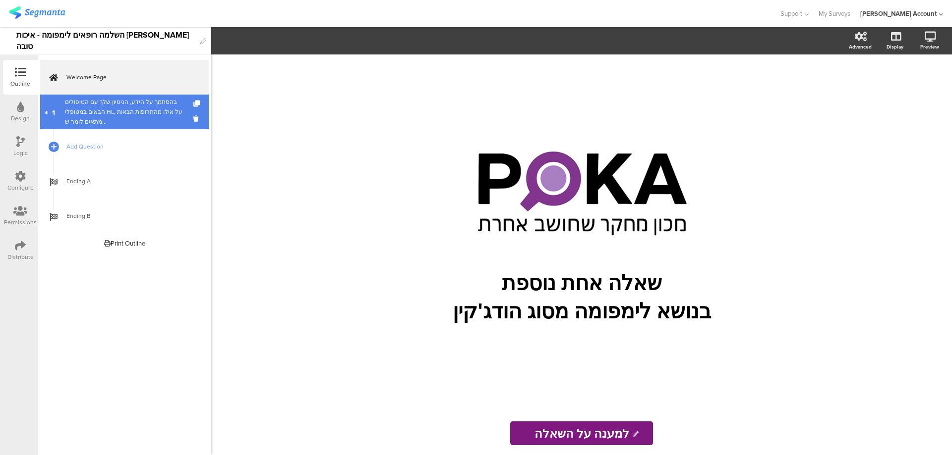
click at [164, 116] on div "בהסתמך על הידע, הניסיון שלך עם הטיפולים הבאים במטופלי HL, על אילו מהתרופות הבאו…" at bounding box center [124, 112] width 118 height 30
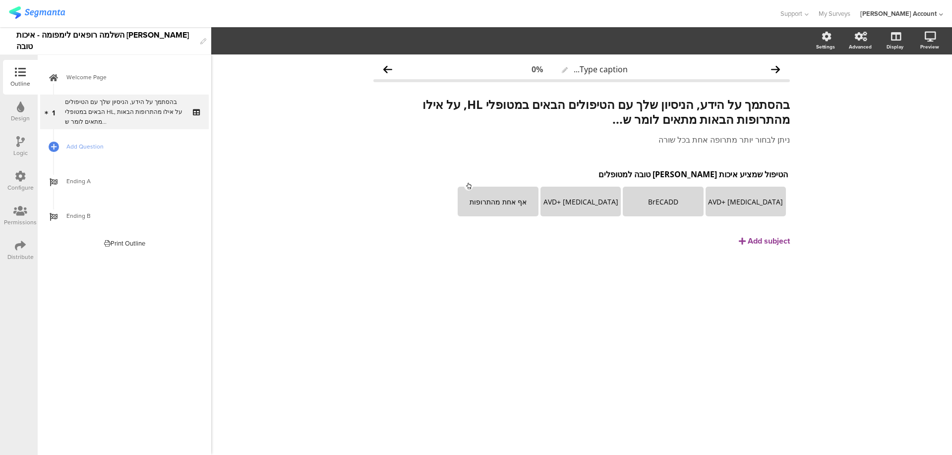
click at [20, 239] on div "Distribute" at bounding box center [20, 250] width 35 height 35
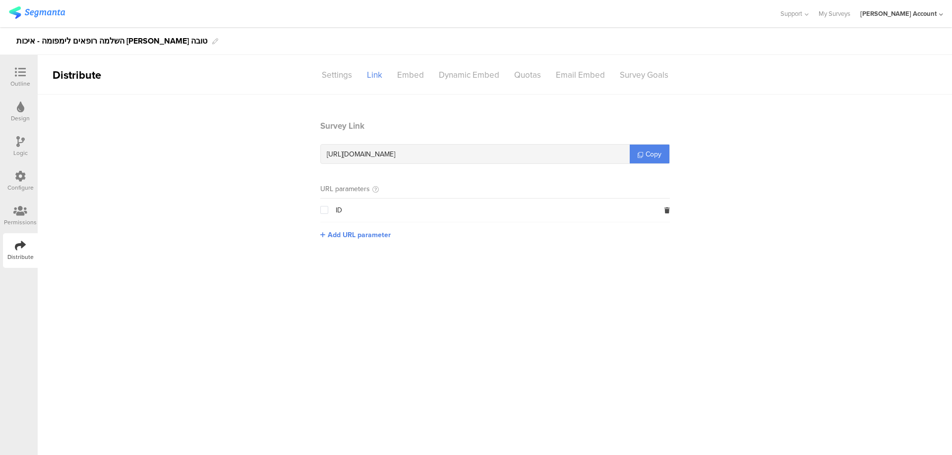
click at [395, 155] on span "https://surveys.segmanta.com/70j815" at bounding box center [361, 154] width 68 height 10
copy div "https://surveys.segmanta.com/70j815"
click at [419, 147] on div "https://surveys.segmanta.com/70j815" at bounding box center [475, 154] width 309 height 19
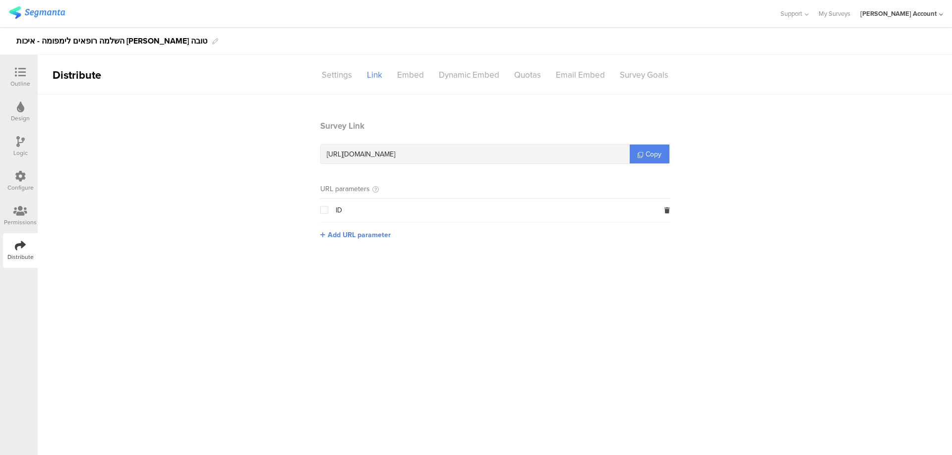
drag, startPoint x: 419, startPoint y: 154, endPoint x: 457, endPoint y: 154, distance: 37.7
click at [457, 154] on div "https://surveys.segmanta.com/70j815" at bounding box center [475, 154] width 309 height 19
copy span "70j815"
click at [27, 69] on div at bounding box center [20, 73] width 20 height 12
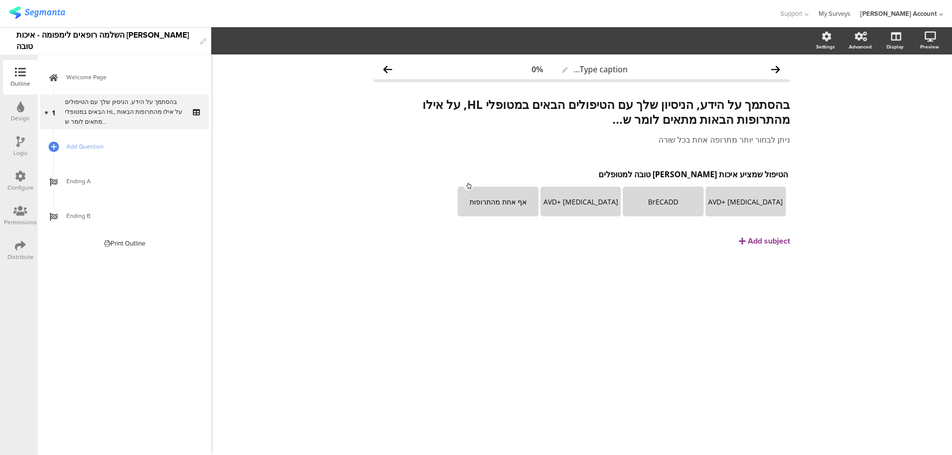
click at [850, 12] on link "My Surveys" at bounding box center [834, 13] width 32 height 27
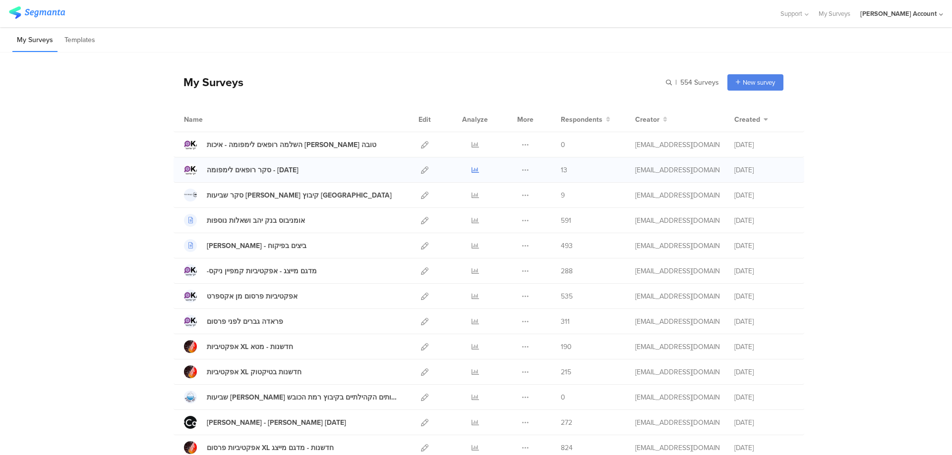
click at [471, 169] on icon at bounding box center [474, 170] width 7 height 7
click at [421, 147] on icon at bounding box center [424, 144] width 7 height 7
click at [422, 146] on icon at bounding box center [424, 144] width 7 height 7
click at [421, 167] on icon at bounding box center [424, 170] width 7 height 7
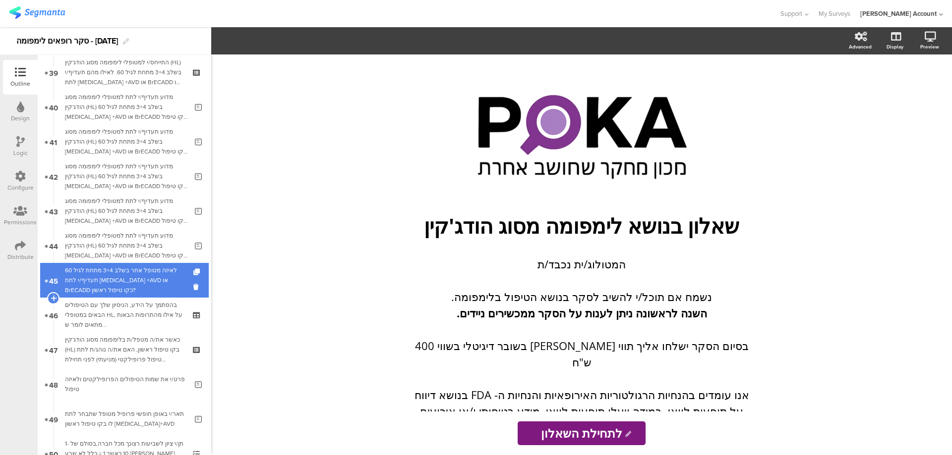
scroll to position [1299, 0]
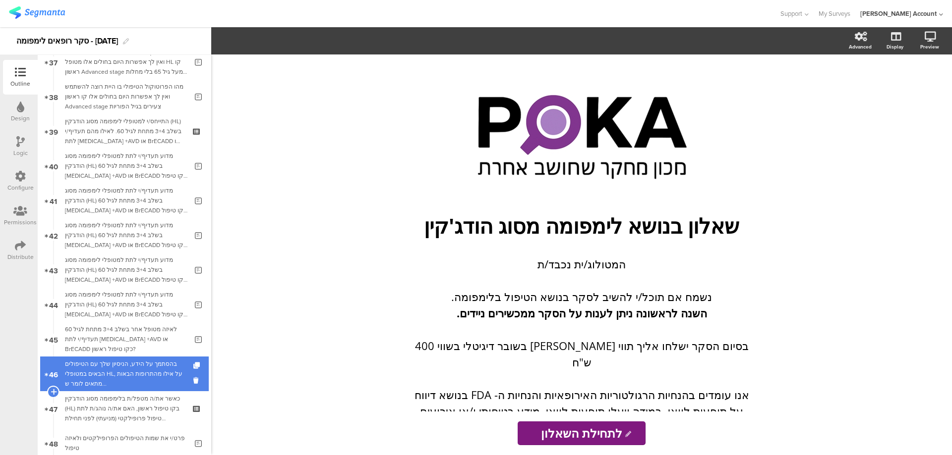
click at [169, 365] on div "בהסתמך על הידע, הניסיון שלך עם הטיפולים הבאים במטופלי HL, על אילו מהתרופות הבאו…" at bounding box center [124, 374] width 118 height 30
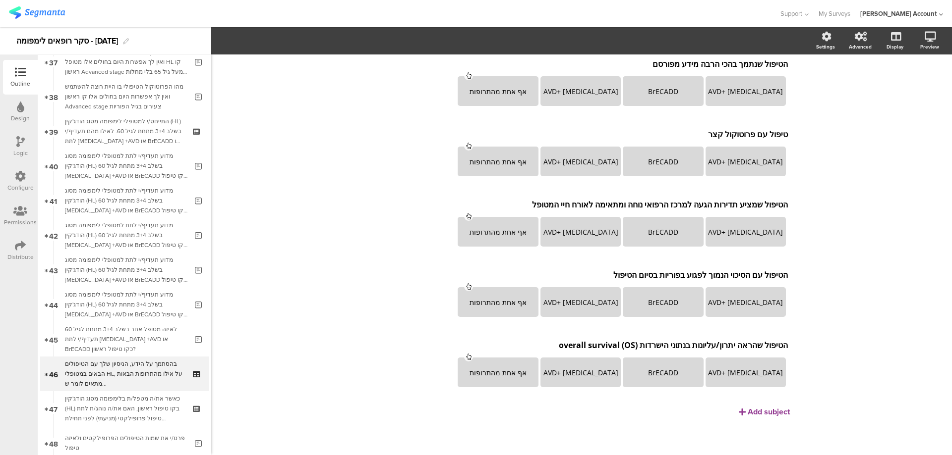
scroll to position [464, 0]
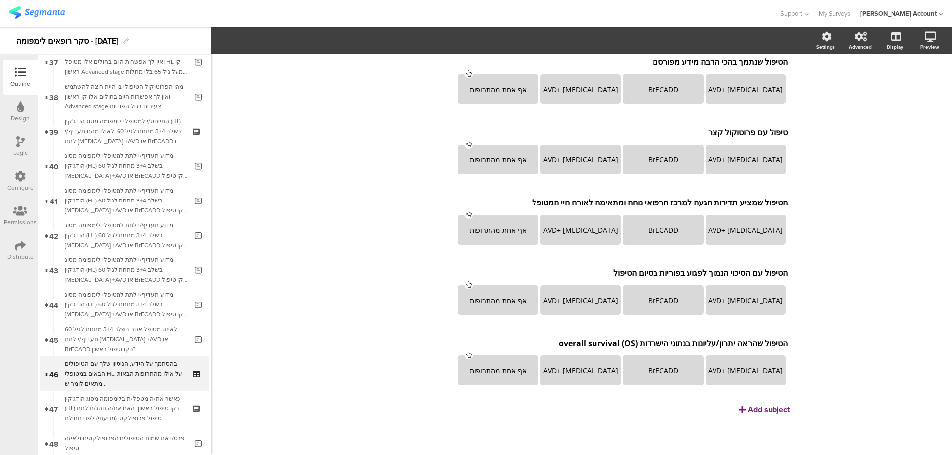
click at [770, 408] on div "Add subject" at bounding box center [768, 409] width 42 height 11
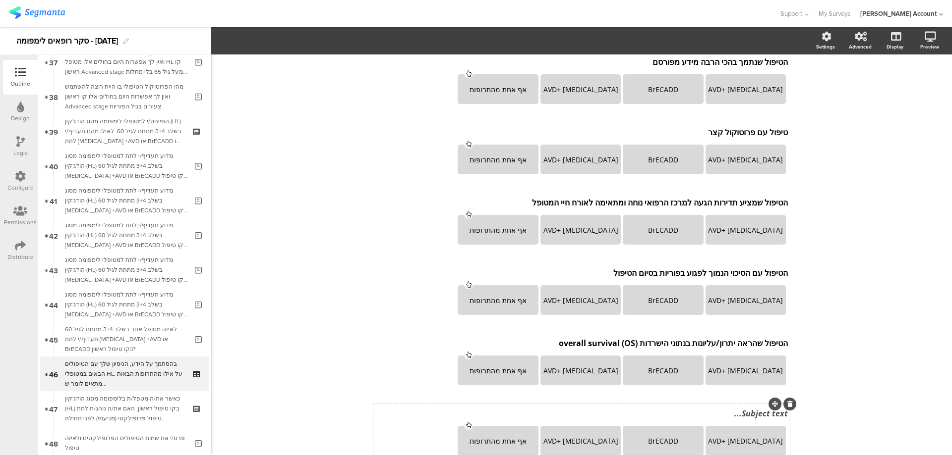
click at [738, 412] on div "הטיפול עם הסיכוי הגבוה ביותר להשגת הפוגה מלאה (CR) הטיפול עם הסיכוי הגבוה ביותר…" at bounding box center [581, 80] width 416 height 759
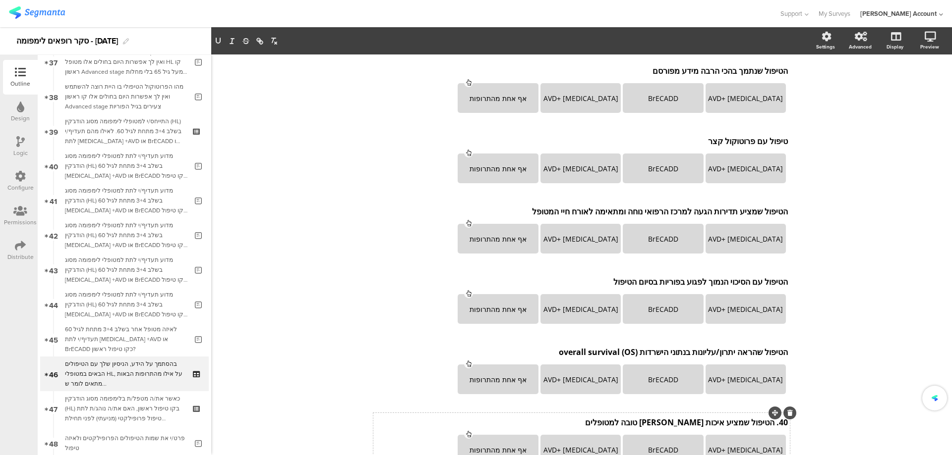
click at [854, 383] on div "Type caption... 89% בהסתמך על הידע, הניסיון שלך עם הטיפולים הבאים במטופלי HL, ע…" at bounding box center [581, 67] width 740 height 936
click at [770, 423] on div "40. הטיפול שמציע איכות חיים טובה למטופלים 40. הטיפול שמציע איכות חיים טובה למטו…" at bounding box center [581, 441] width 416 height 56
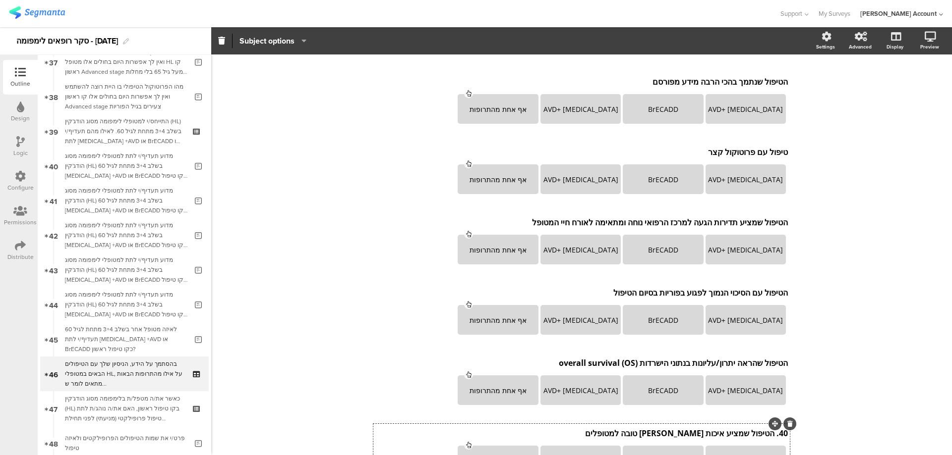
click at [771, 434] on div "40. הטיפול שמציע איכות חיים טובה למטופלים 40. הטיפול שמציע איכות חיים טובה למטו…" at bounding box center [581, 434] width 417 height 16
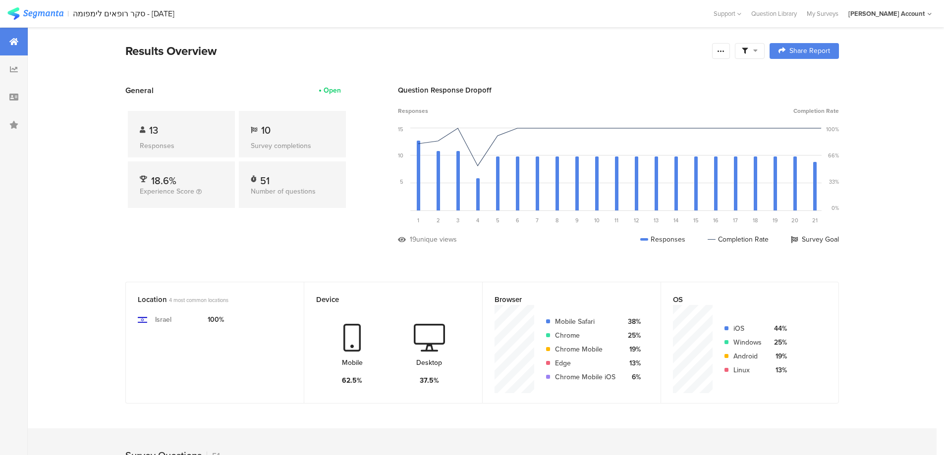
click at [758, 49] on icon at bounding box center [755, 50] width 4 height 7
click at [809, 78] on div "Complete Responses Only" at bounding box center [753, 78] width 123 height 27
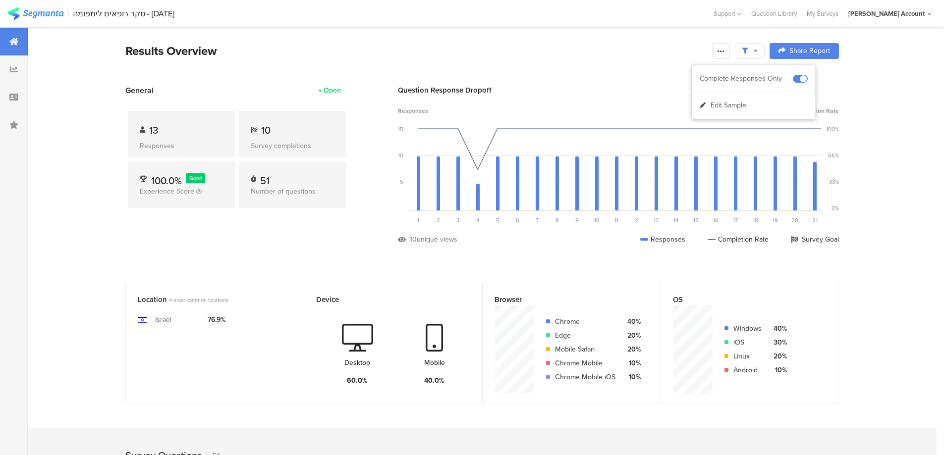
click at [730, 51] on div at bounding box center [721, 51] width 18 height 16
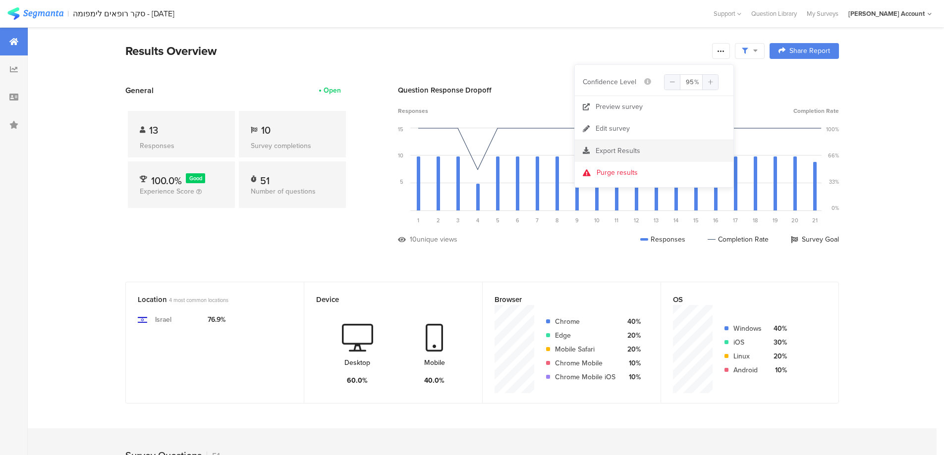
click at [634, 149] on span "Export Results" at bounding box center [618, 151] width 45 height 10
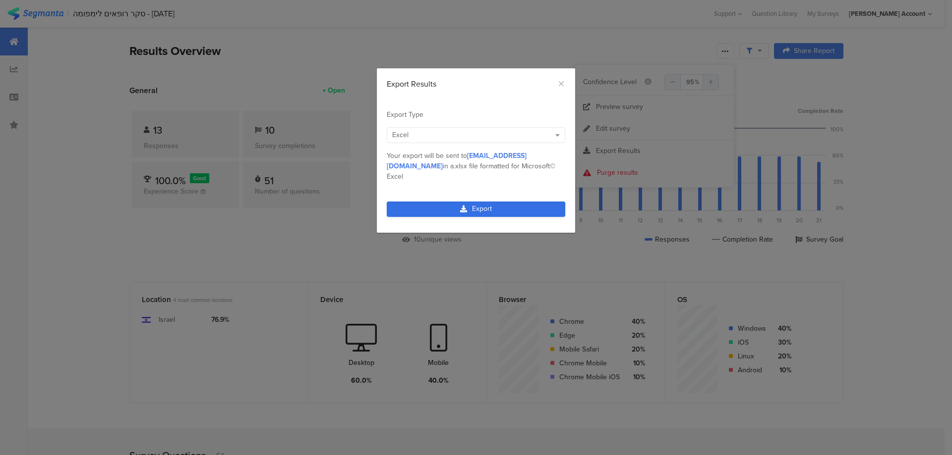
click at [498, 202] on link "Export" at bounding box center [476, 209] width 178 height 15
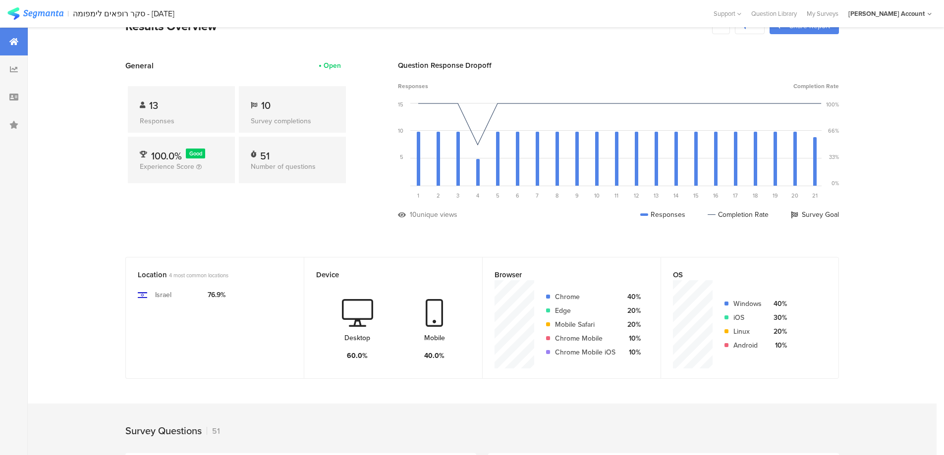
scroll to position [66, 0]
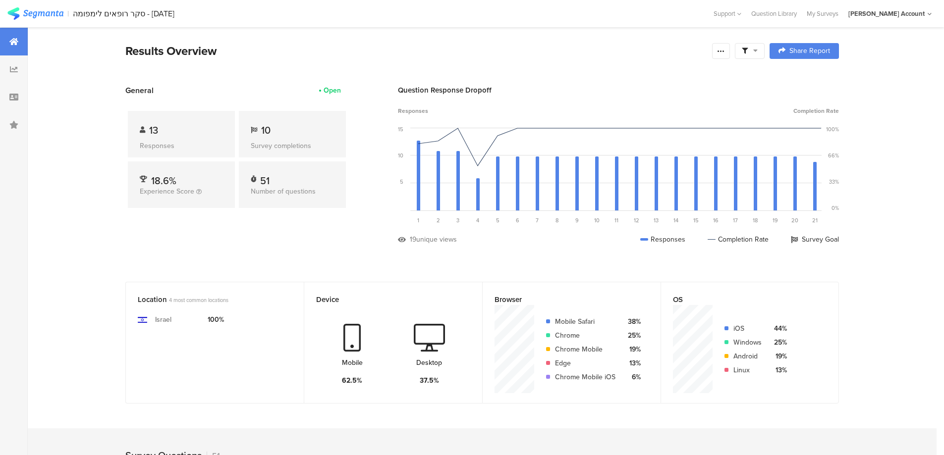
click at [757, 47] on icon at bounding box center [755, 50] width 4 height 7
click at [804, 77] on span at bounding box center [800, 79] width 15 height 8
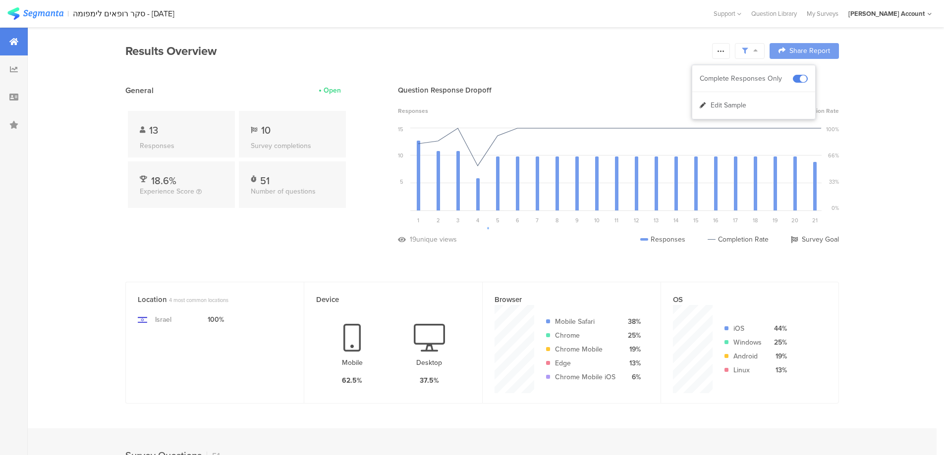
click at [726, 50] on div at bounding box center [472, 227] width 944 height 455
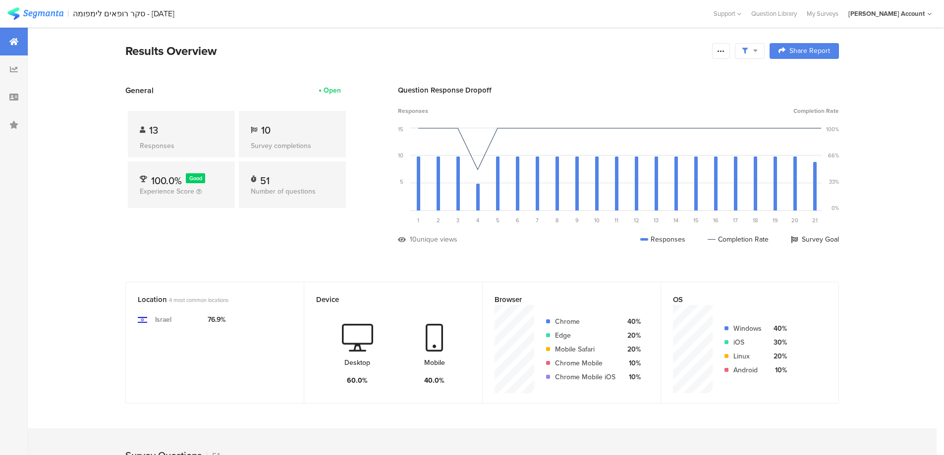
click at [725, 51] on icon at bounding box center [721, 51] width 8 height 8
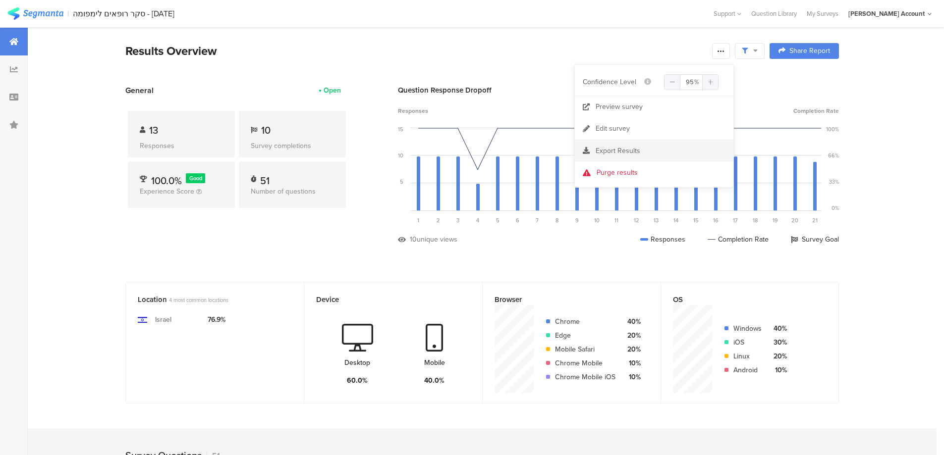
click at [611, 150] on span "Export Results" at bounding box center [618, 151] width 45 height 10
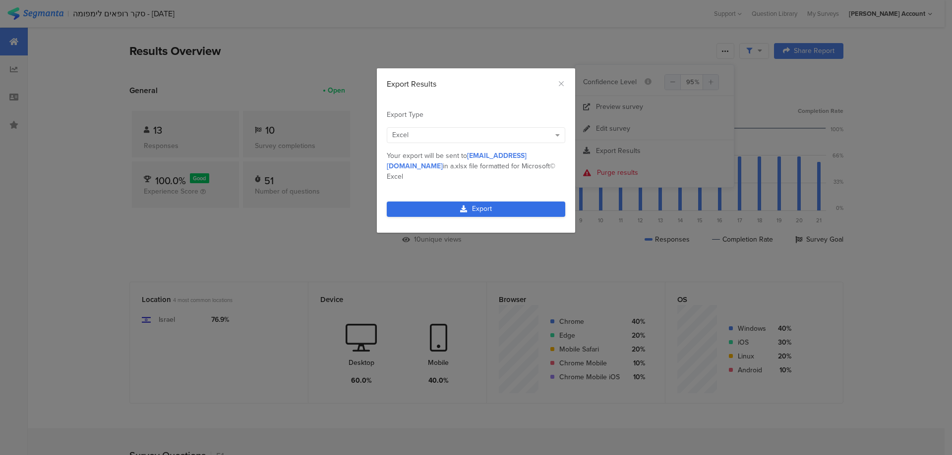
click at [519, 202] on link "Export" at bounding box center [476, 209] width 178 height 15
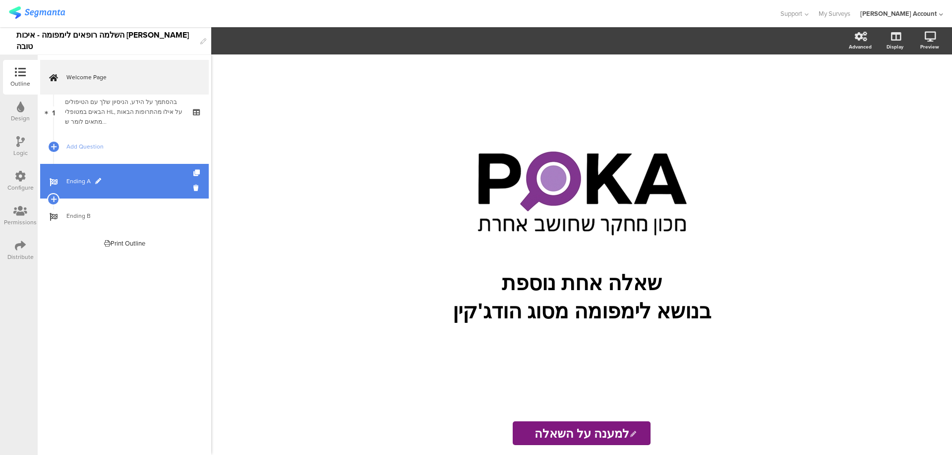
click at [90, 182] on span "Ending A" at bounding box center [129, 181] width 127 height 10
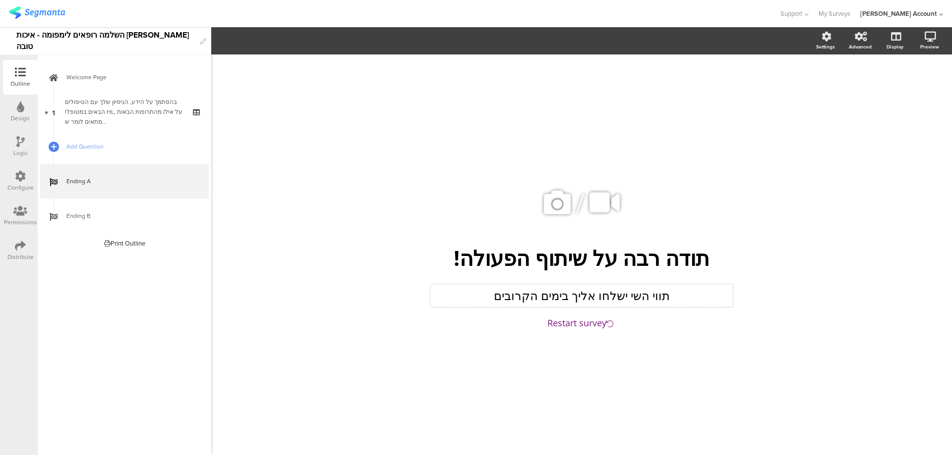
click at [584, 295] on div "תווי [DEMOGRAPHIC_DATA] ישלחו אליך בימים הקרובים תווי [DEMOGRAPHIC_DATA] ישלחו …" at bounding box center [581, 295] width 302 height 23
click at [584, 295] on p "תווי השי ישלחו אליך בימים הקרובים" at bounding box center [581, 296] width 297 height 18
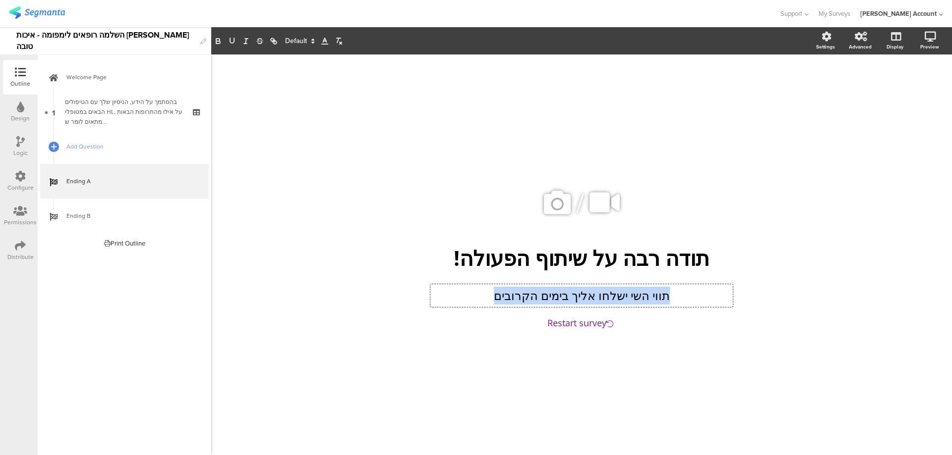
click at [584, 295] on p "תווי השי ישלחו אליך בימים הקרובים" at bounding box center [581, 296] width 297 height 18
click at [471, 149] on div "/ תודה רבה על שיתוף הפעולה! תודה רבה על שיתוף הפעולה! Type closing text here...…" at bounding box center [581, 250] width 416 height 391
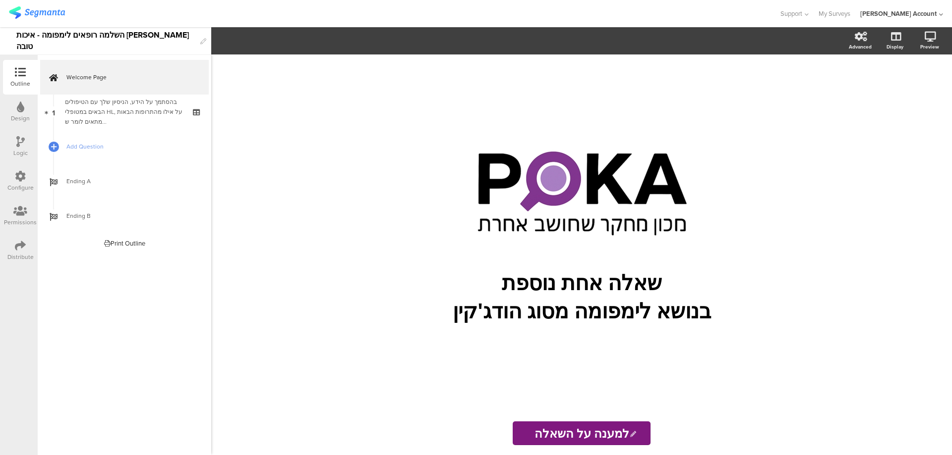
click at [23, 248] on icon at bounding box center [20, 245] width 11 height 11
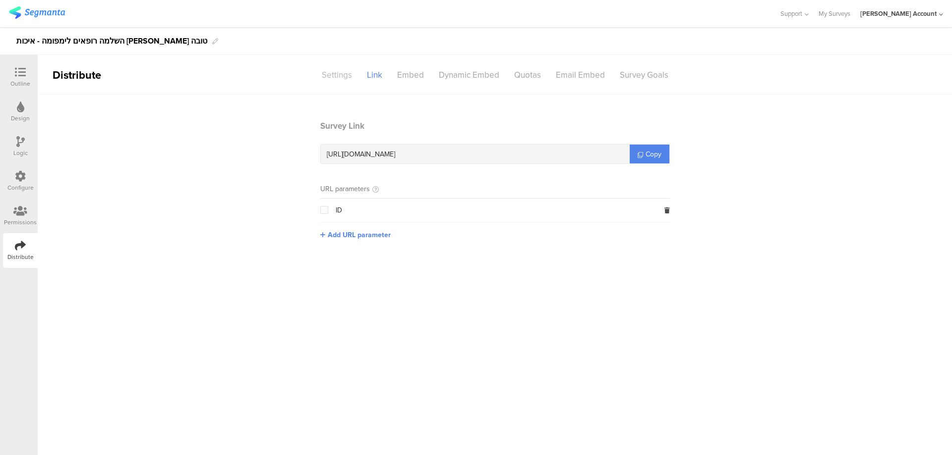
click at [338, 80] on div "Settings" at bounding box center [336, 74] width 45 height 17
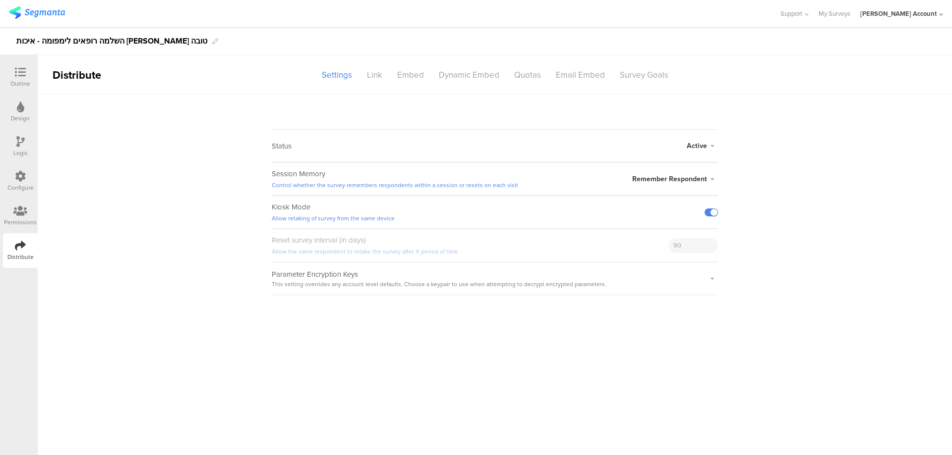
click at [709, 208] on div at bounding box center [710, 212] width 13 height 32
click at [709, 211] on label at bounding box center [710, 213] width 13 height 8
click at [0, 0] on input "checkbox" at bounding box center [0, 0] width 0 height 0
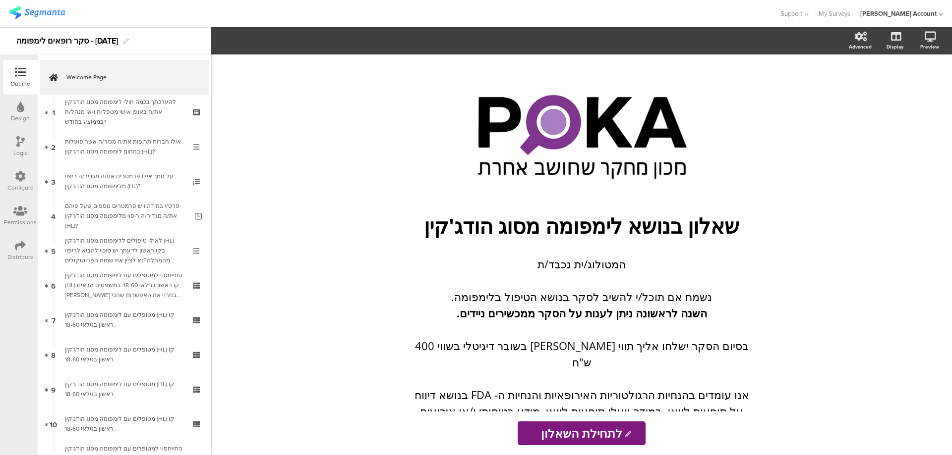
click at [15, 247] on icon at bounding box center [20, 245] width 11 height 11
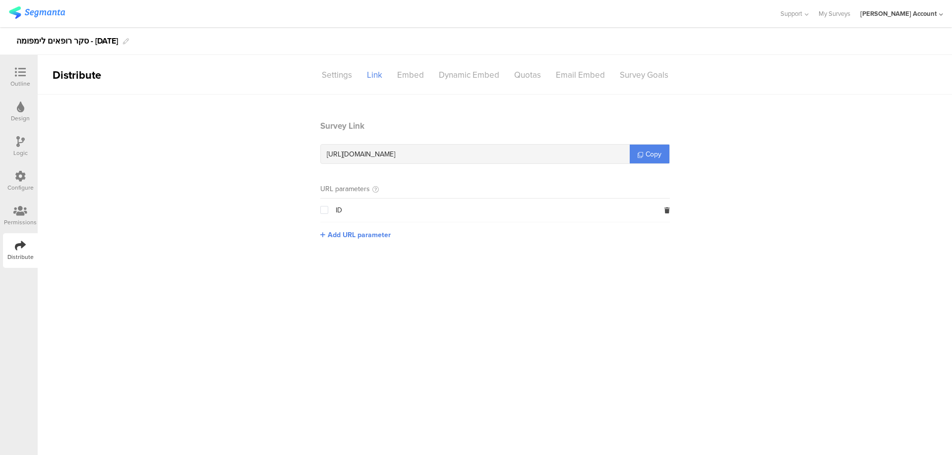
click at [21, 171] on icon at bounding box center [20, 176] width 11 height 11
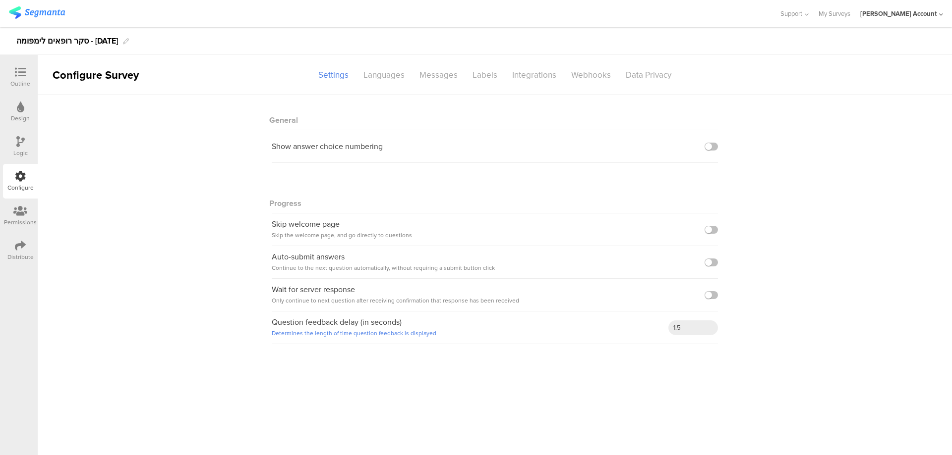
click at [15, 241] on icon at bounding box center [20, 245] width 11 height 11
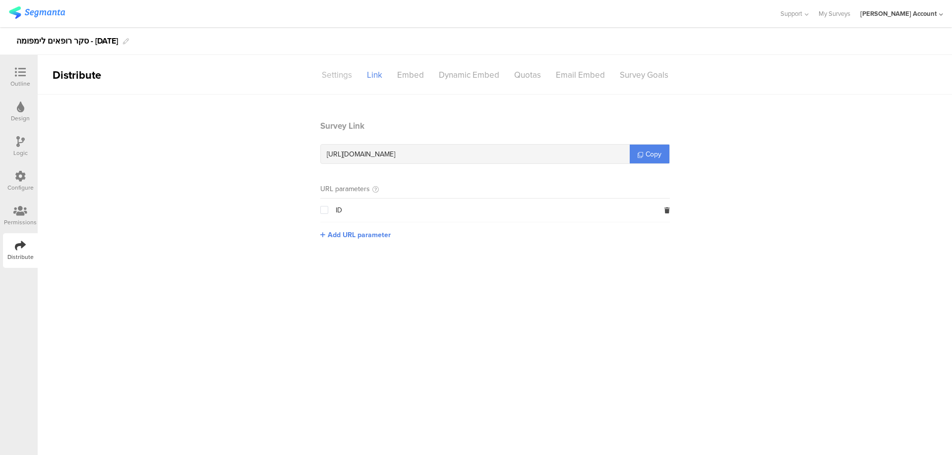
click at [339, 74] on div "Settings" at bounding box center [336, 74] width 45 height 17
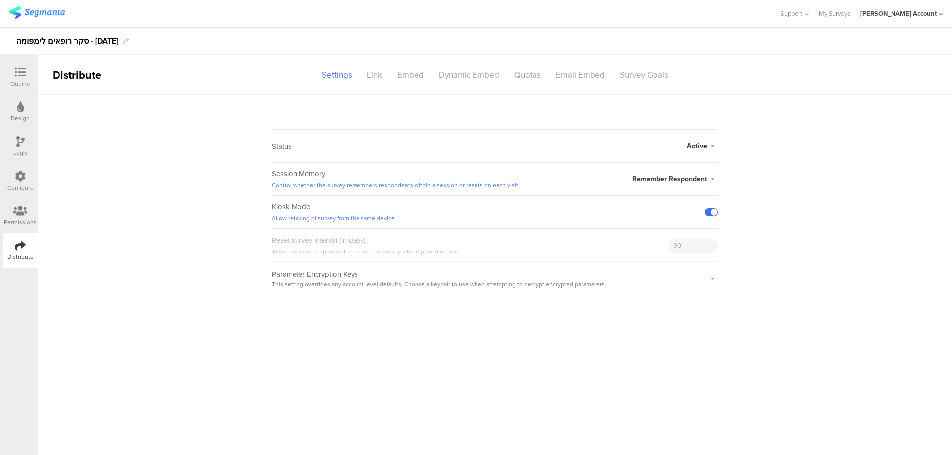
click at [706, 210] on label at bounding box center [710, 213] width 13 height 8
click at [0, 0] on input "checkbox" at bounding box center [0, 0] width 0 height 0
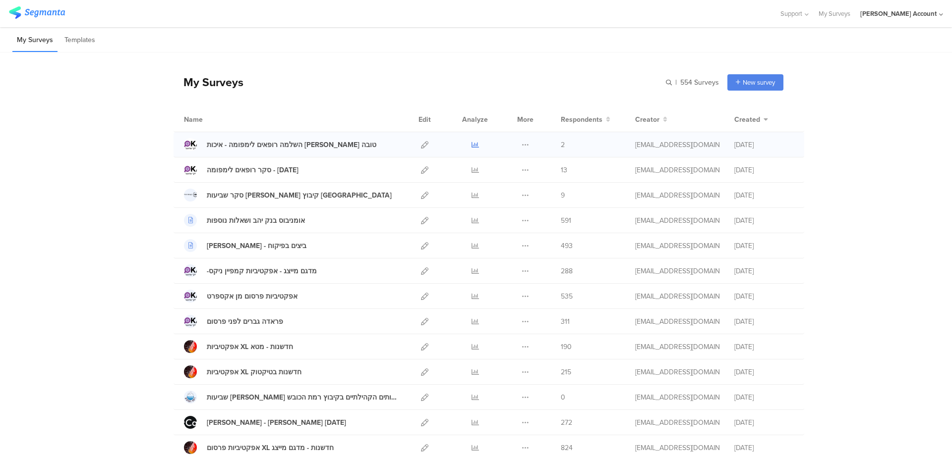
click at [471, 144] on icon at bounding box center [474, 144] width 7 height 7
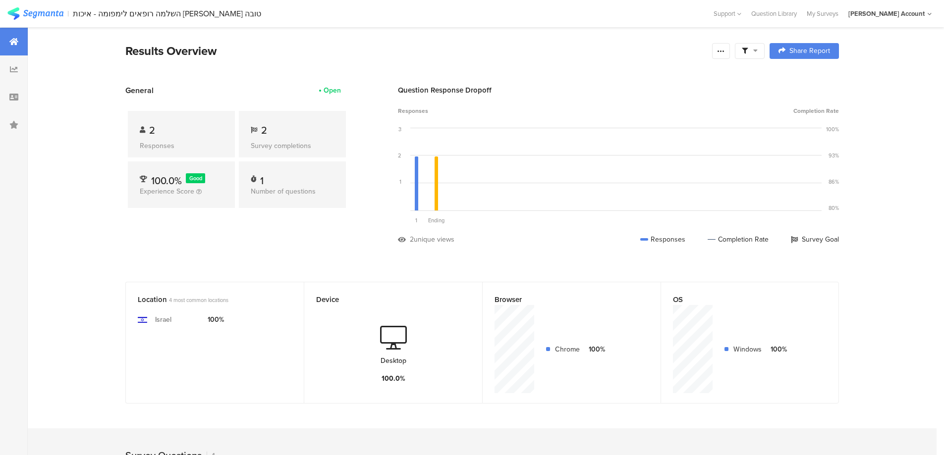
click at [752, 54] on span at bounding box center [750, 51] width 16 height 9
click at [800, 77] on span at bounding box center [800, 79] width 15 height 8
click at [723, 54] on icon at bounding box center [721, 51] width 8 height 8
click at [632, 151] on span "Export Results" at bounding box center [618, 151] width 45 height 10
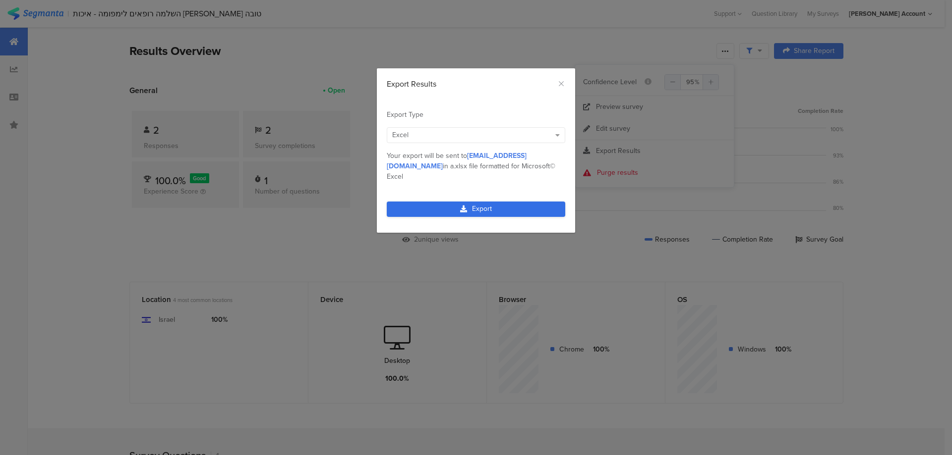
click at [508, 202] on link "Export" at bounding box center [476, 209] width 178 height 15
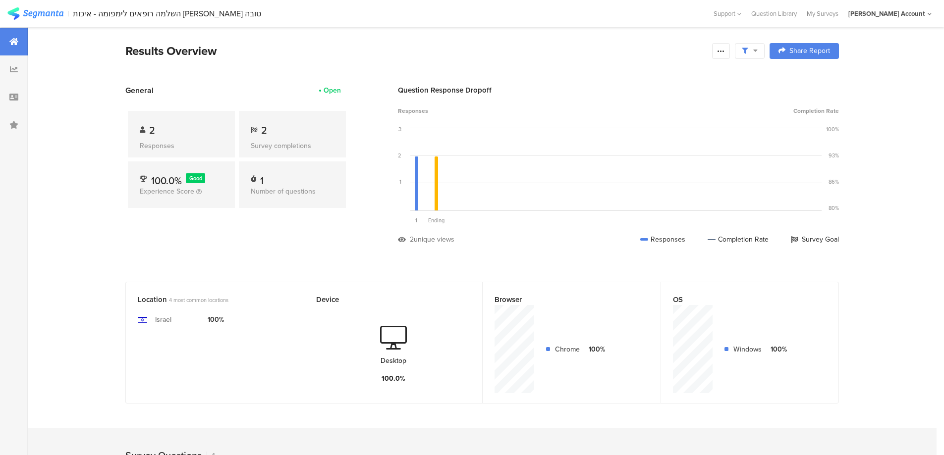
drag, startPoint x: 551, startPoint y: 180, endPoint x: 466, endPoint y: 312, distance: 156.7
drag, startPoint x: 466, startPoint y: 312, endPoint x: 708, endPoint y: 73, distance: 340.0
click at [708, 73] on section "Results Overview Share Report Share Cancel Share Report Share Report" at bounding box center [482, 63] width 793 height 43
click at [725, 53] on icon at bounding box center [721, 51] width 8 height 8
click at [656, 149] on div "Export Results" at bounding box center [654, 151] width 159 height 10
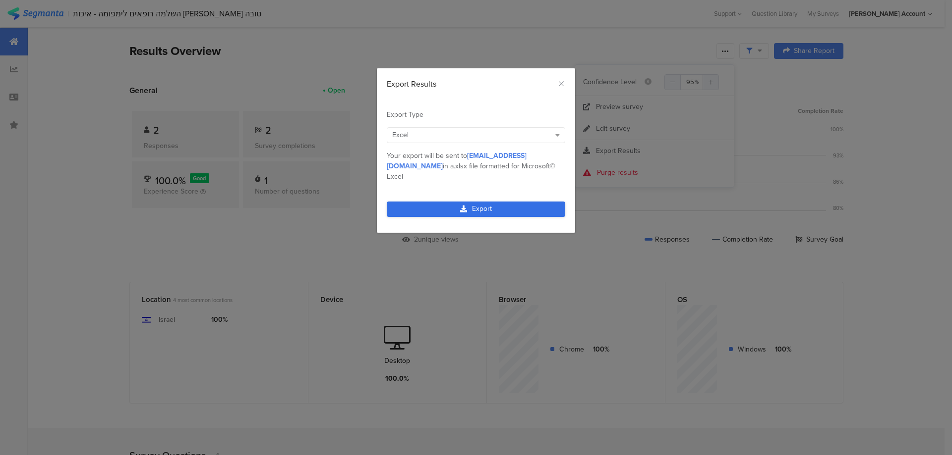
click at [522, 202] on link "Export" at bounding box center [476, 209] width 178 height 15
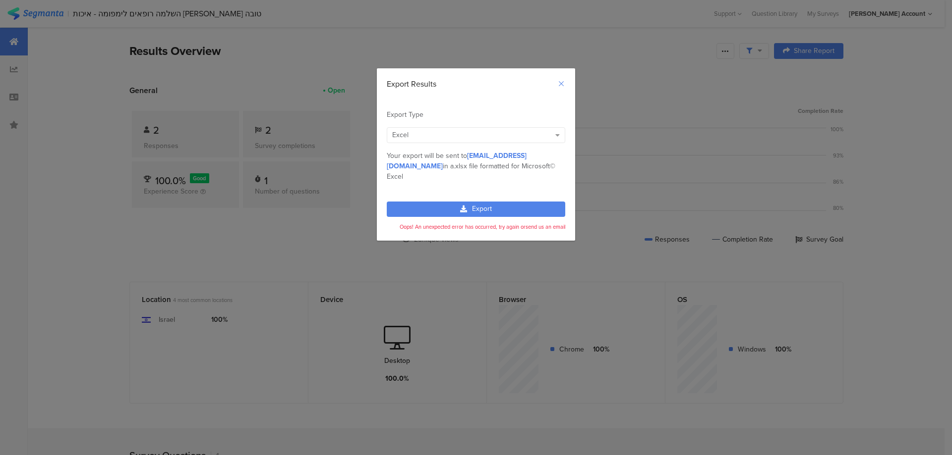
click at [563, 83] on icon "Close" at bounding box center [561, 84] width 8 height 8
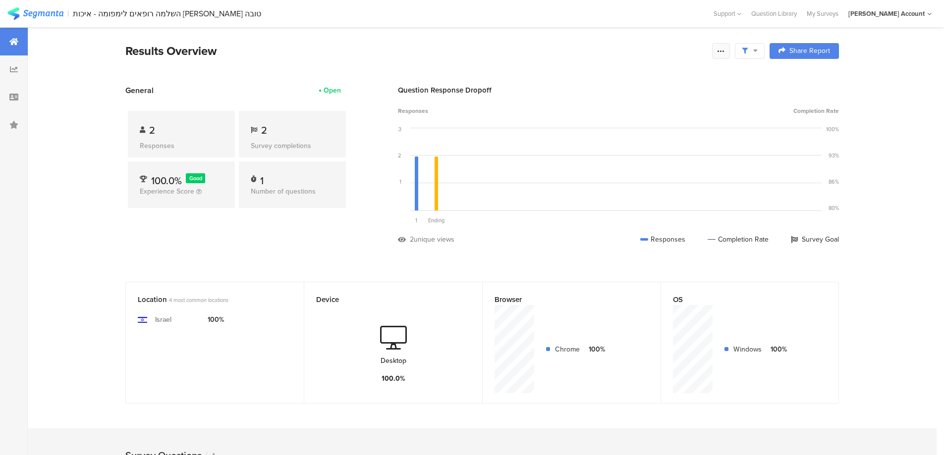
click at [722, 51] on icon at bounding box center [721, 51] width 8 height 8
click at [631, 148] on span "Export Results" at bounding box center [618, 151] width 45 height 10
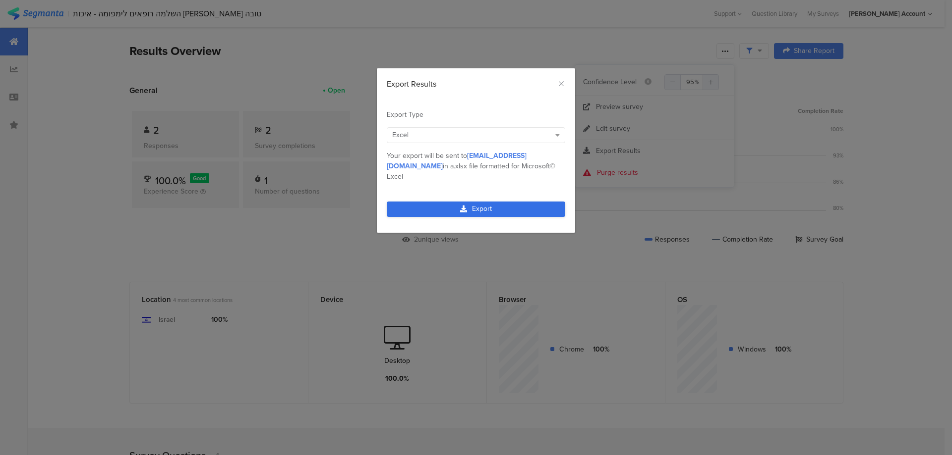
click at [533, 202] on link "Export" at bounding box center [476, 209] width 178 height 15
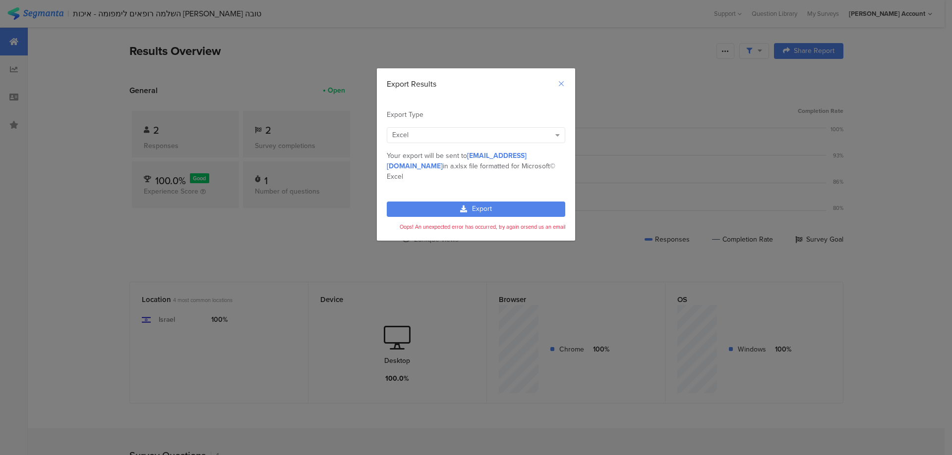
click at [562, 83] on icon "Close" at bounding box center [561, 84] width 8 height 8
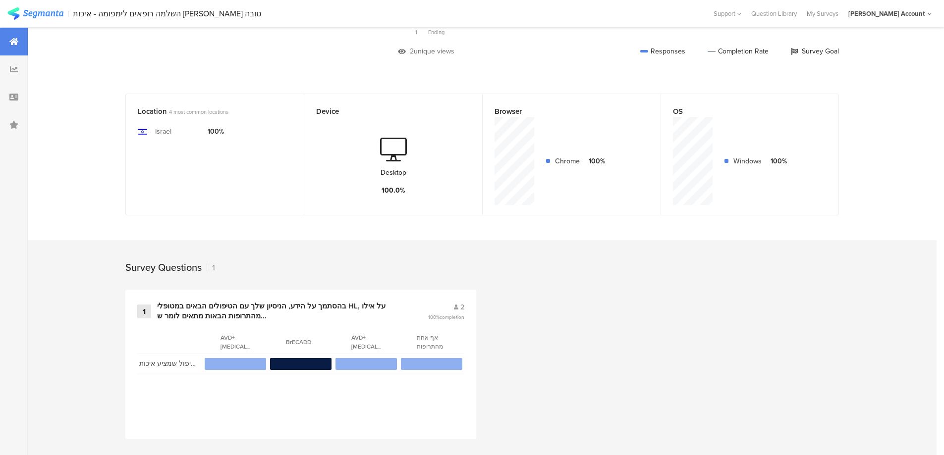
scroll to position [193, 0]
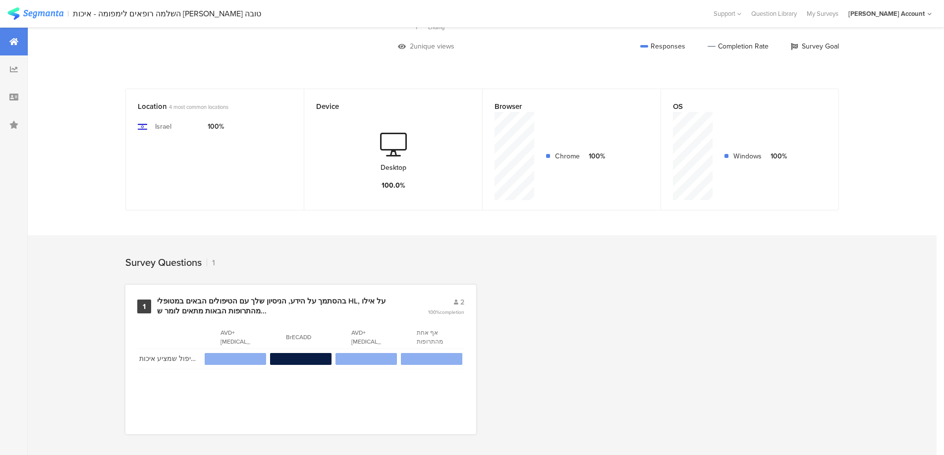
click at [357, 287] on div "1 בהסתמך על הידע, הניסיון שלך עם הטיפולים הבאים במטופלי HL, על אילו מהתרופות הב…" at bounding box center [300, 360] width 351 height 150
click at [352, 297] on div "בהסתמך על הידע, הניסיון שלך עם הטיפולים הבאים במטופלי HL, על אילו מהתרופות הבאו…" at bounding box center [280, 306] width 247 height 19
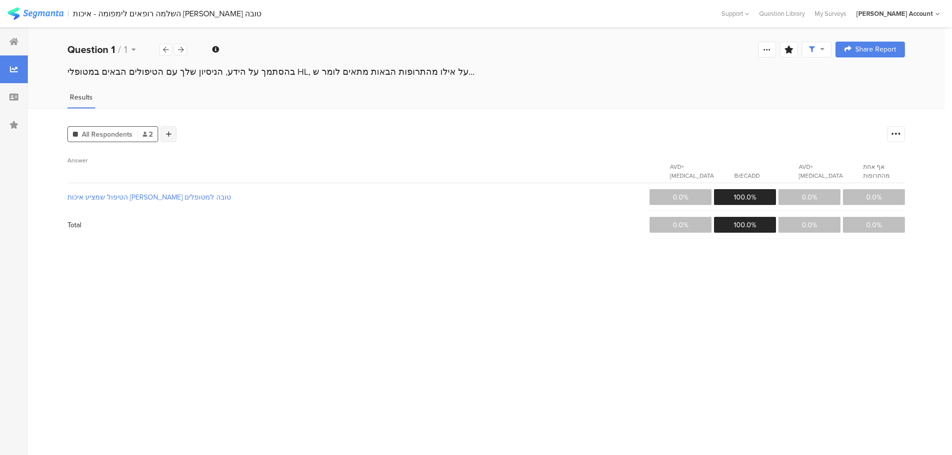
click at [169, 136] on icon at bounding box center [168, 134] width 5 height 7
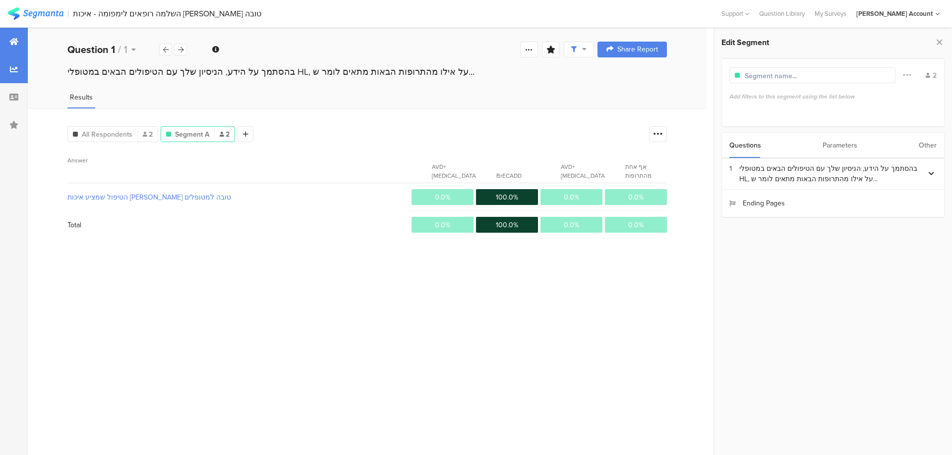
click at [15, 43] on icon at bounding box center [13, 42] width 9 height 8
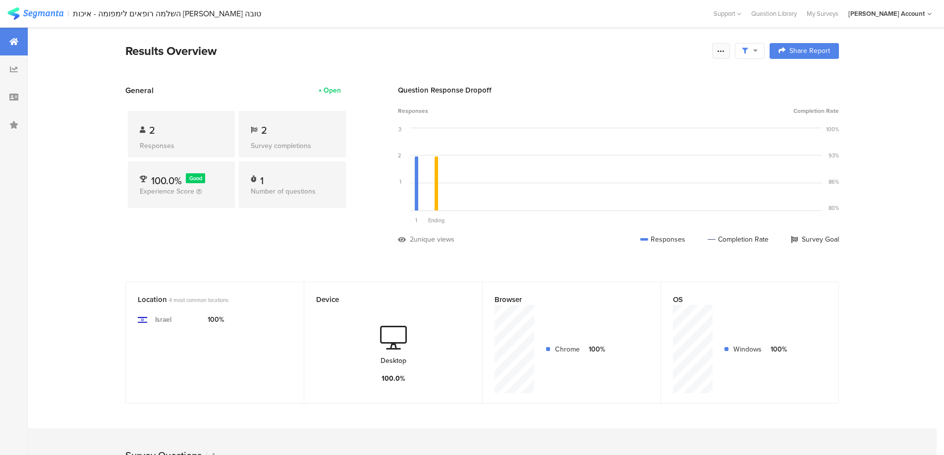
click at [725, 50] on icon at bounding box center [721, 51] width 8 height 8
click at [622, 149] on span "Export Results" at bounding box center [618, 151] width 45 height 10
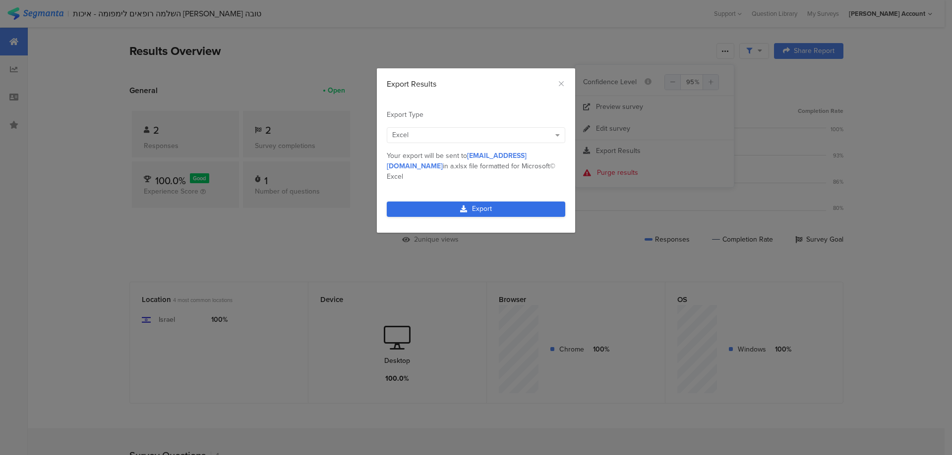
click at [527, 202] on link "Export" at bounding box center [476, 209] width 178 height 15
click at [526, 202] on link "Export" at bounding box center [476, 209] width 178 height 15
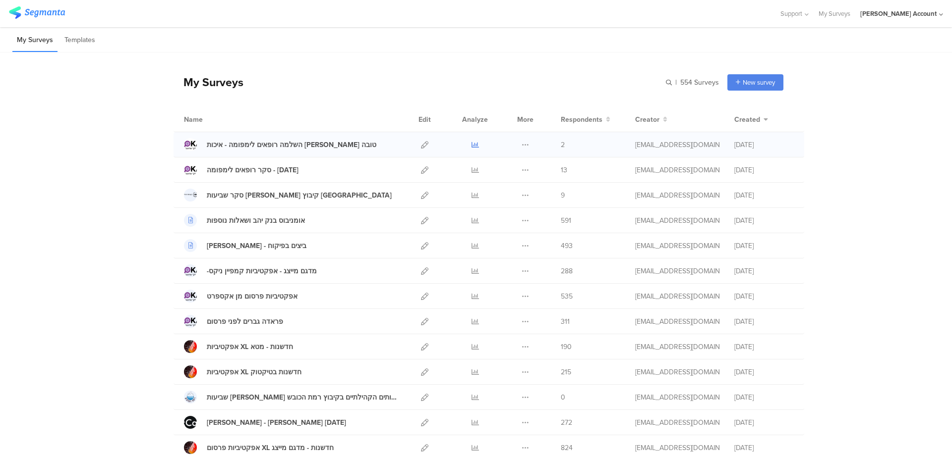
click at [471, 144] on icon at bounding box center [474, 144] width 7 height 7
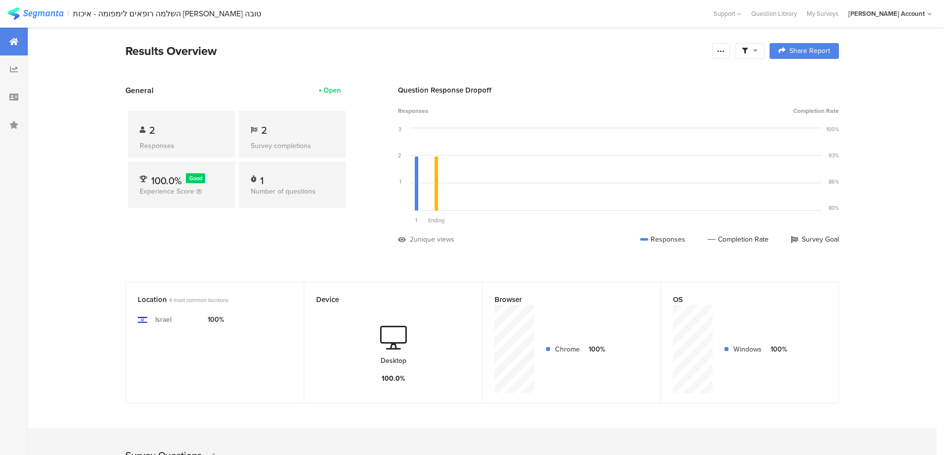
click at [757, 52] on icon at bounding box center [755, 50] width 4 height 7
click at [804, 77] on span at bounding box center [800, 79] width 15 height 8
click at [725, 54] on icon at bounding box center [721, 51] width 8 height 8
click at [636, 151] on span "Export Results" at bounding box center [618, 151] width 45 height 10
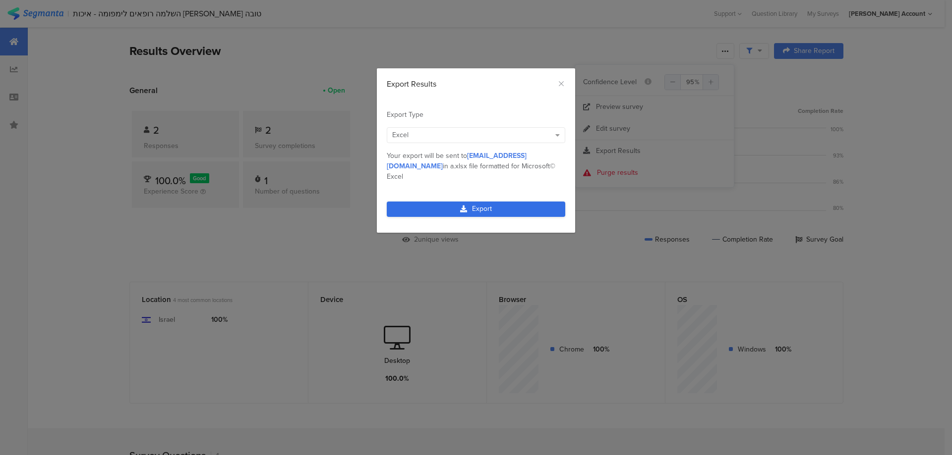
click at [522, 203] on link "Export" at bounding box center [476, 209] width 178 height 15
